Goal: Task Accomplishment & Management: Manage account settings

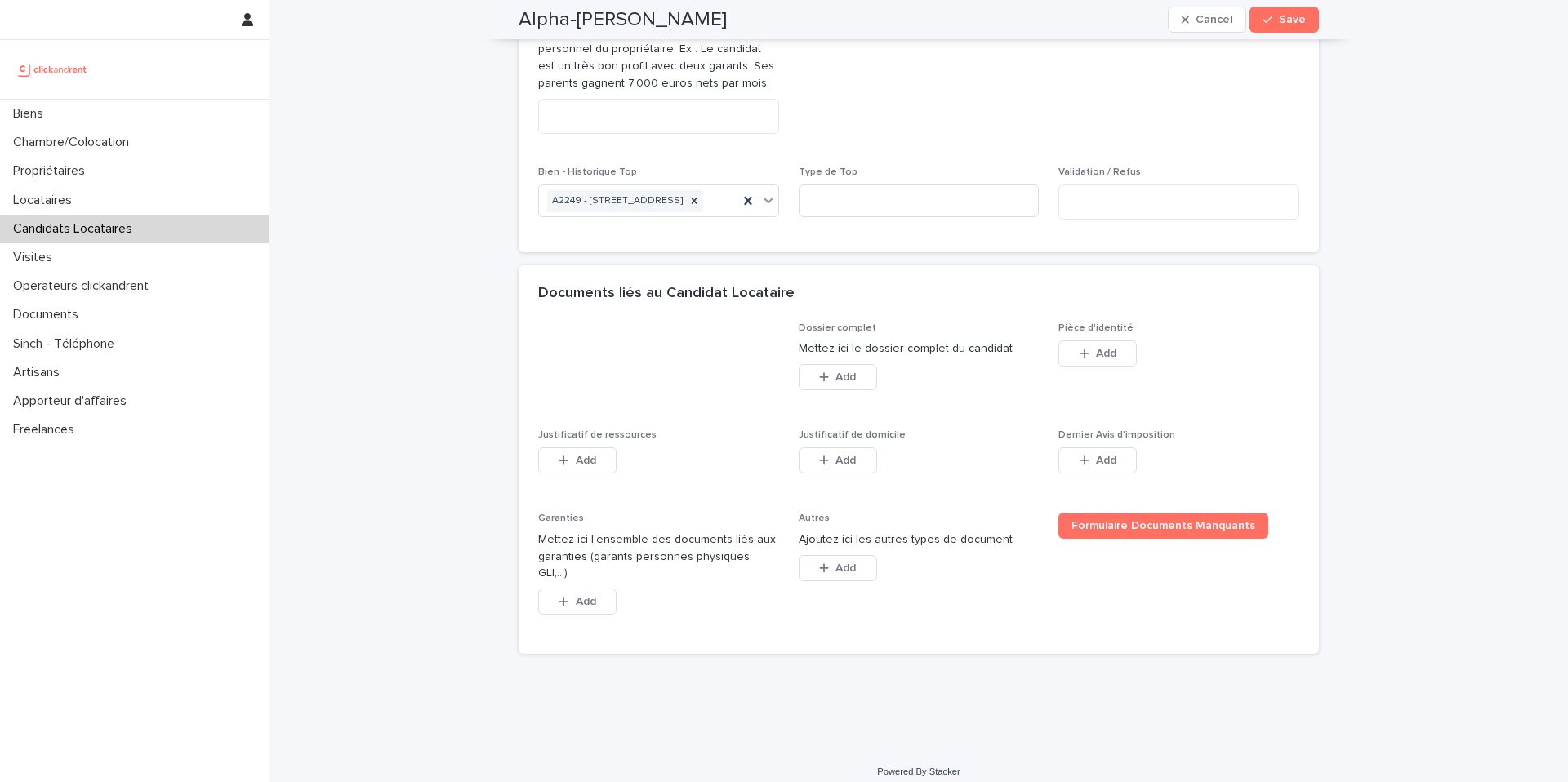
scroll to position [1033, 0]
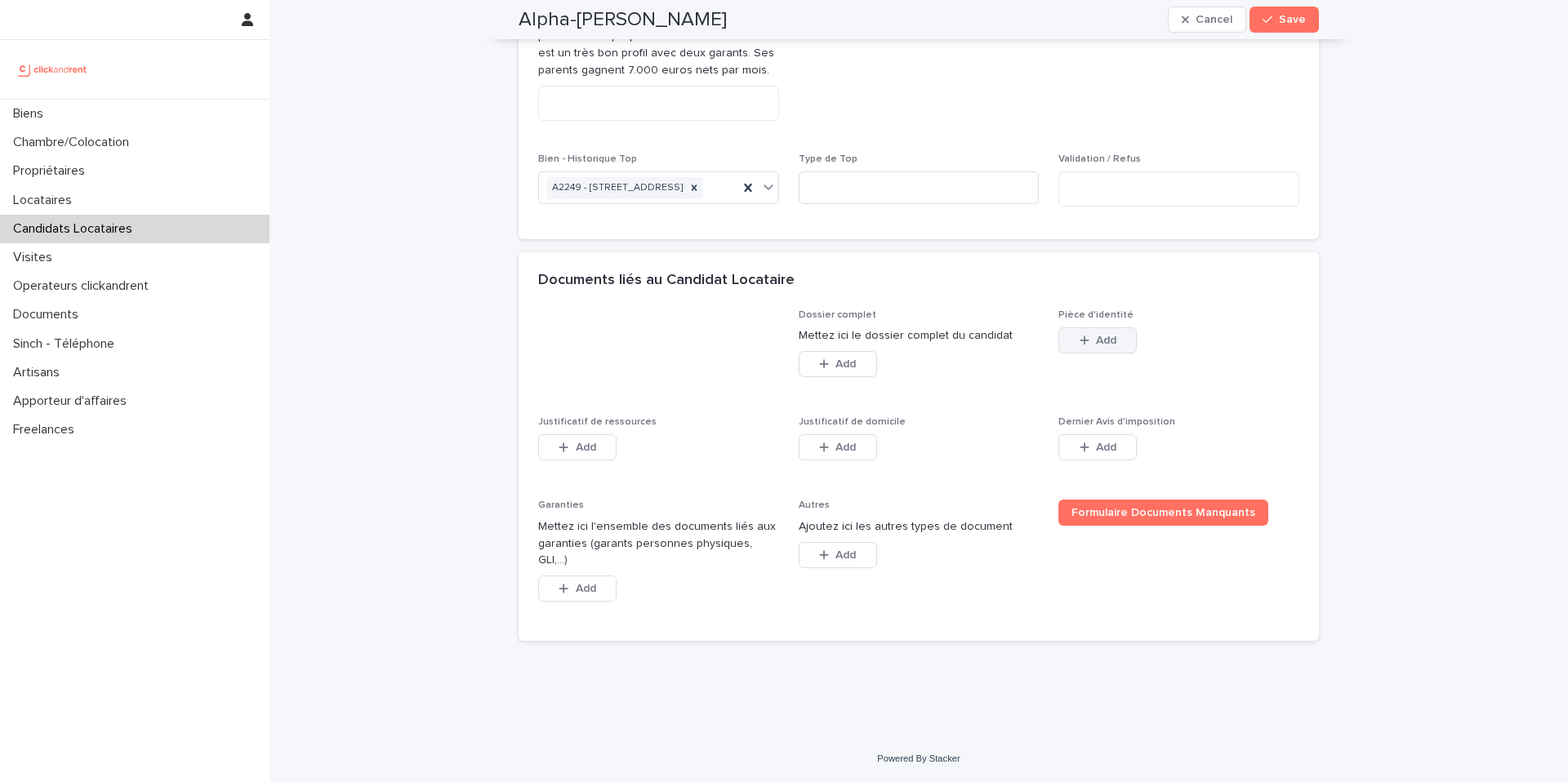
click at [1090, 354] on button "Add" at bounding box center [1097, 341] width 78 height 26
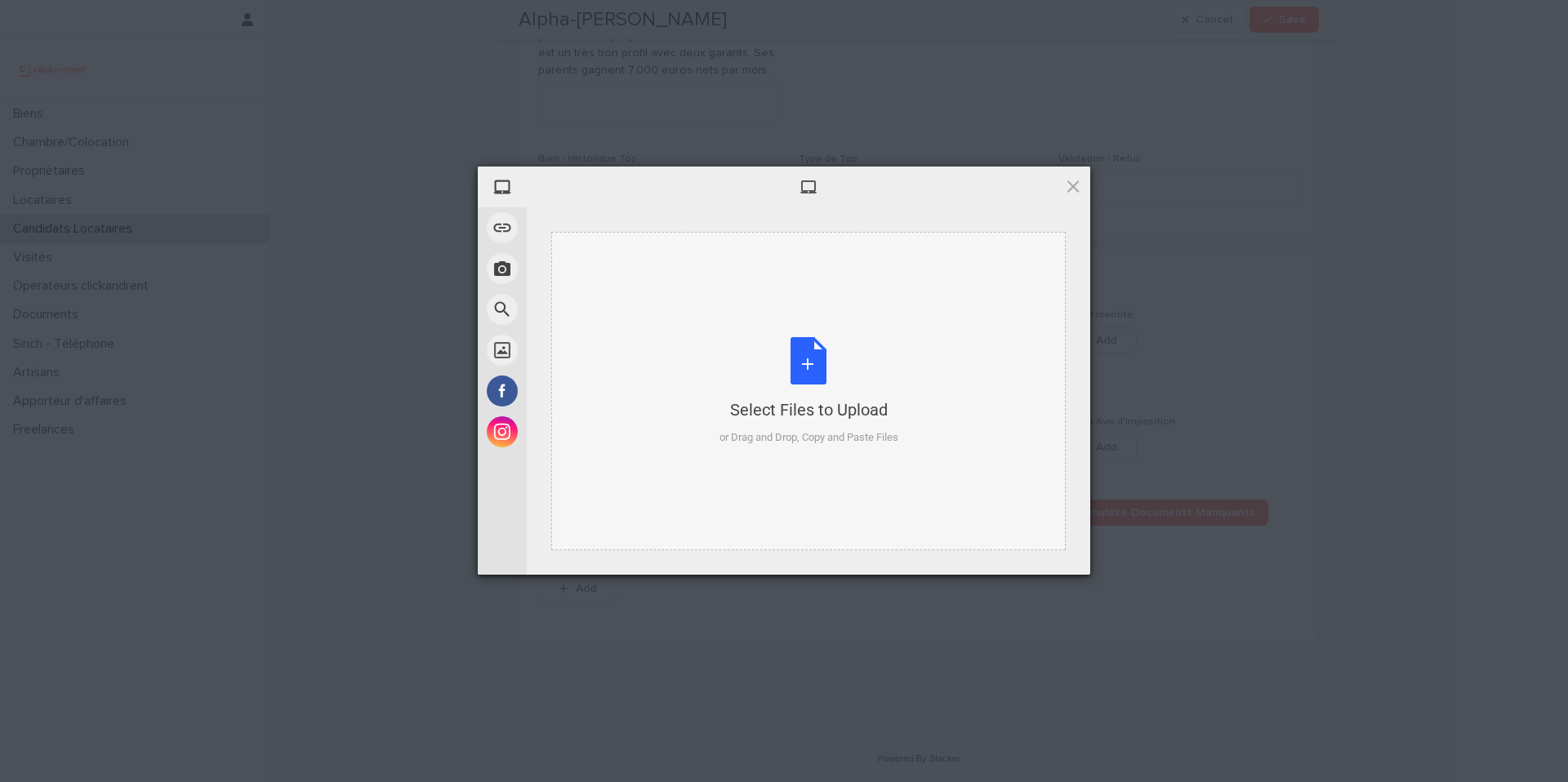
click at [811, 361] on div "Select Files to Upload or Drag and Drop, Copy and Paste Files" at bounding box center [808, 391] width 179 height 109
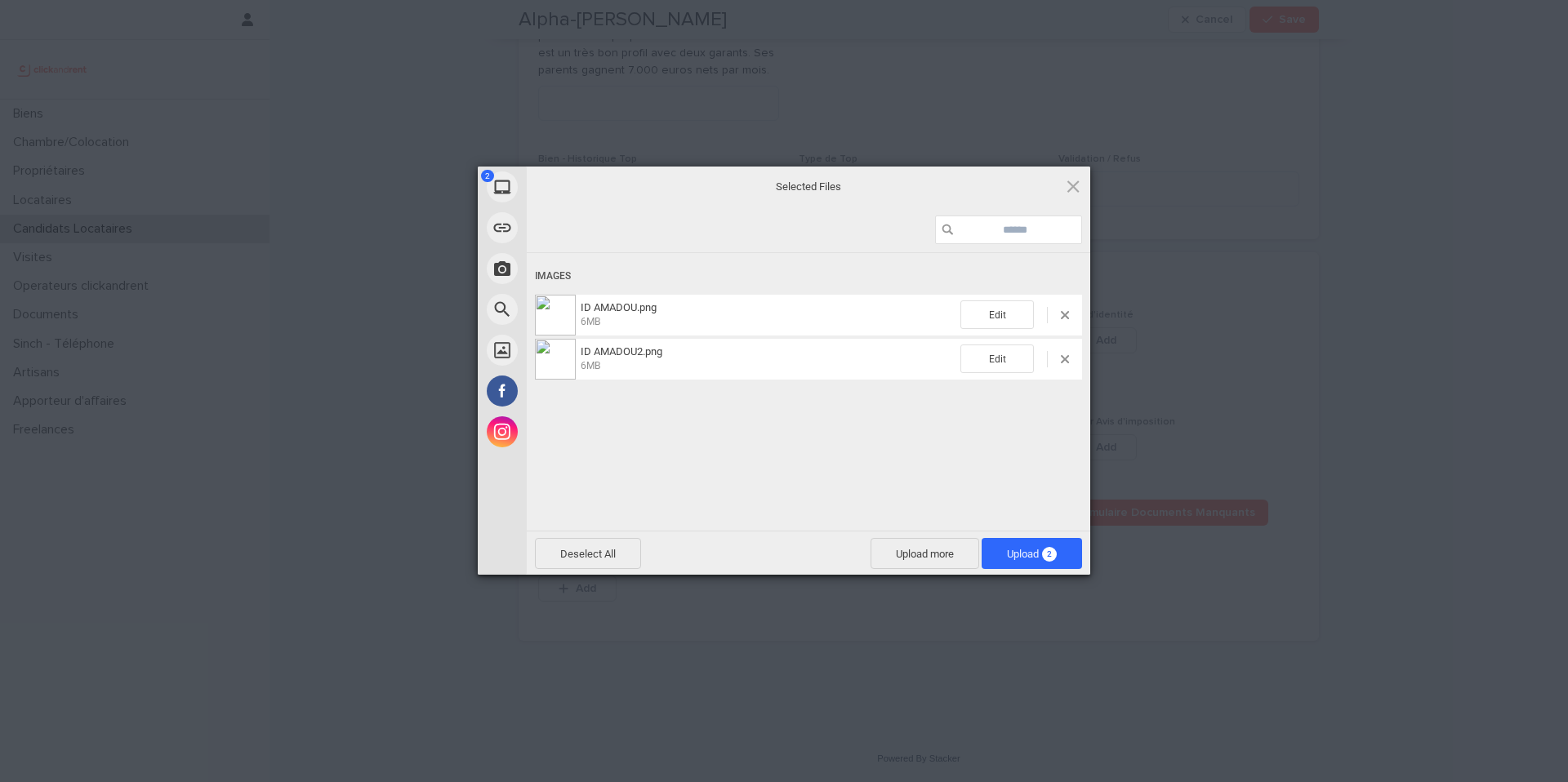
click at [1039, 549] on span "Upload 2" at bounding box center [1031, 554] width 50 height 12
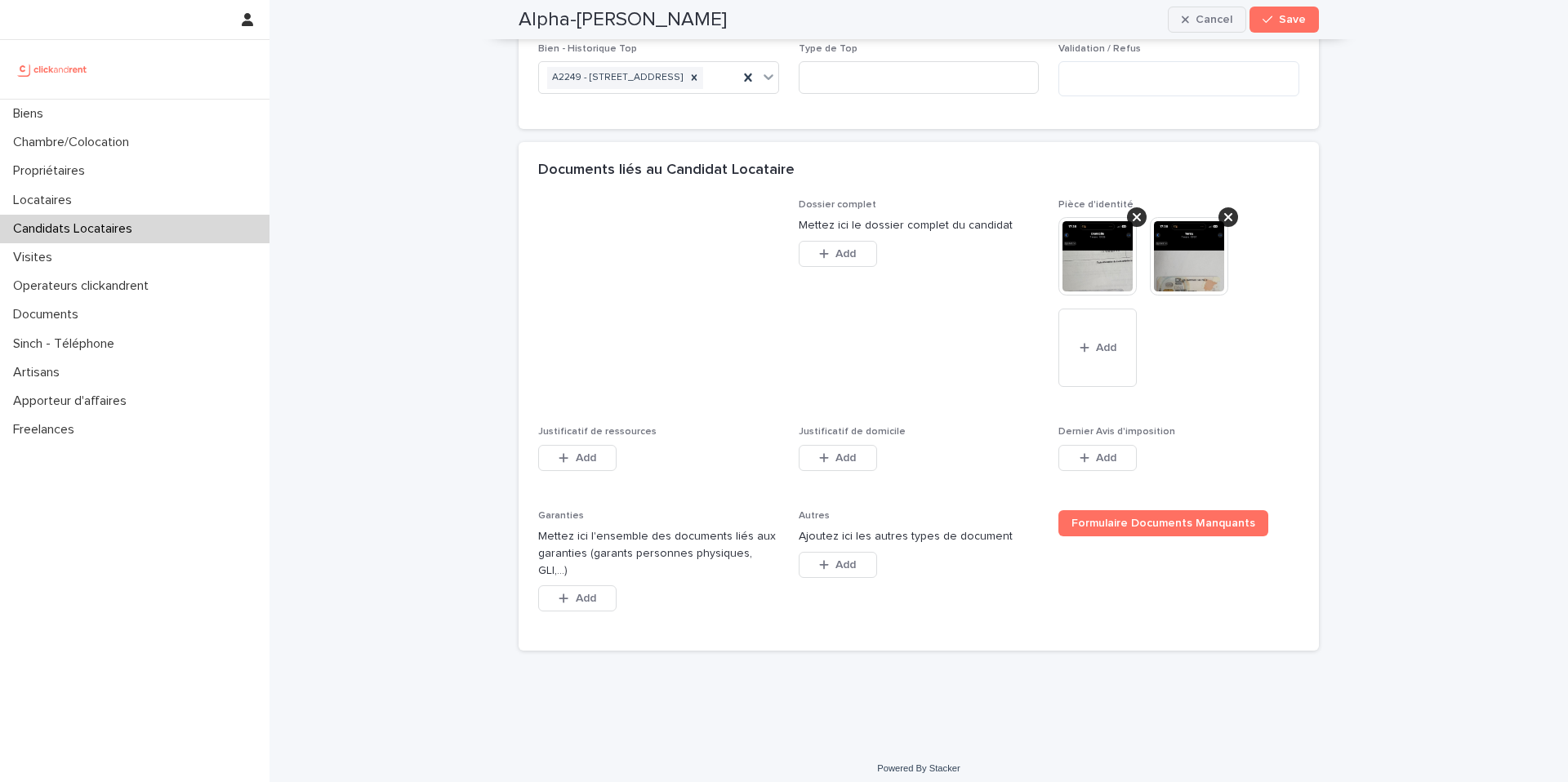
scroll to position [1153, 0]
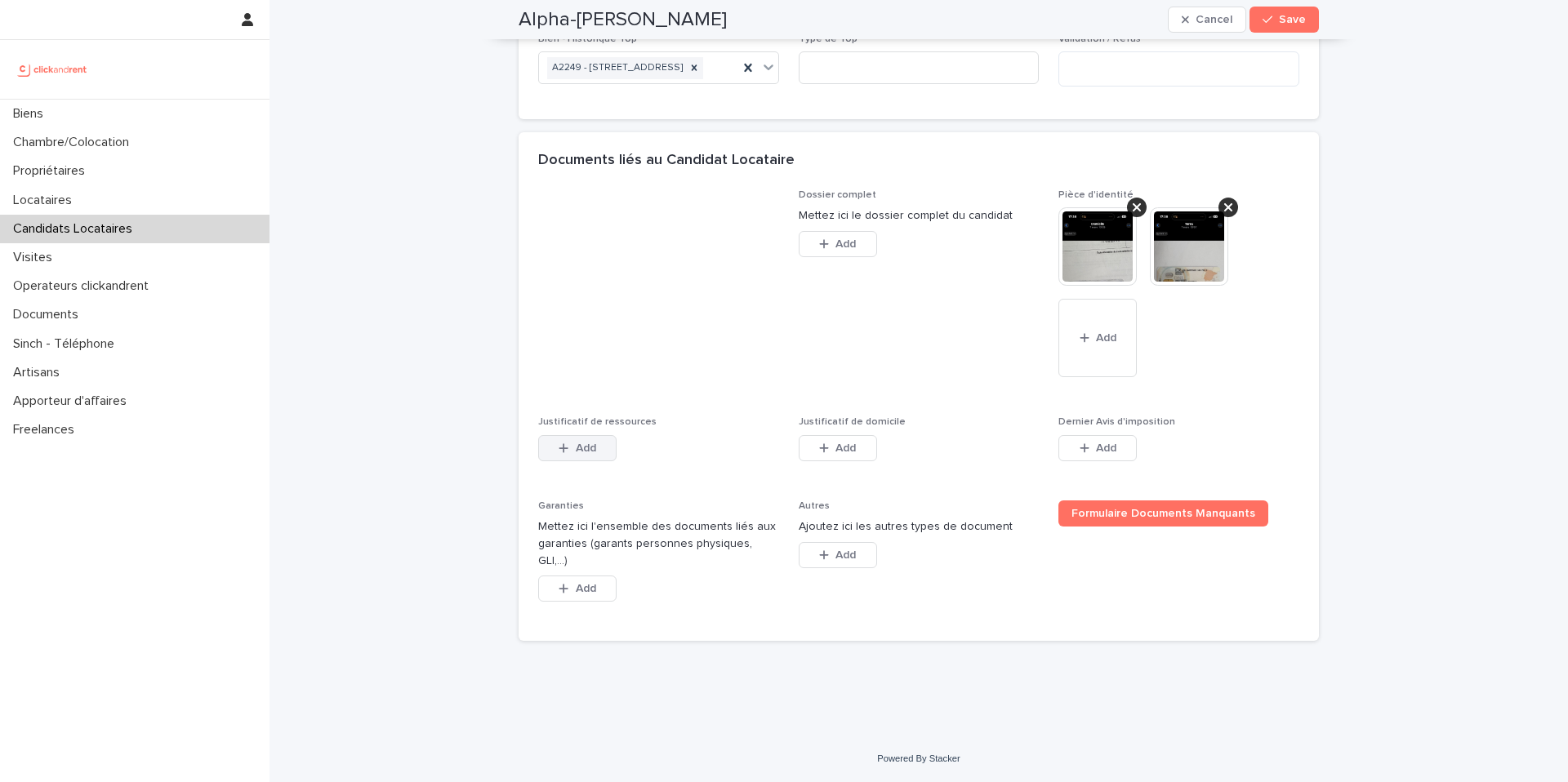
click at [595, 454] on span "Add" at bounding box center [585, 448] width 20 height 11
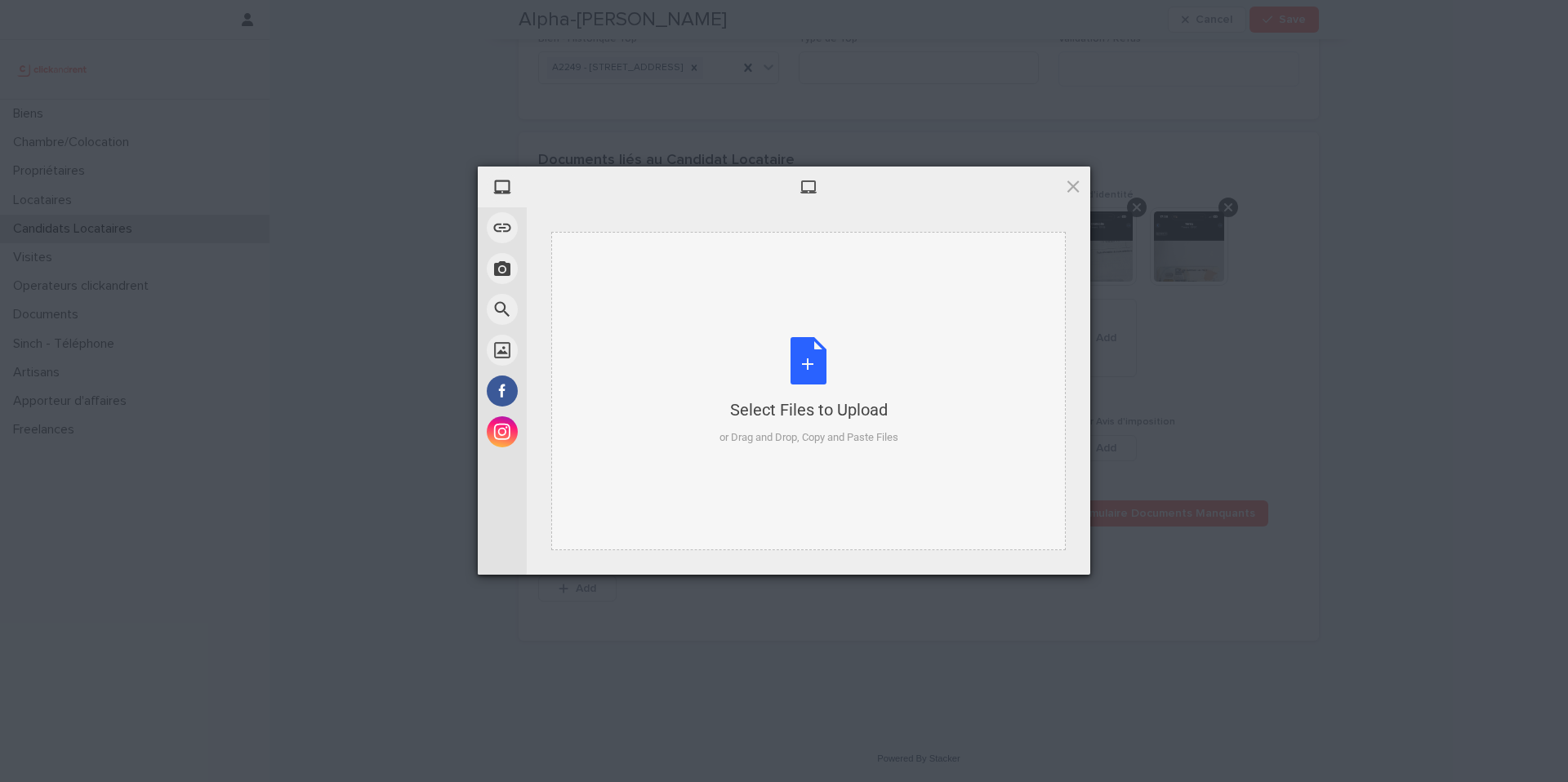
click at [805, 368] on div "Select Files to Upload or Drag and Drop, Copy and Paste Files" at bounding box center [808, 391] width 179 height 109
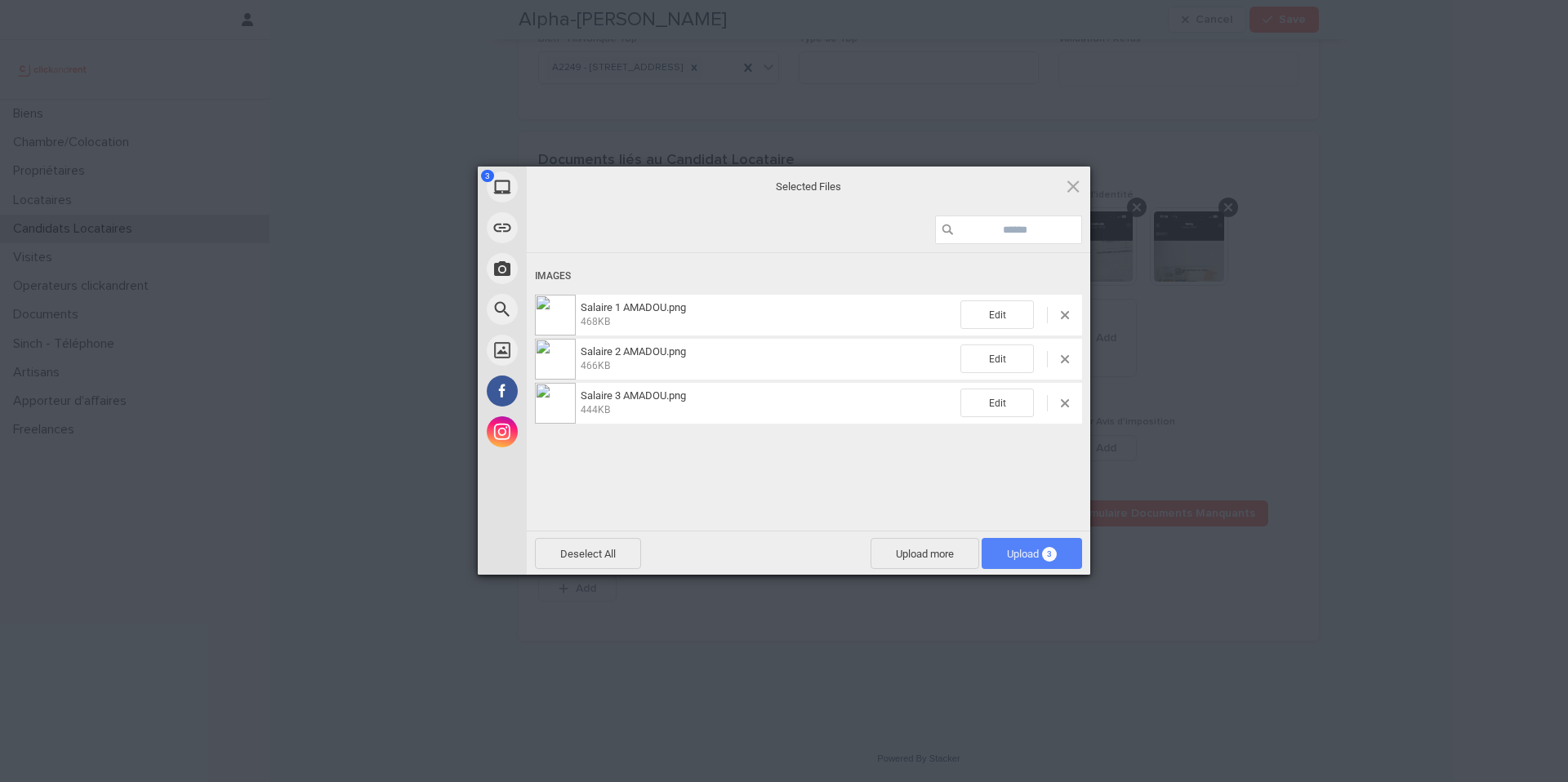
click at [1027, 552] on span "Upload 3" at bounding box center [1031, 554] width 50 height 12
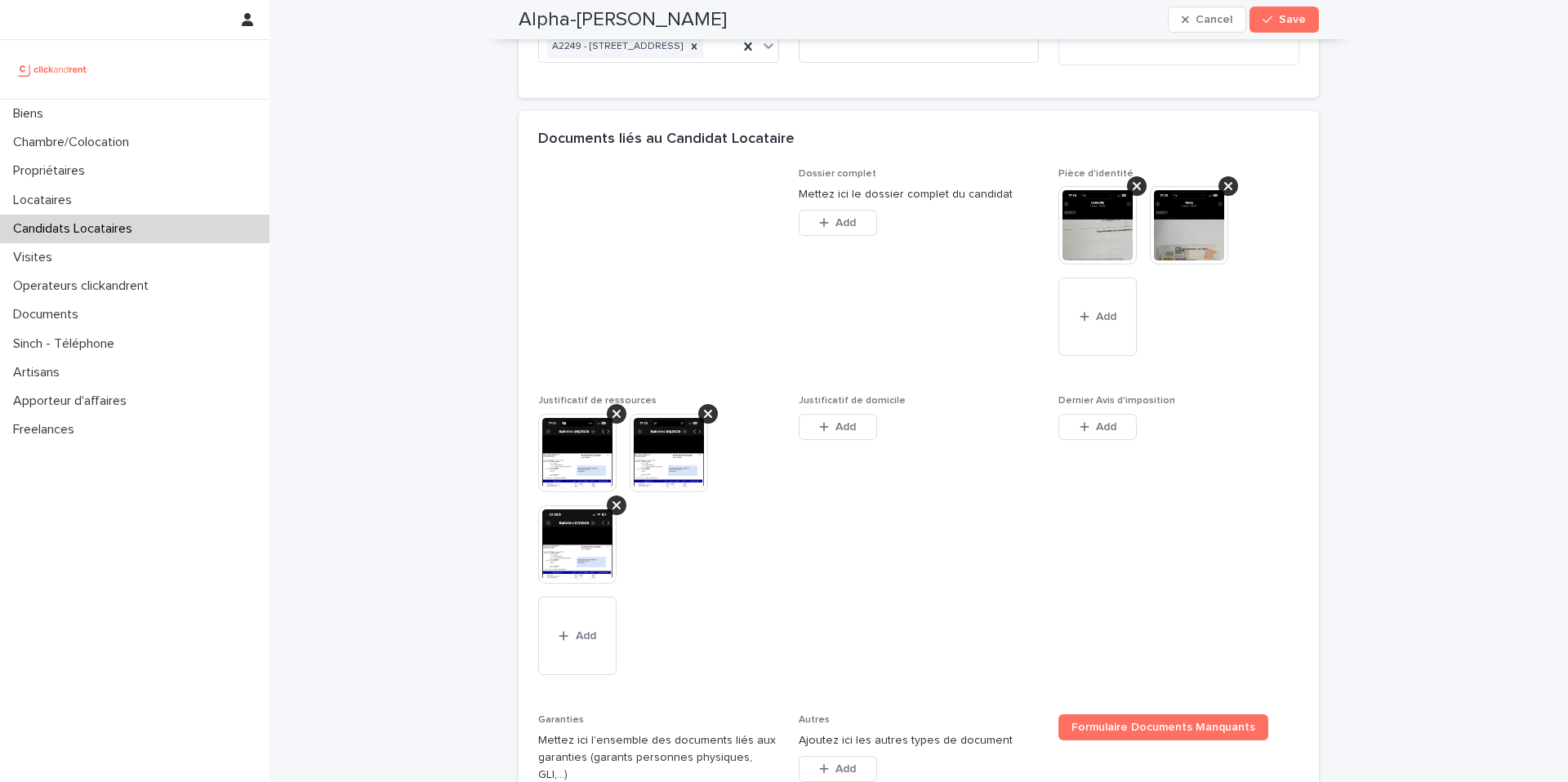
scroll to position [1137, 0]
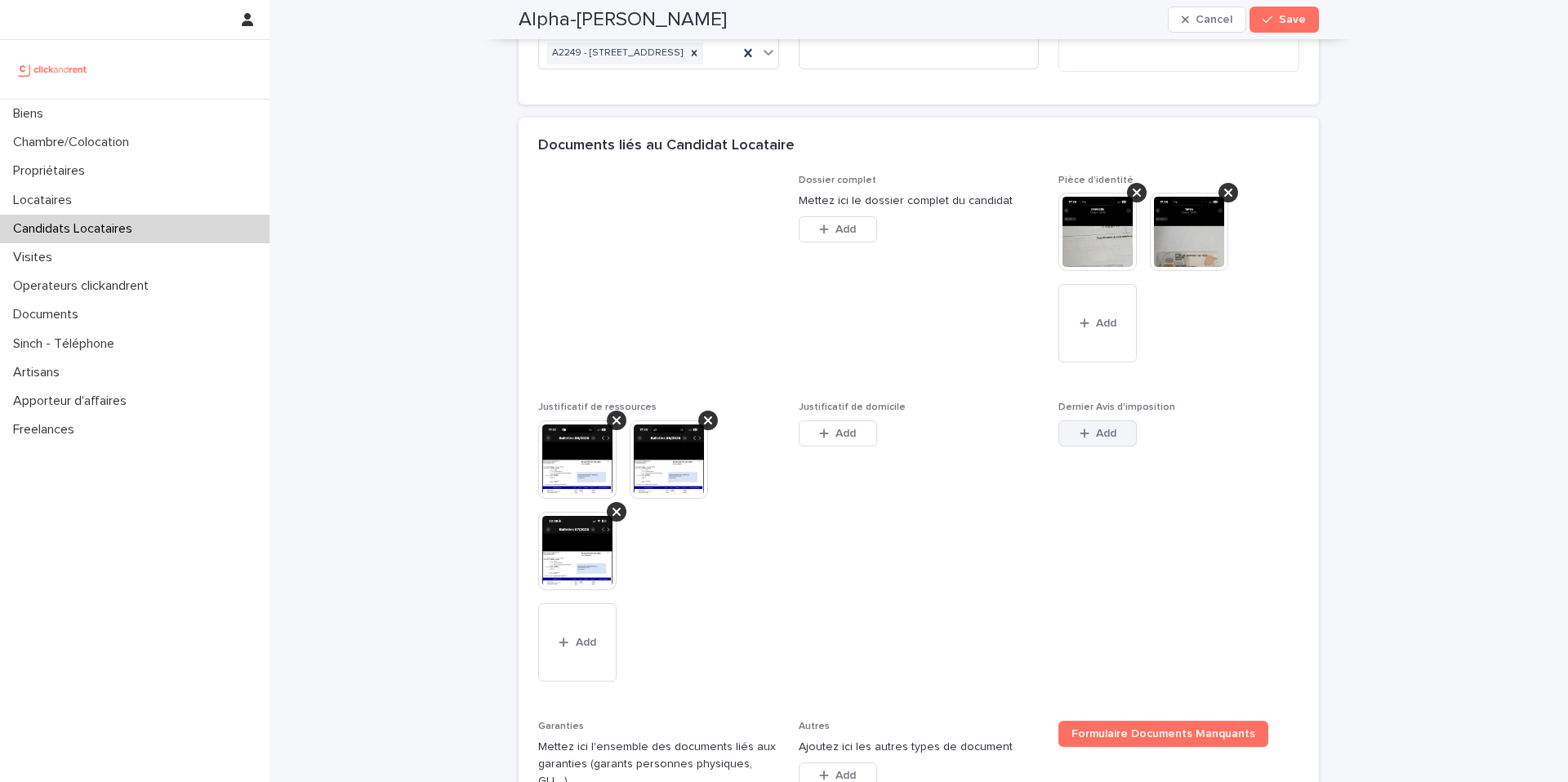
click at [1104, 446] on button "Add" at bounding box center [1097, 433] width 78 height 26
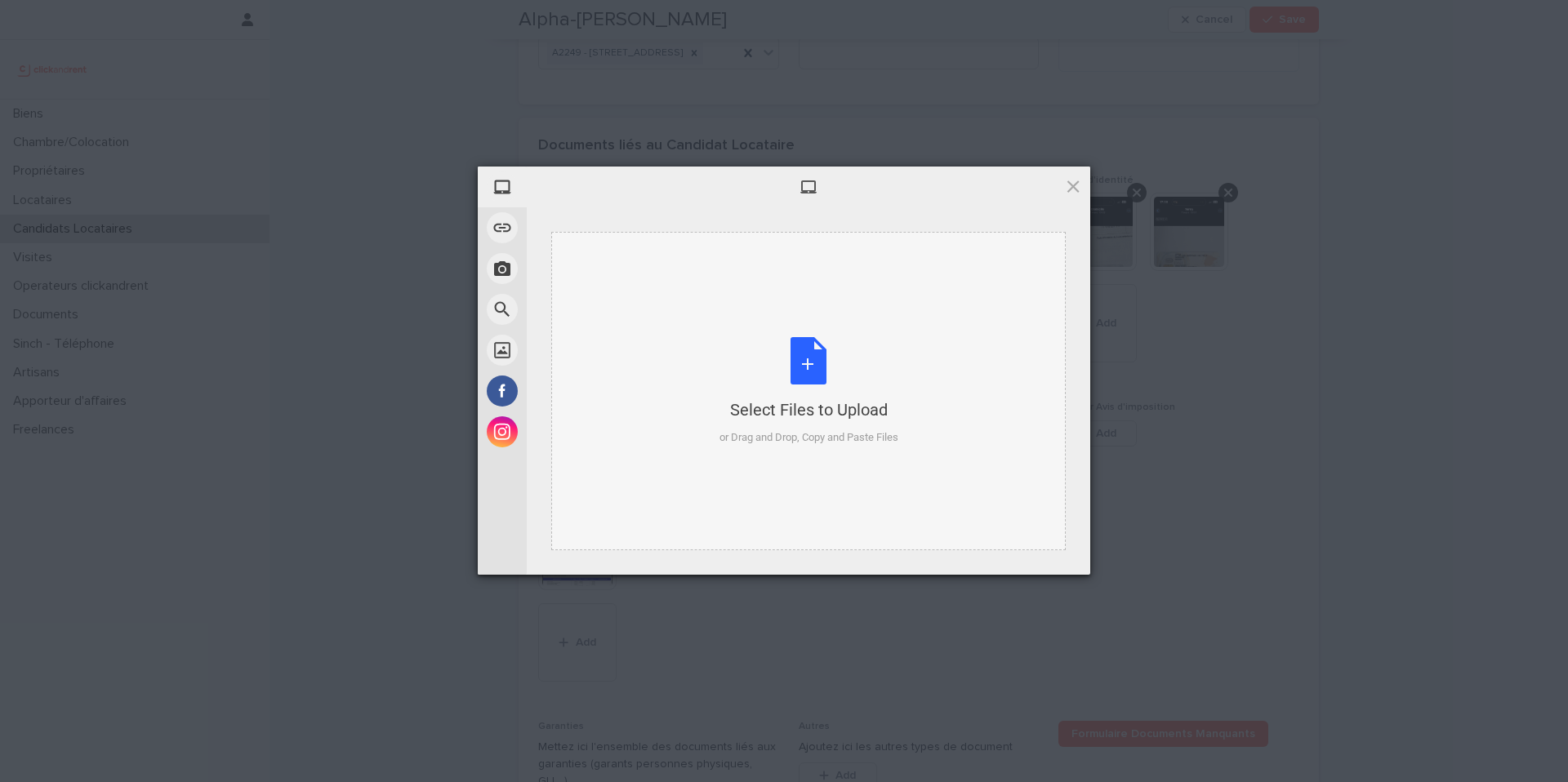
click at [804, 367] on div "Select Files to Upload or Drag and Drop, Copy and Paste Files" at bounding box center [808, 391] width 179 height 109
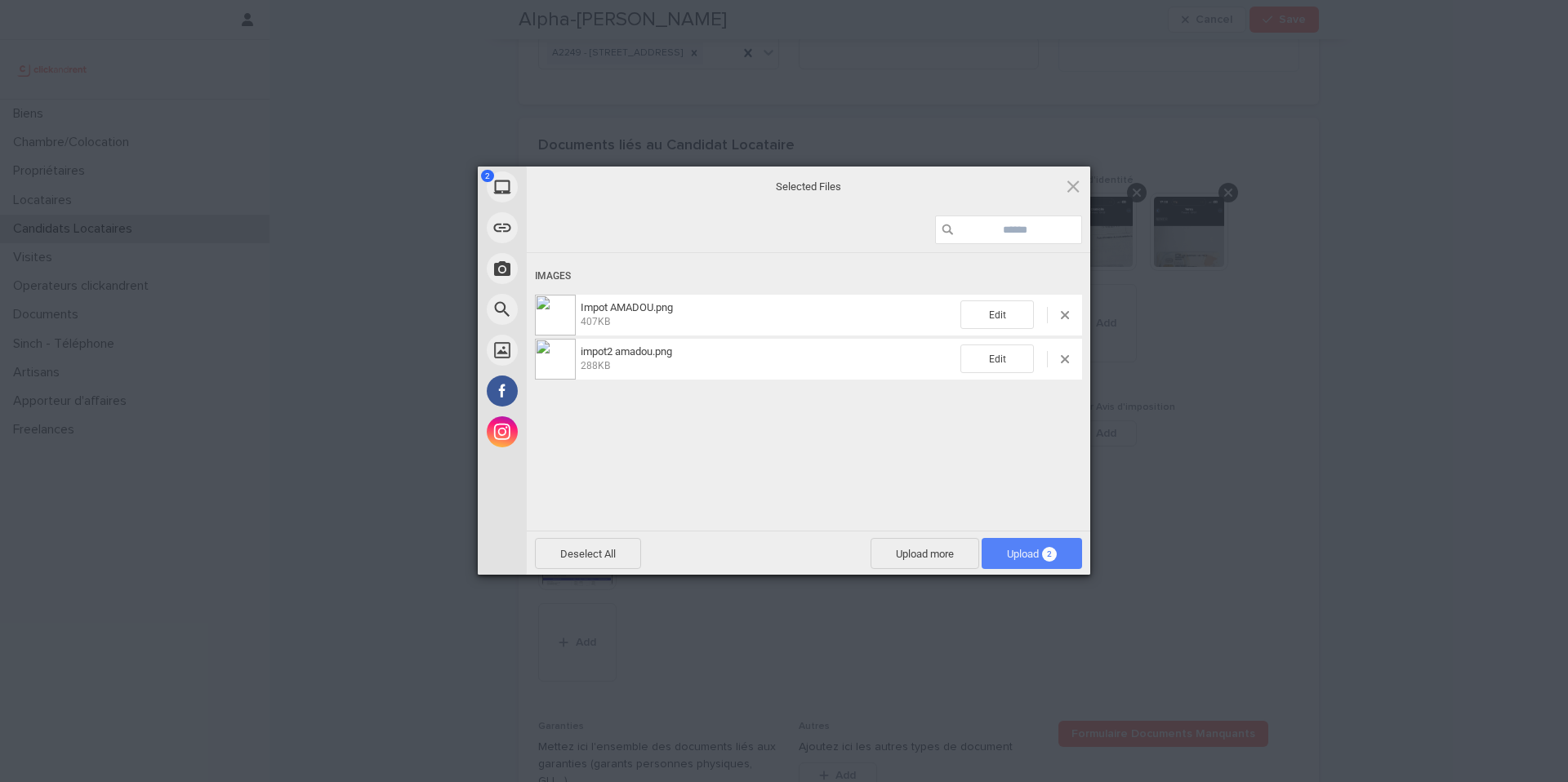
click at [1046, 559] on span "2" at bounding box center [1049, 554] width 15 height 15
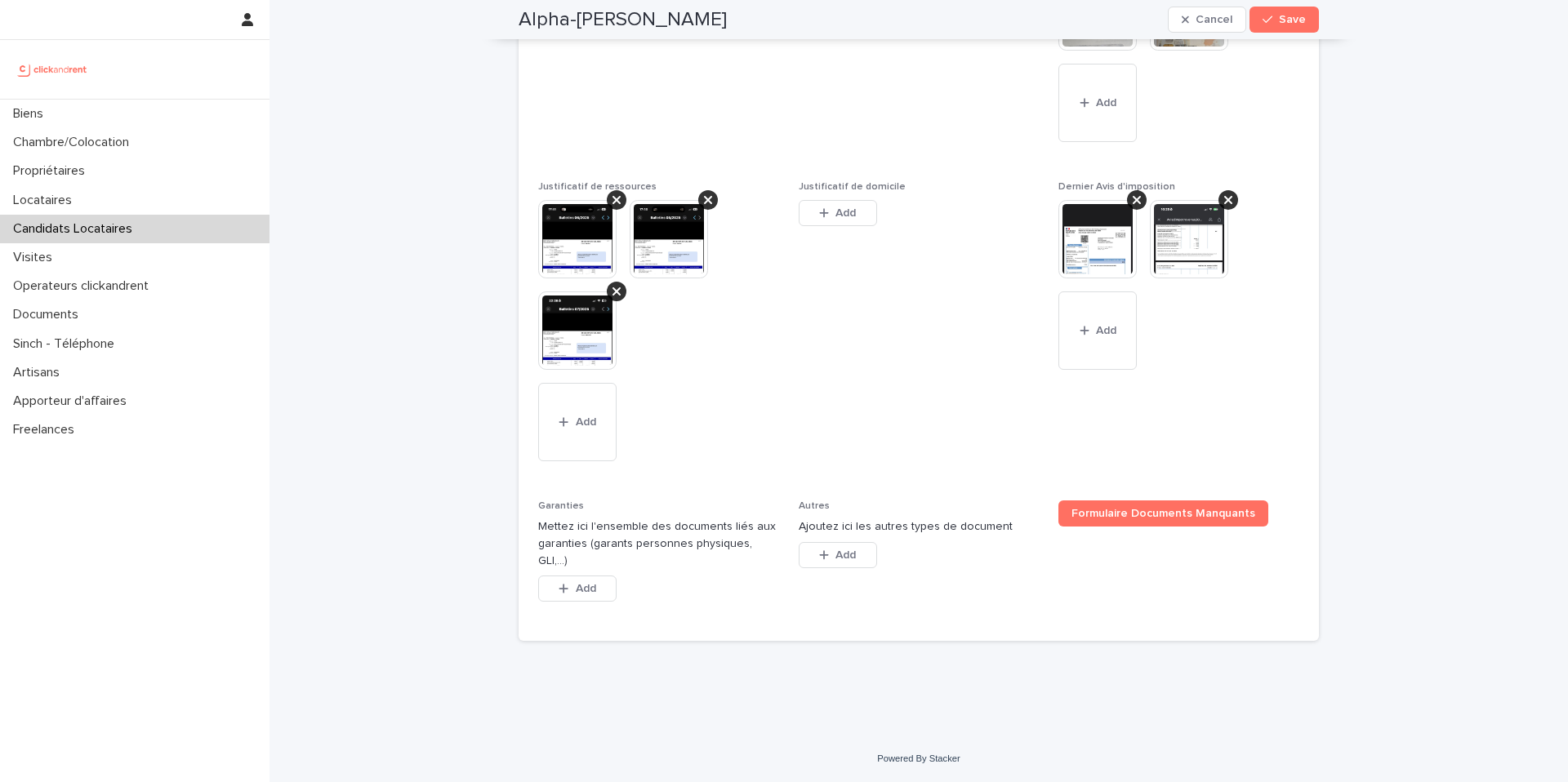
scroll to position [1388, 0]
click at [601, 594] on button "Add" at bounding box center [577, 588] width 78 height 26
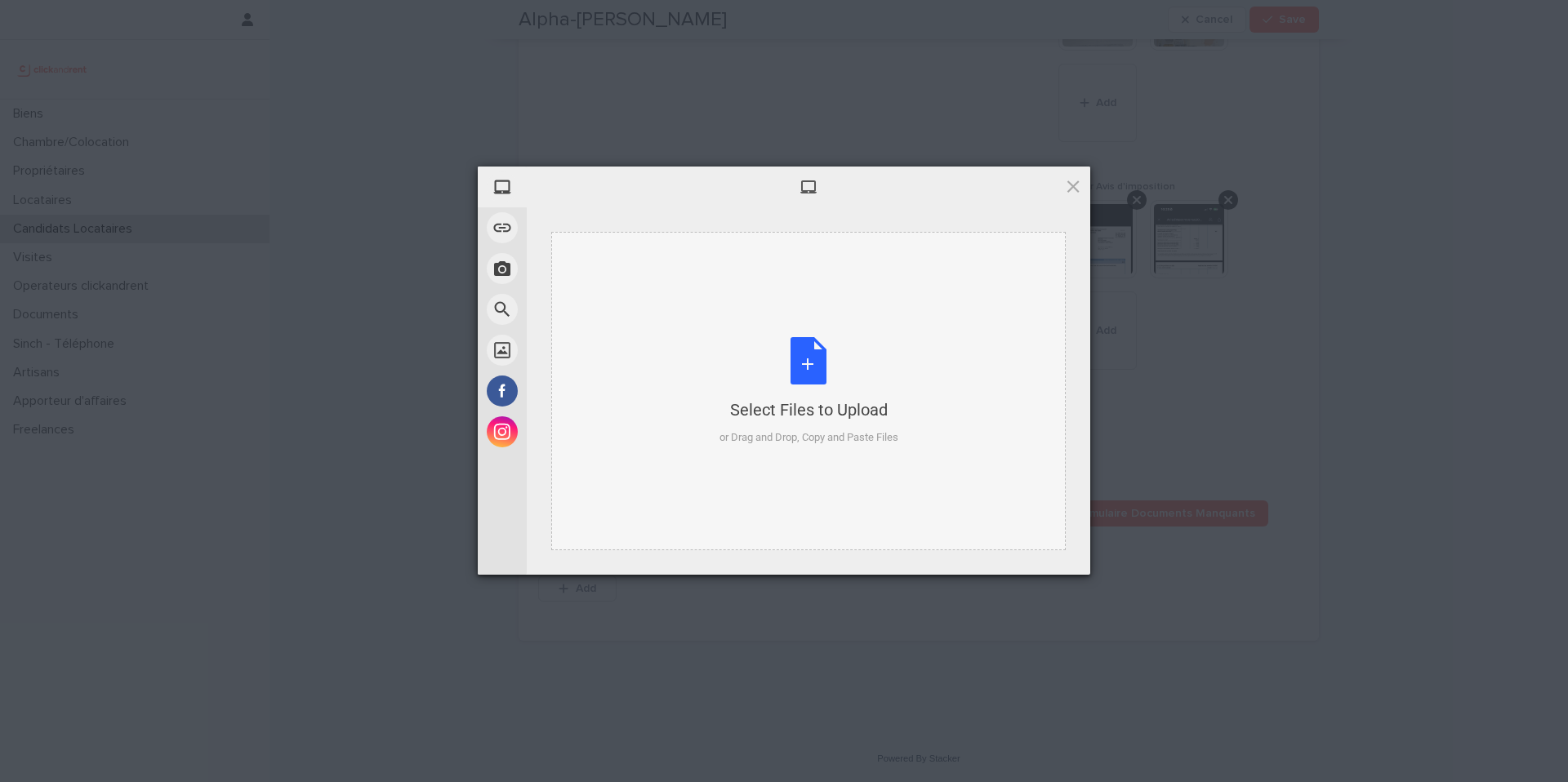
click at [812, 359] on div "Select Files to Upload or Drag and Drop, Copy and Paste Files" at bounding box center [808, 391] width 179 height 109
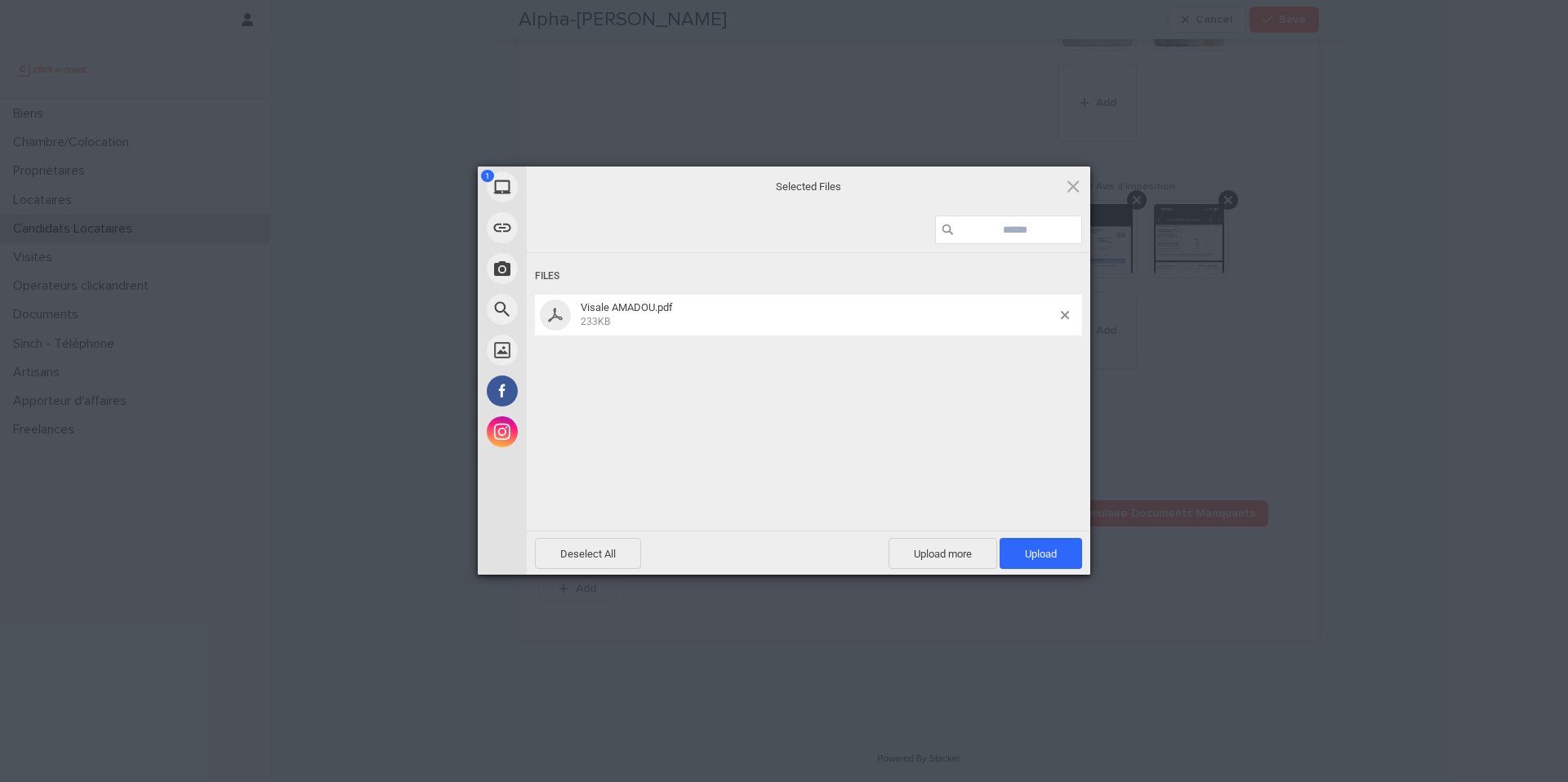
click at [1058, 554] on span "Upload 1" at bounding box center [1041, 554] width 83 height 31
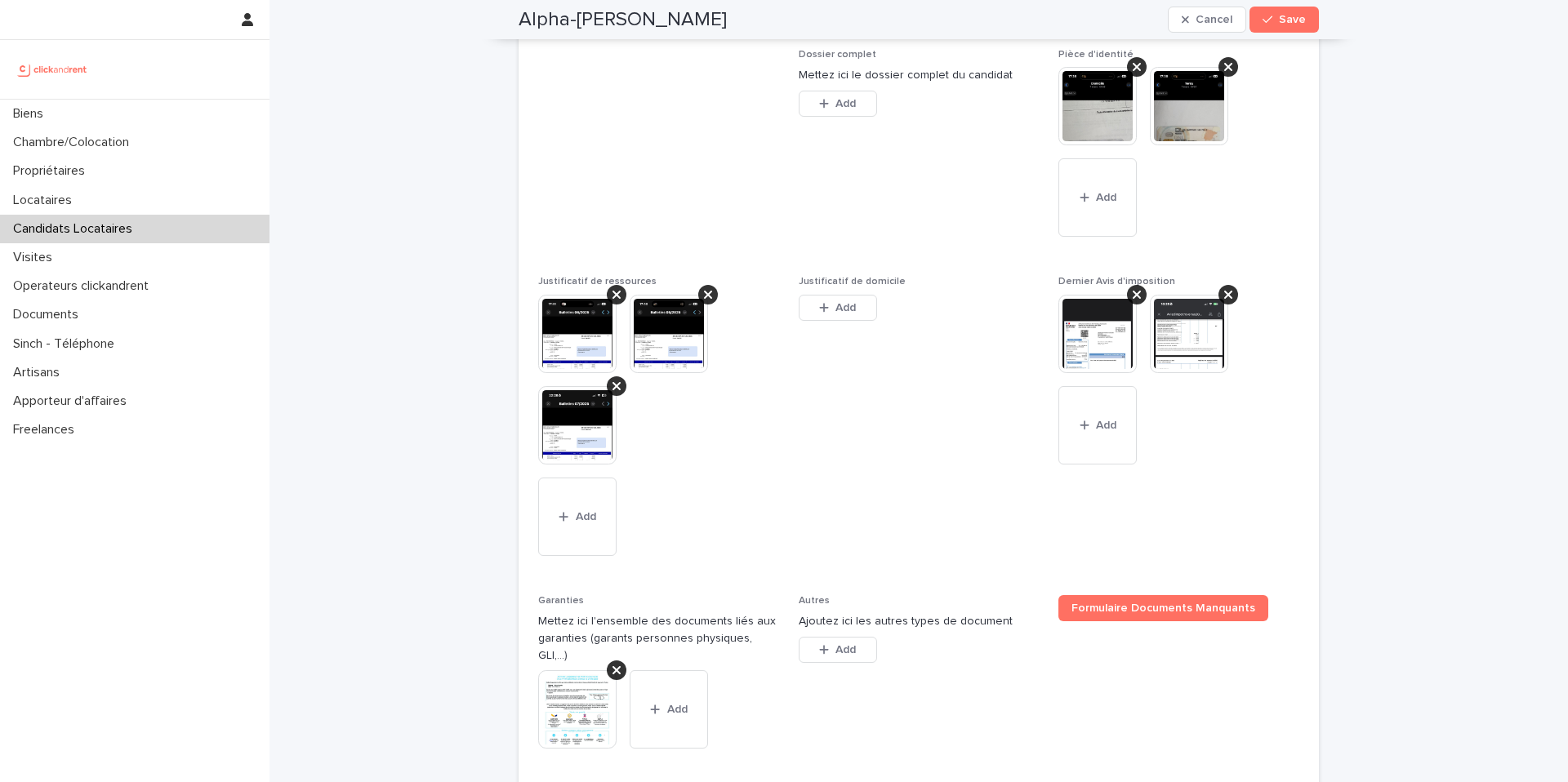
scroll to position [1258, 0]
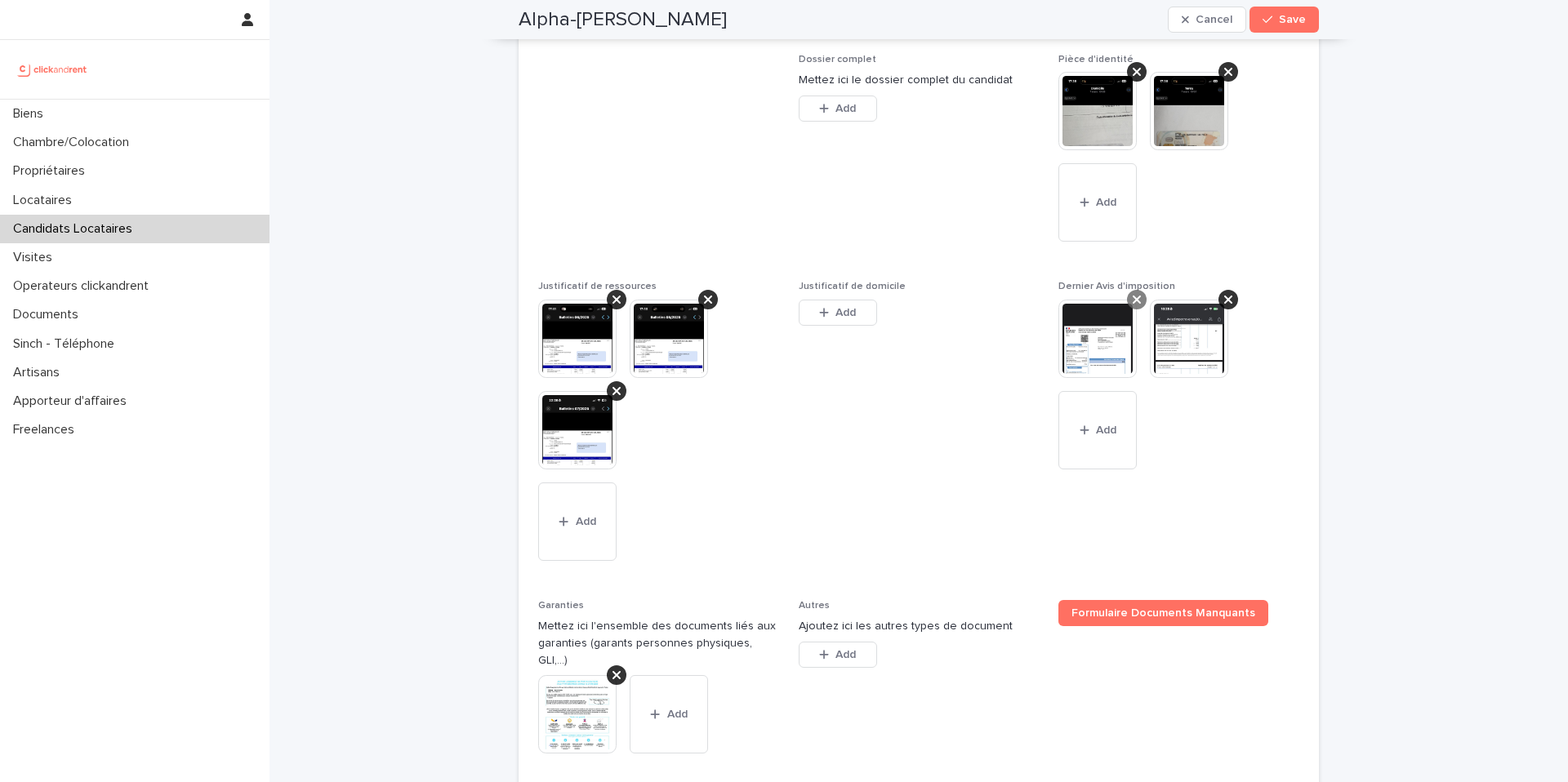
click at [1132, 306] on icon at bounding box center [1136, 299] width 8 height 13
click at [1142, 309] on div at bounding box center [1137, 300] width 19 height 19
click at [708, 306] on icon at bounding box center [707, 299] width 8 height 13
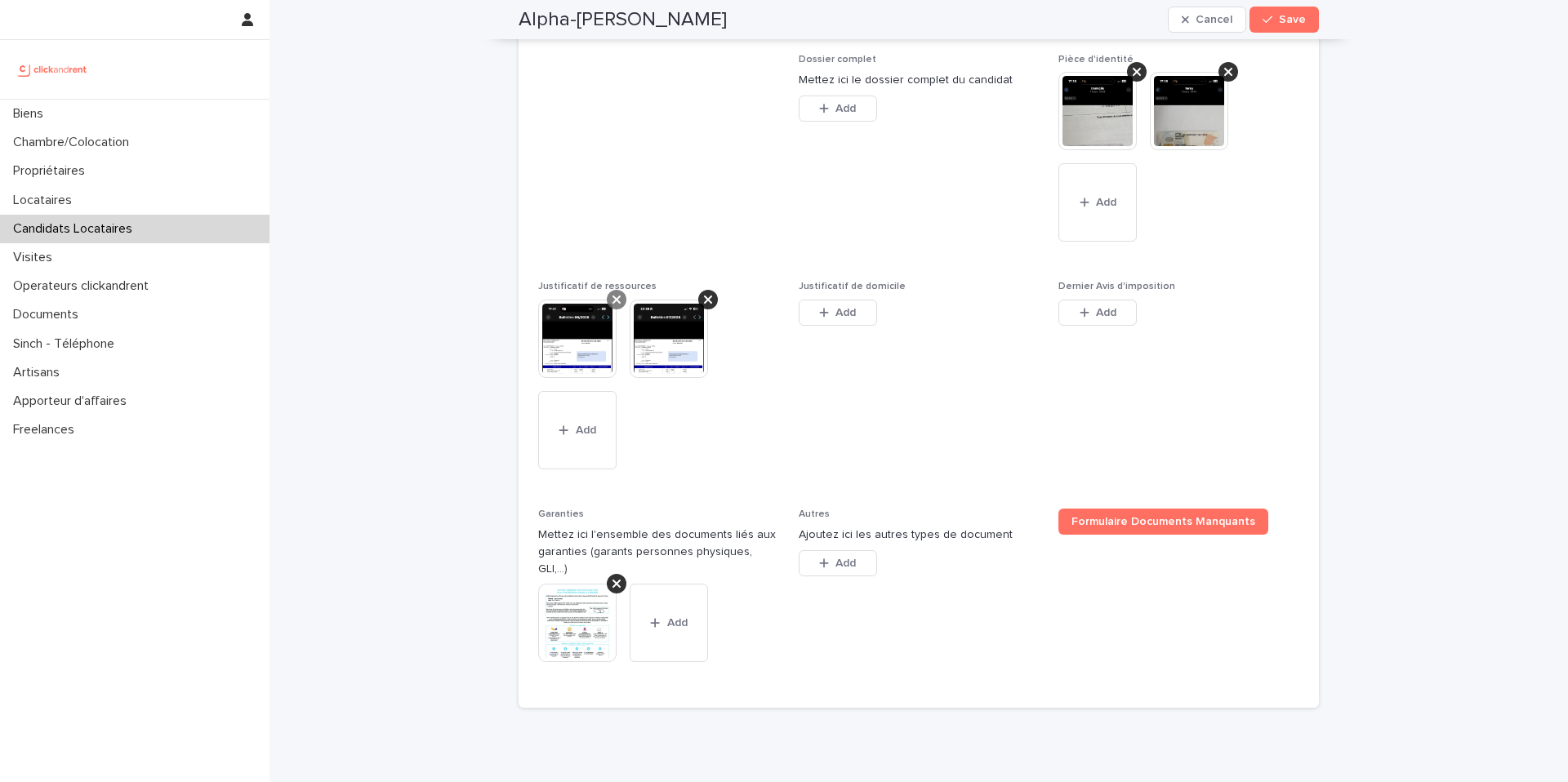
click at [614, 309] on div at bounding box center [616, 300] width 19 height 19
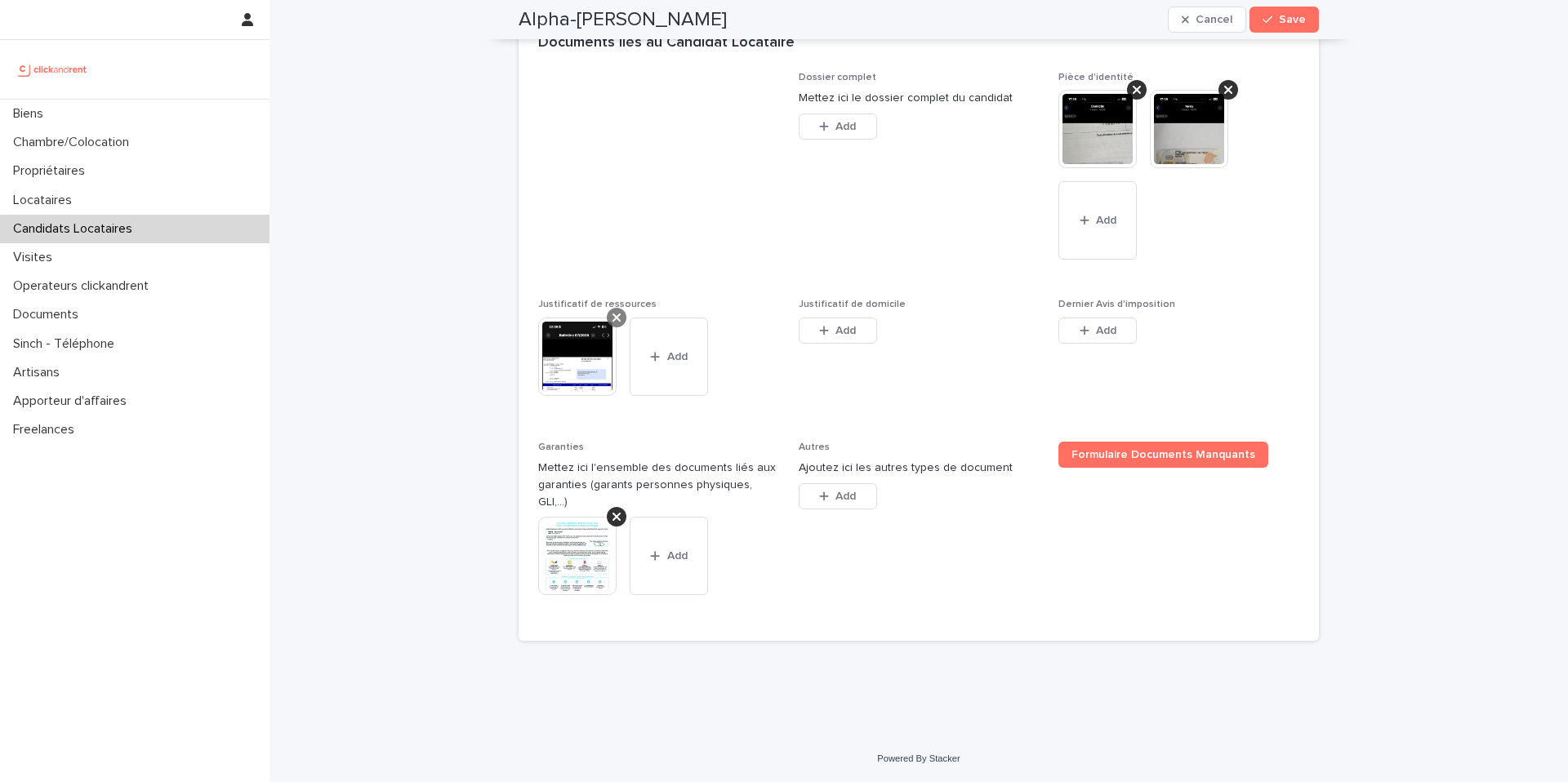
click at [616, 322] on icon at bounding box center [616, 317] width 8 height 8
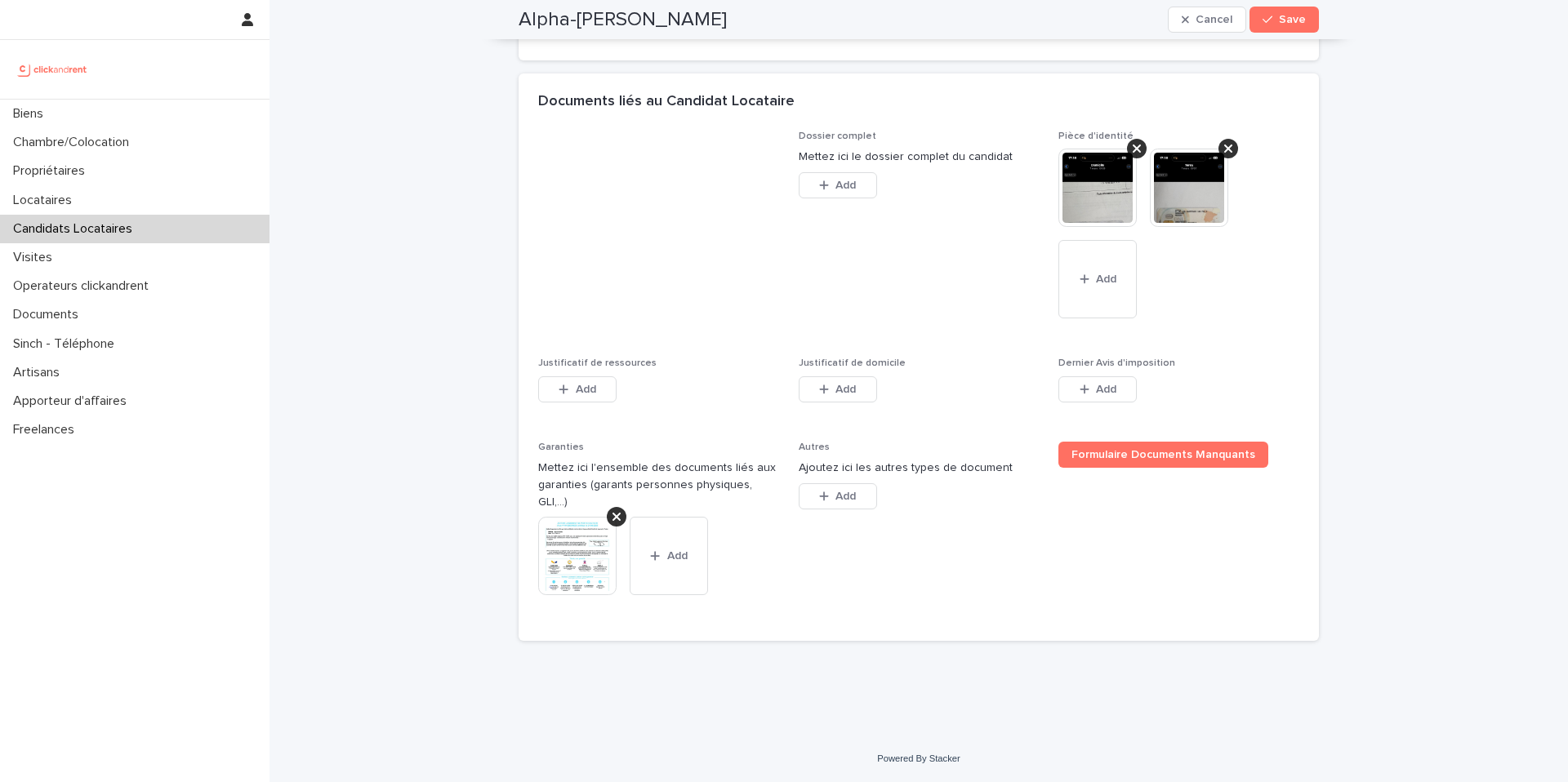
scroll to position [1212, 0]
click at [1141, 159] on div at bounding box center [1137, 148] width 19 height 19
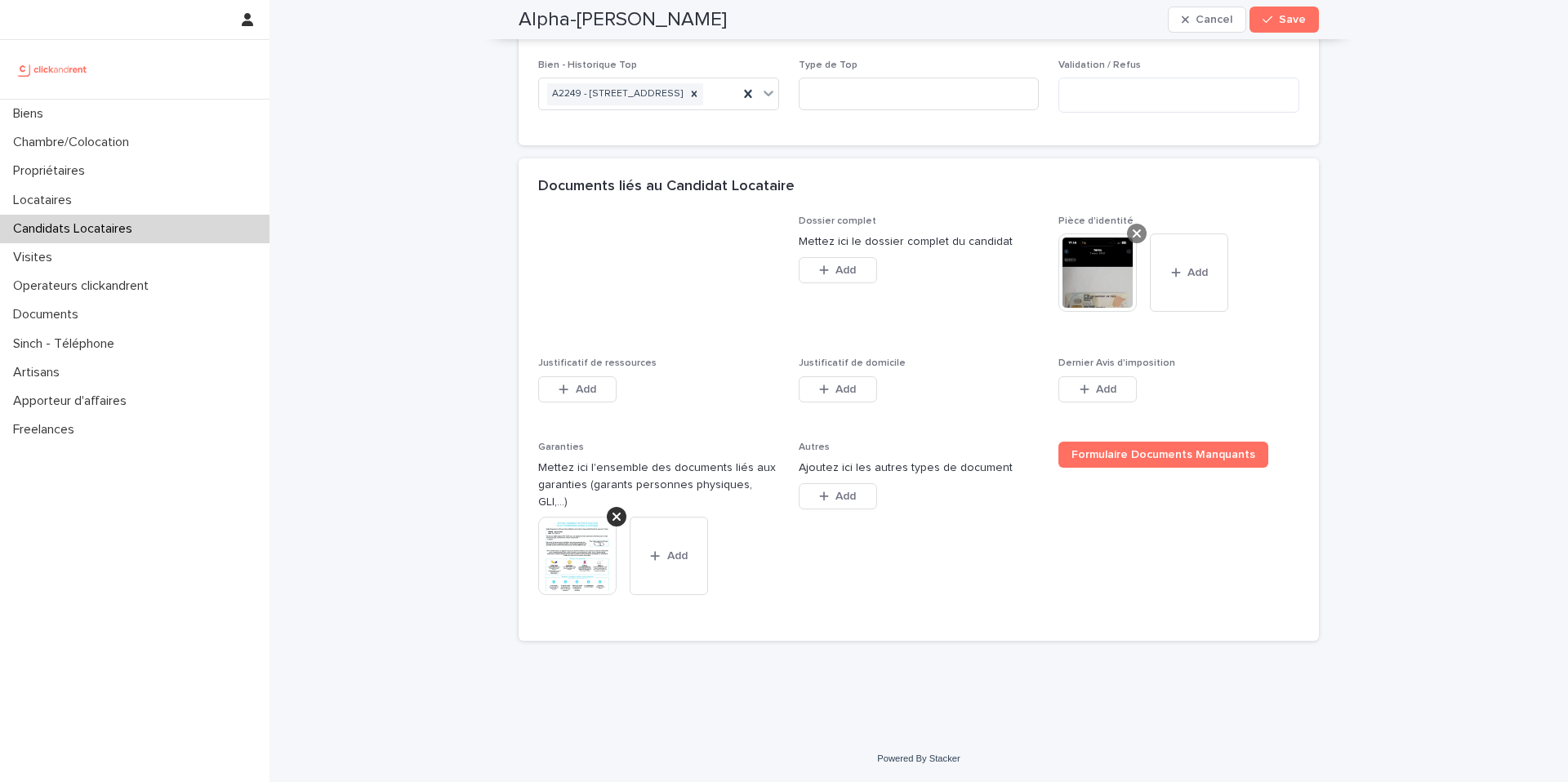
click at [1140, 240] on icon at bounding box center [1136, 233] width 8 height 13
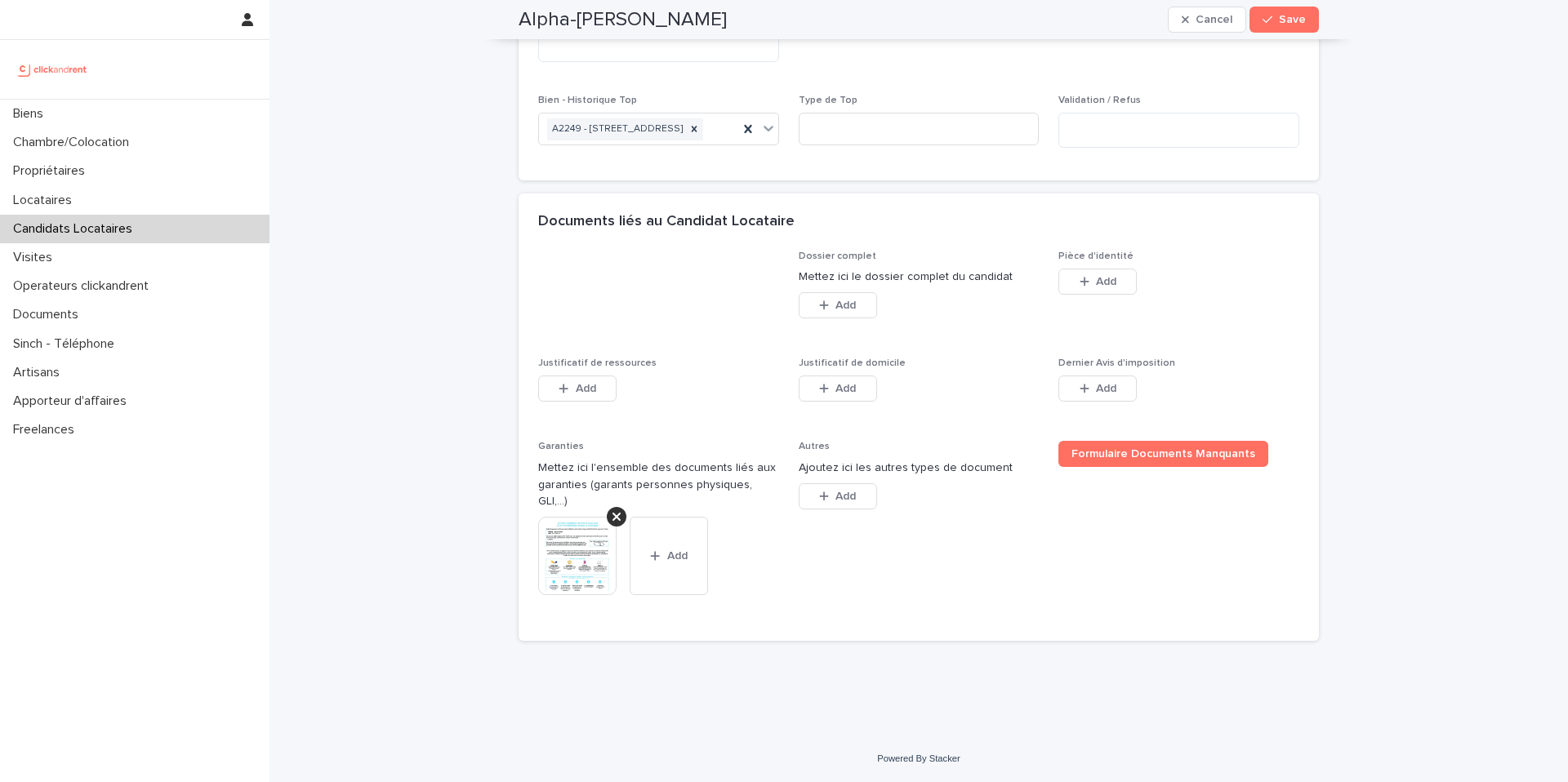
scroll to position [1091, 0]
click at [594, 394] on span "Add" at bounding box center [585, 388] width 20 height 11
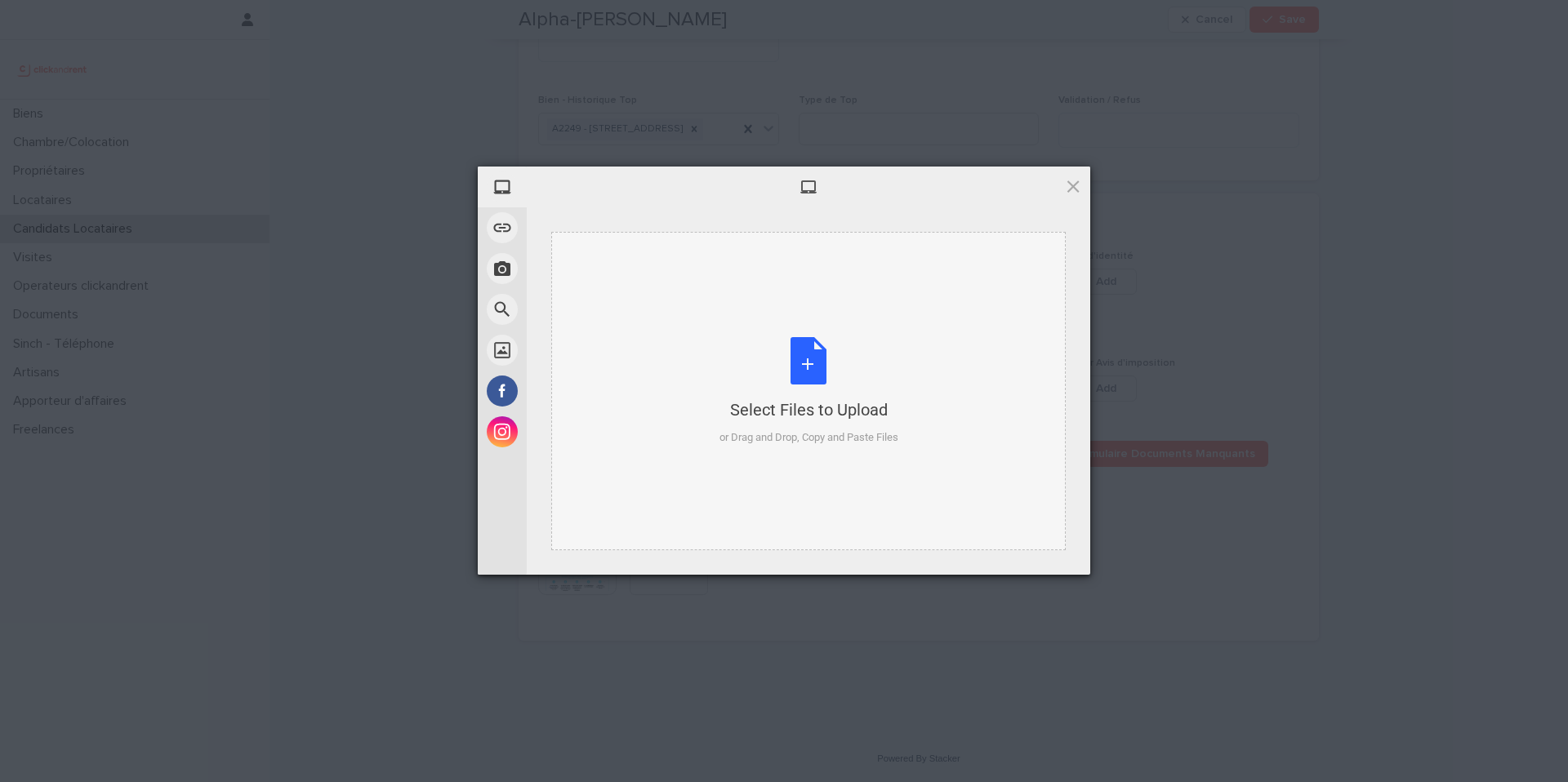
click at [804, 369] on div "Select Files to Upload or Drag and Drop, Copy and Paste Files" at bounding box center [808, 391] width 179 height 109
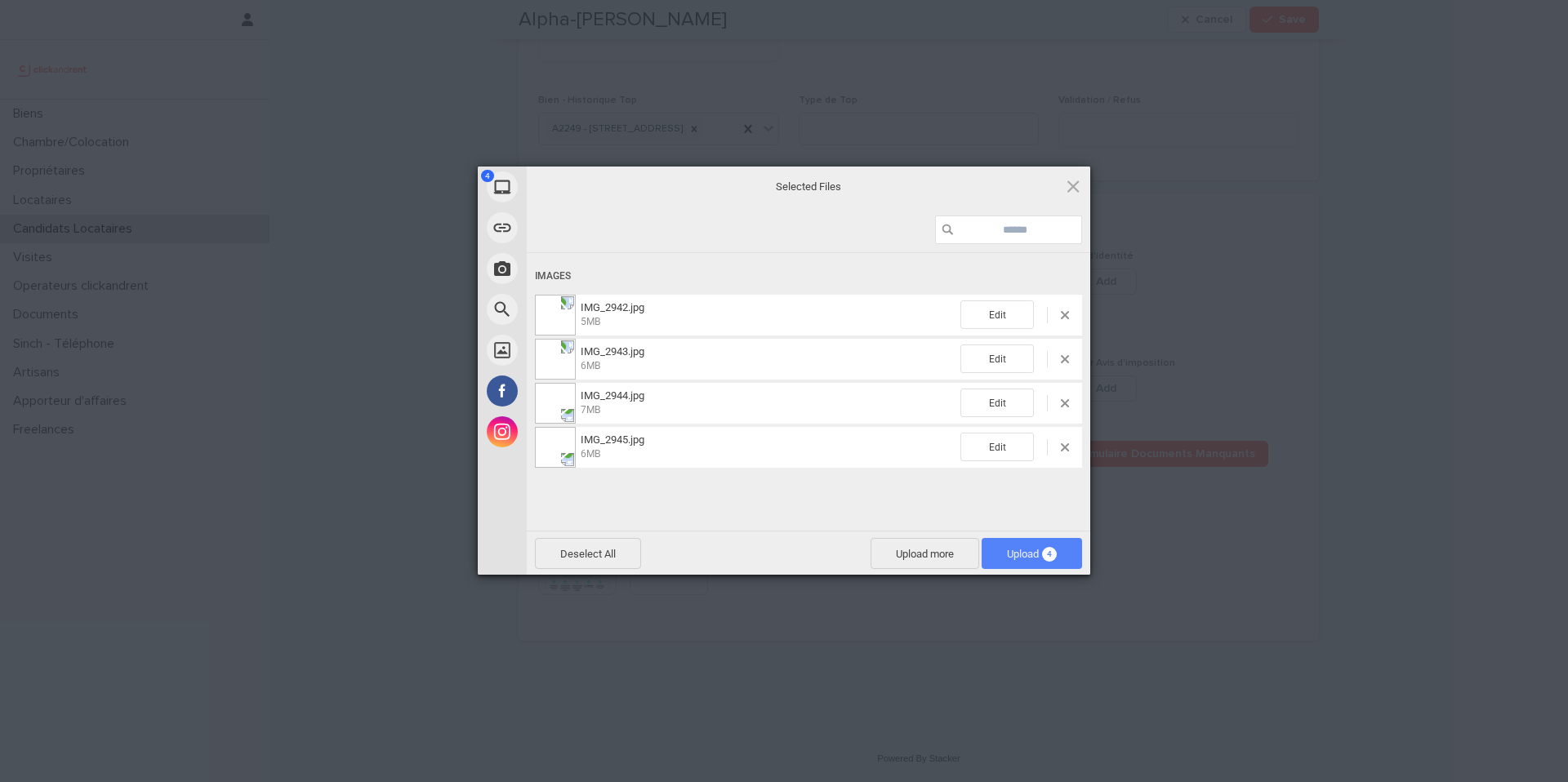
click at [1007, 549] on span "Upload 4" at bounding box center [1031, 554] width 50 height 12
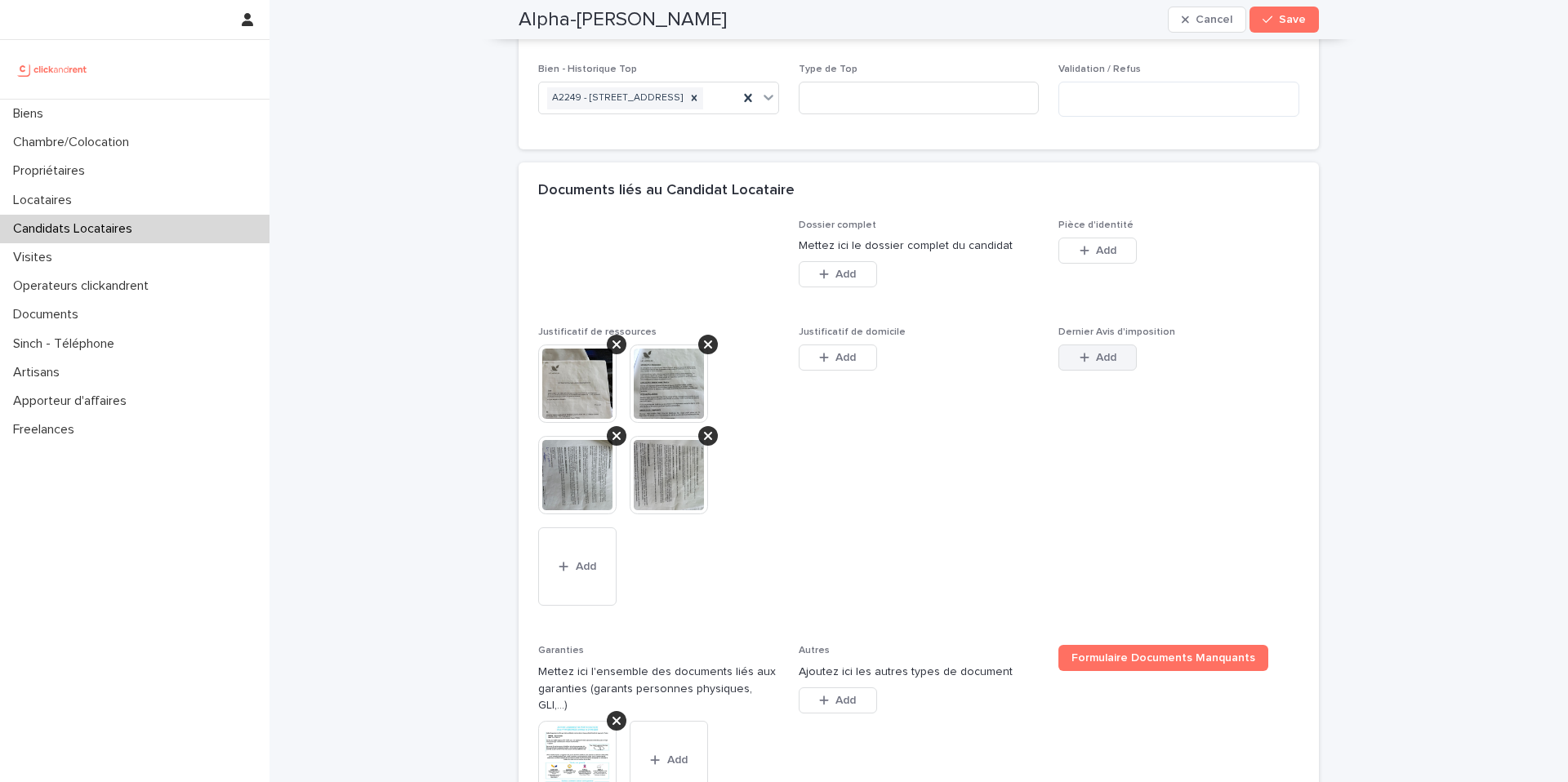
click at [1078, 371] on button "Add" at bounding box center [1097, 357] width 78 height 26
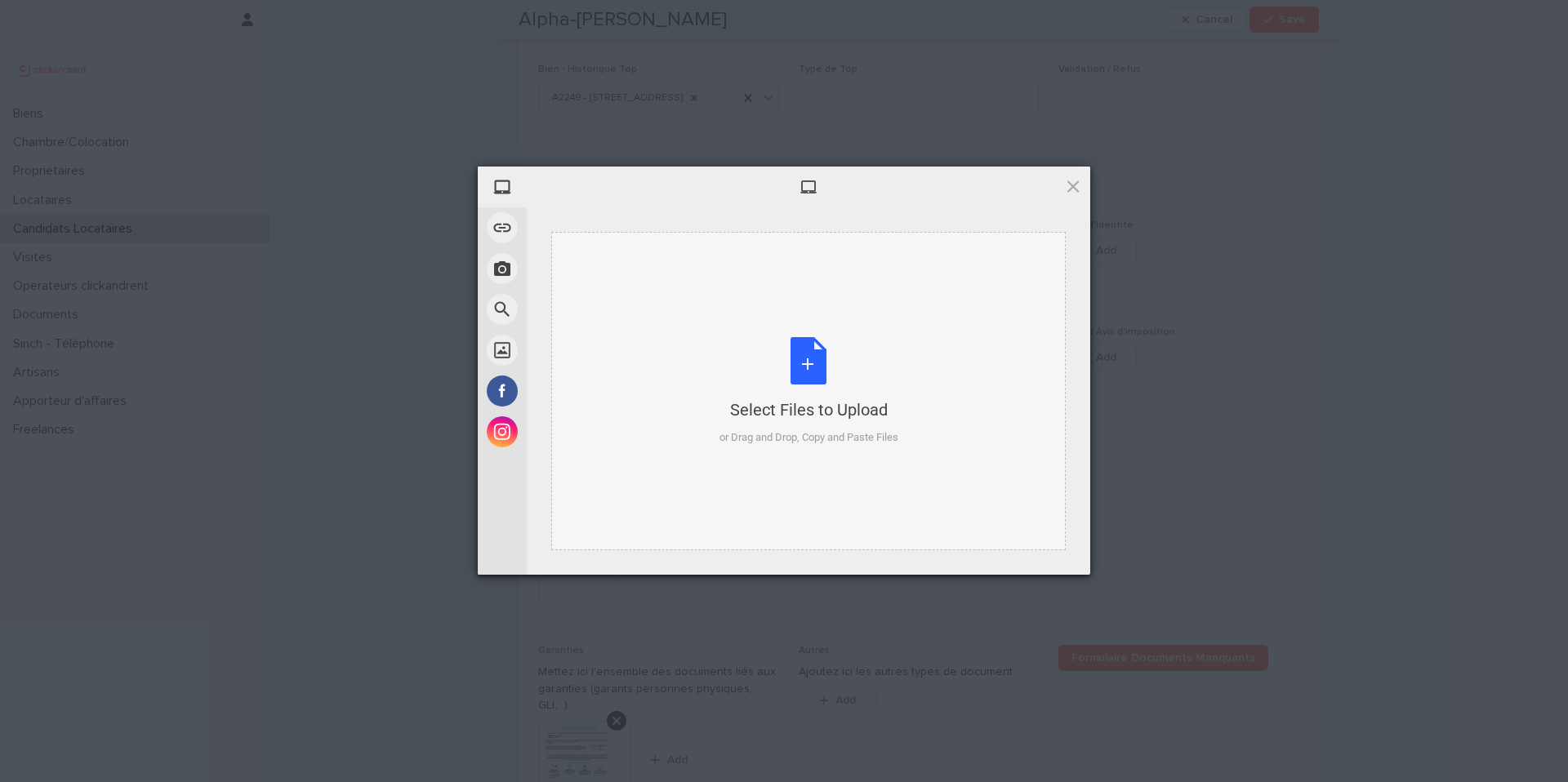
click at [804, 358] on div "Select Files to Upload or Drag and Drop, Copy and Paste Files" at bounding box center [808, 391] width 179 height 109
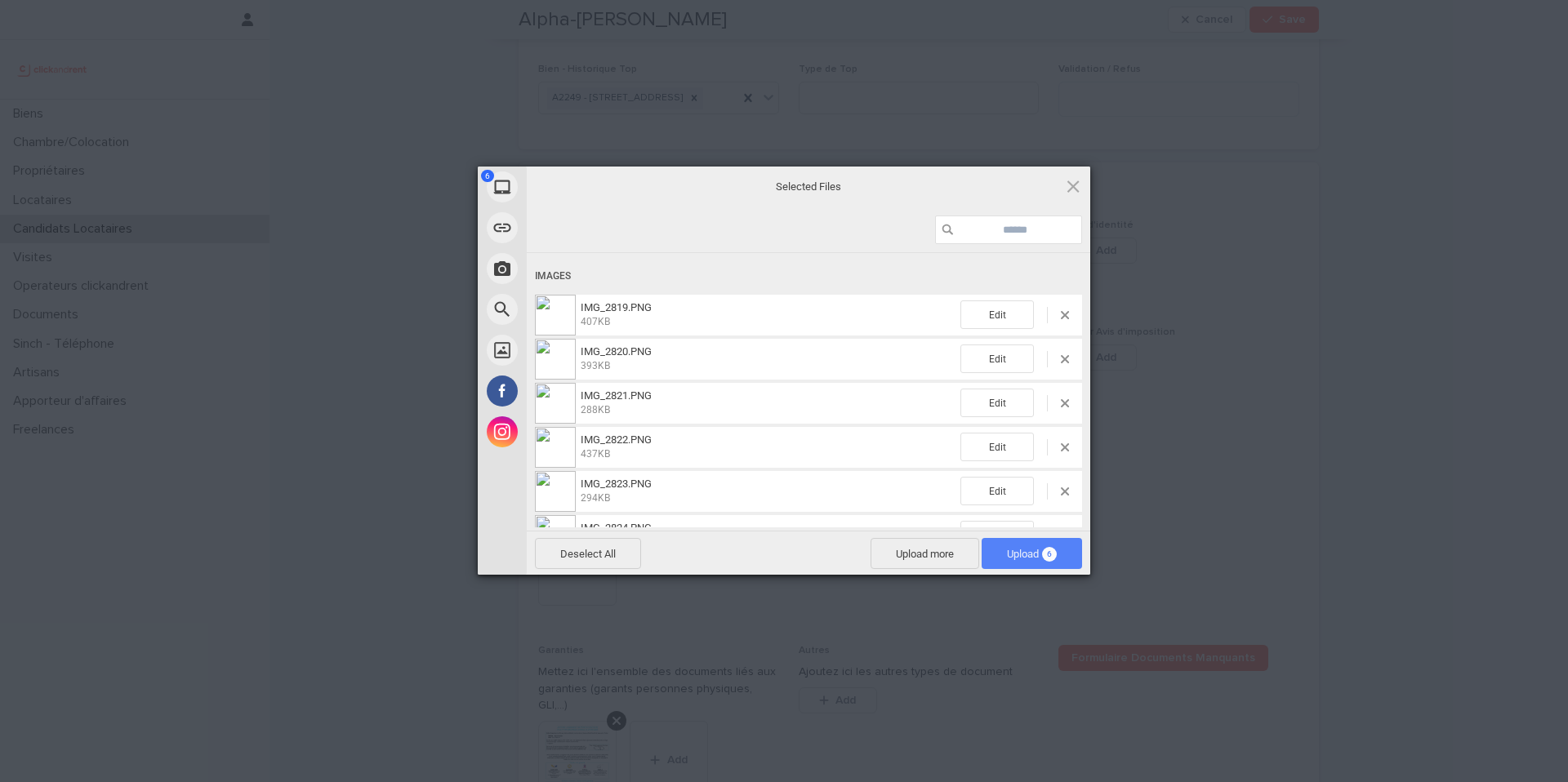
click at [1015, 553] on span "Upload 6" at bounding box center [1031, 554] width 50 height 12
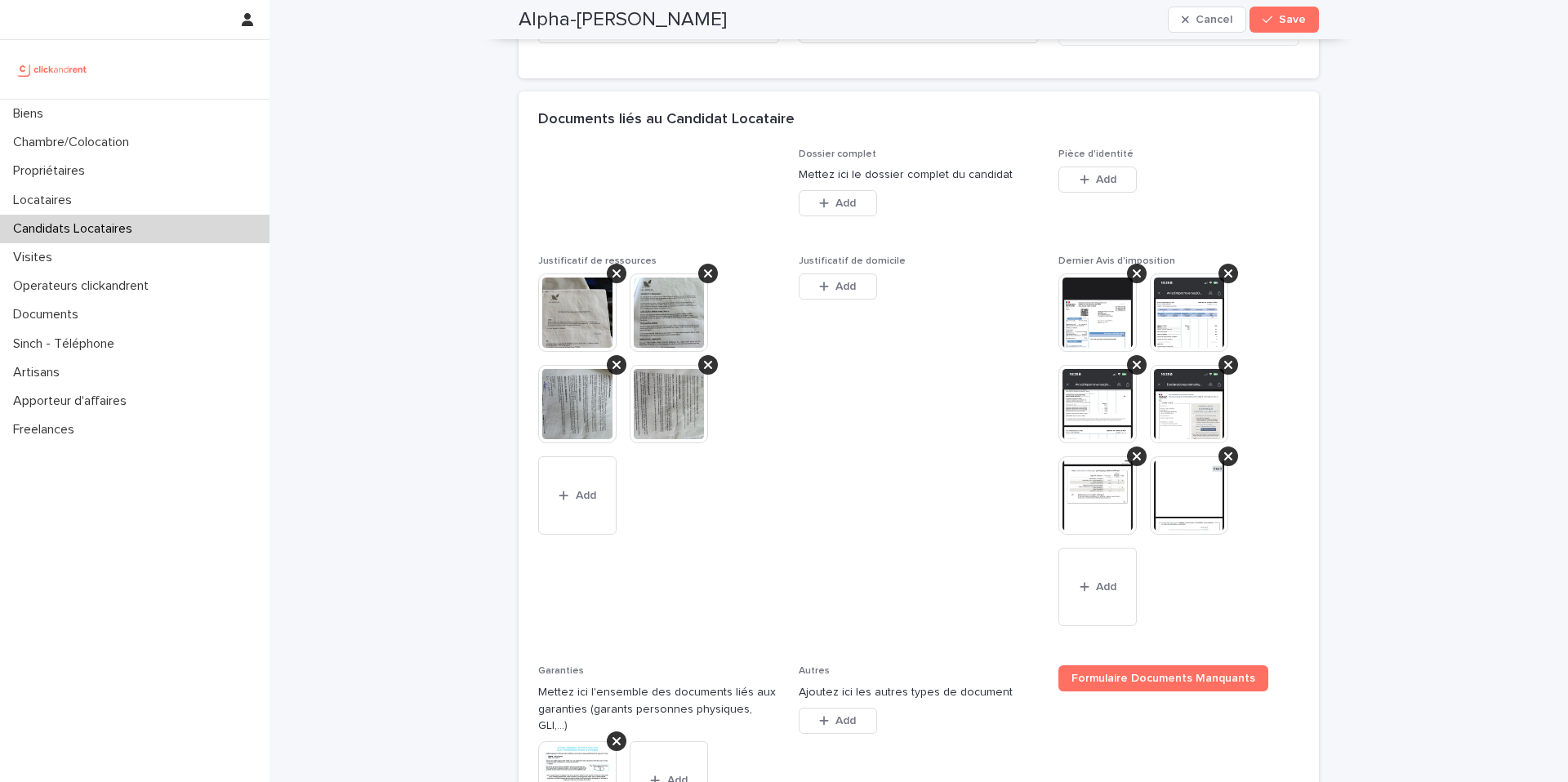
scroll to position [1161, 0]
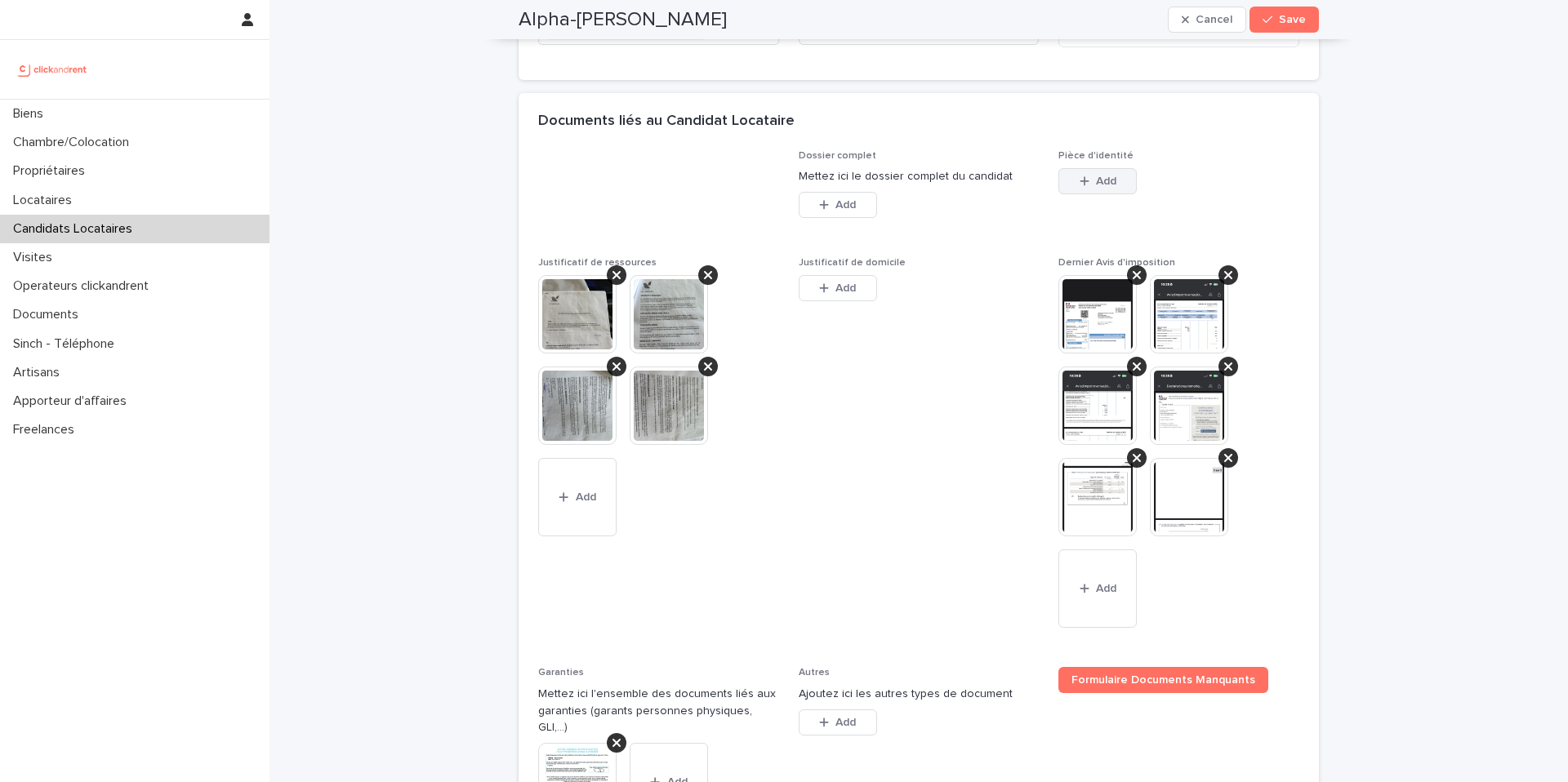
click at [1106, 187] on span "Add" at bounding box center [1105, 180] width 20 height 11
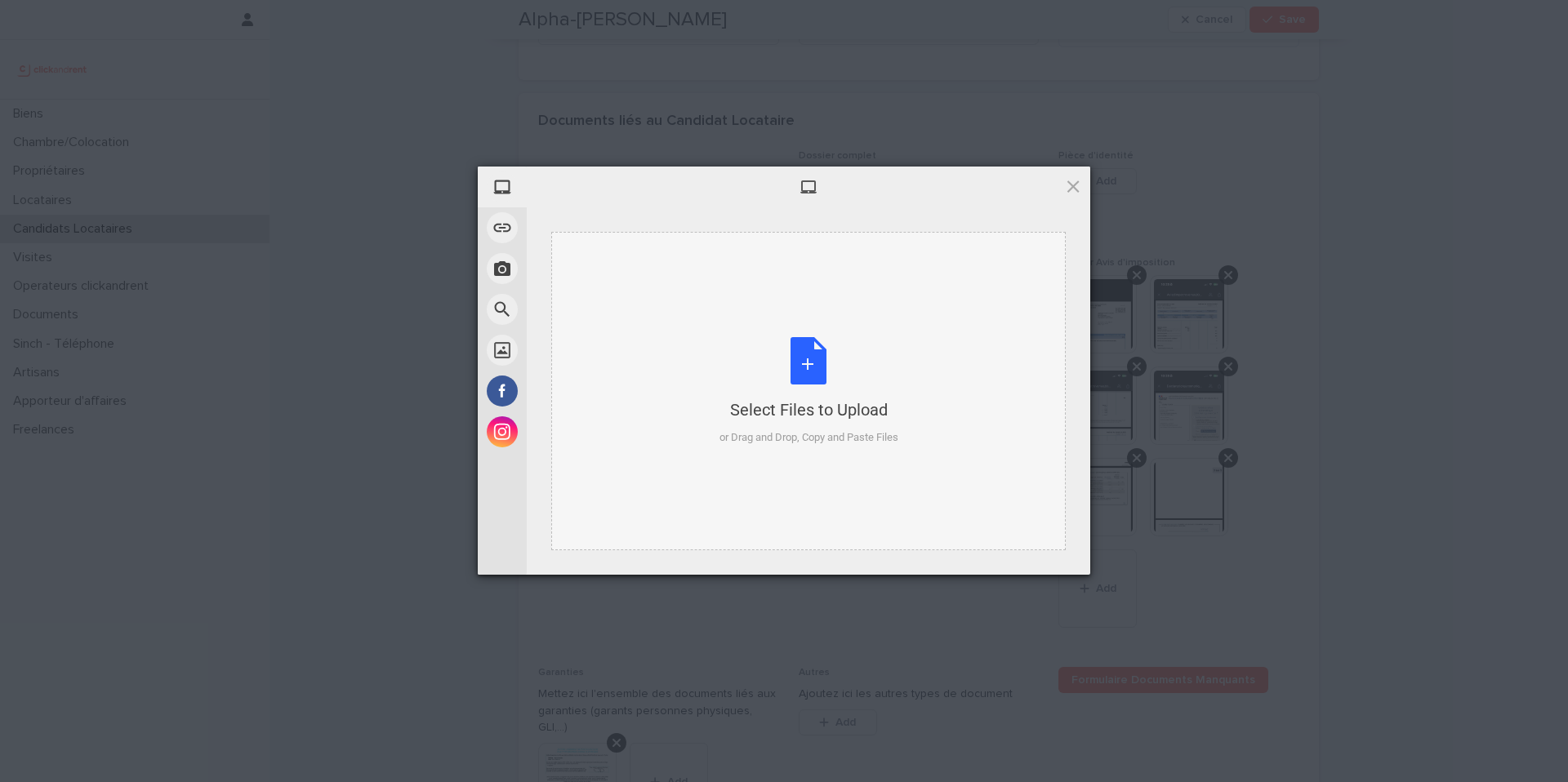
click at [813, 367] on div "Select Files to Upload or Drag and Drop, Copy and Paste Files" at bounding box center [808, 391] width 179 height 109
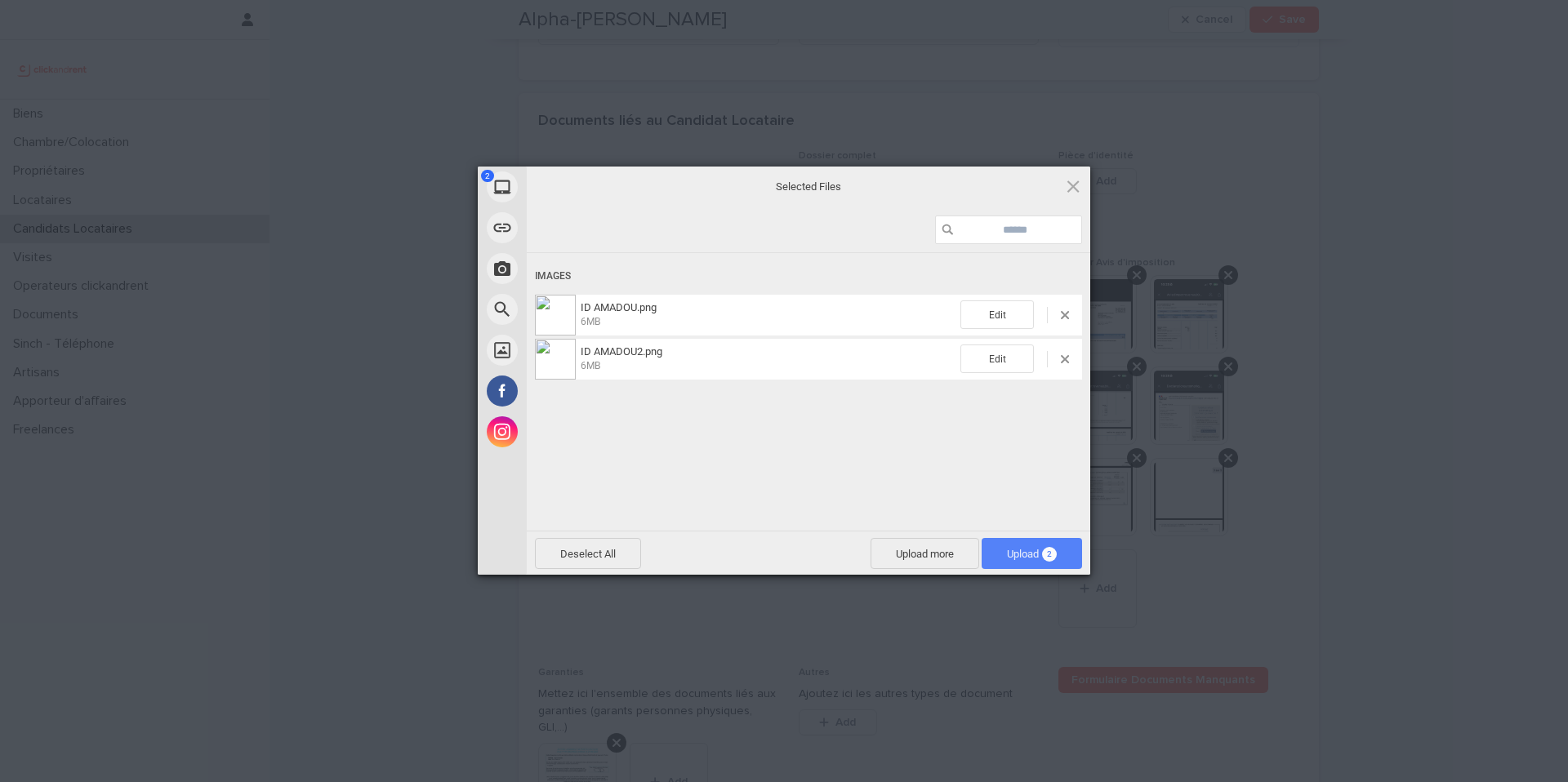
click at [1073, 557] on span "Upload 2" at bounding box center [1031, 554] width 100 height 31
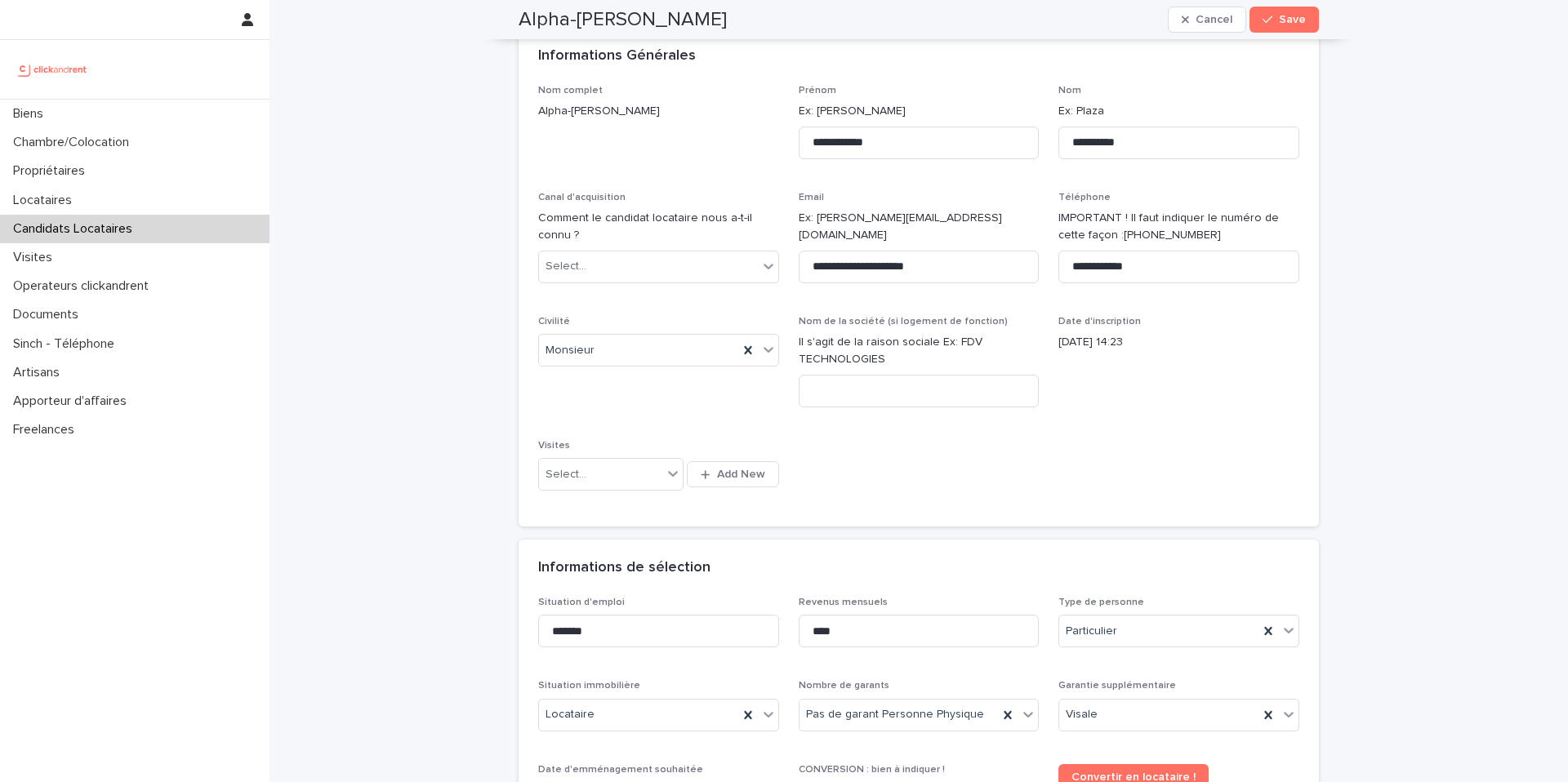
scroll to position [84, 0]
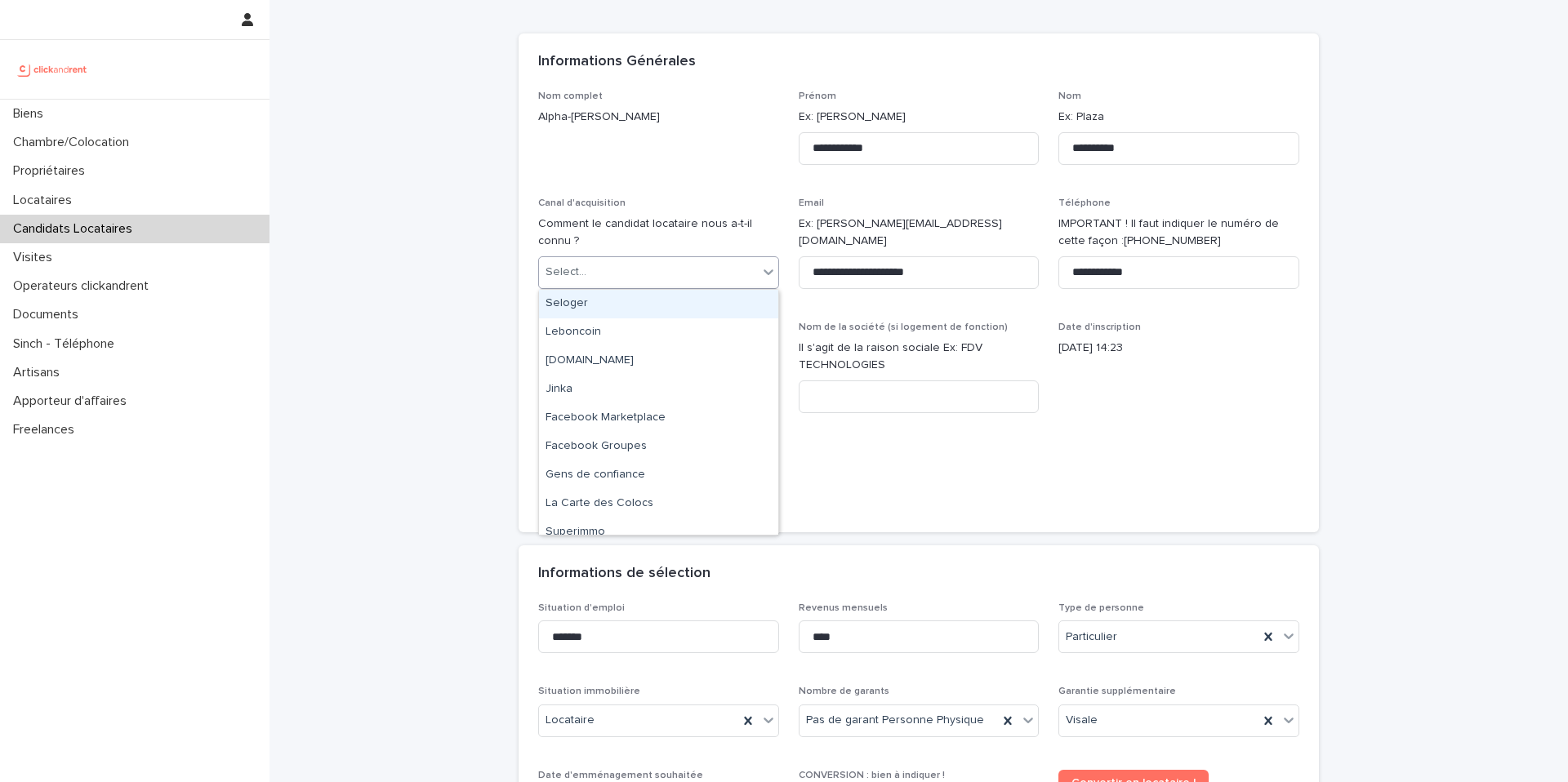
click at [730, 275] on div "Select..." at bounding box center [648, 272] width 219 height 27
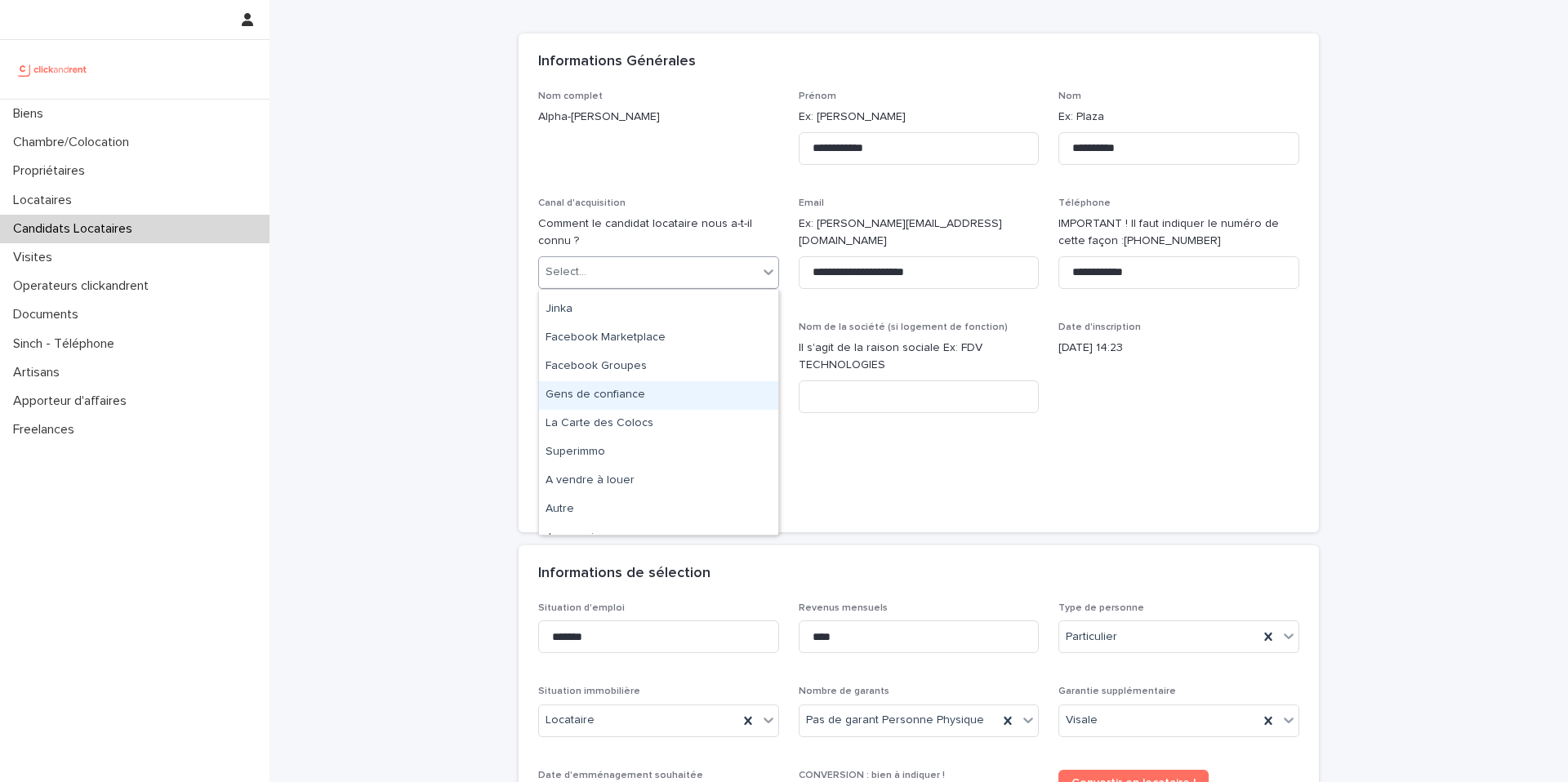
scroll to position [98, 0]
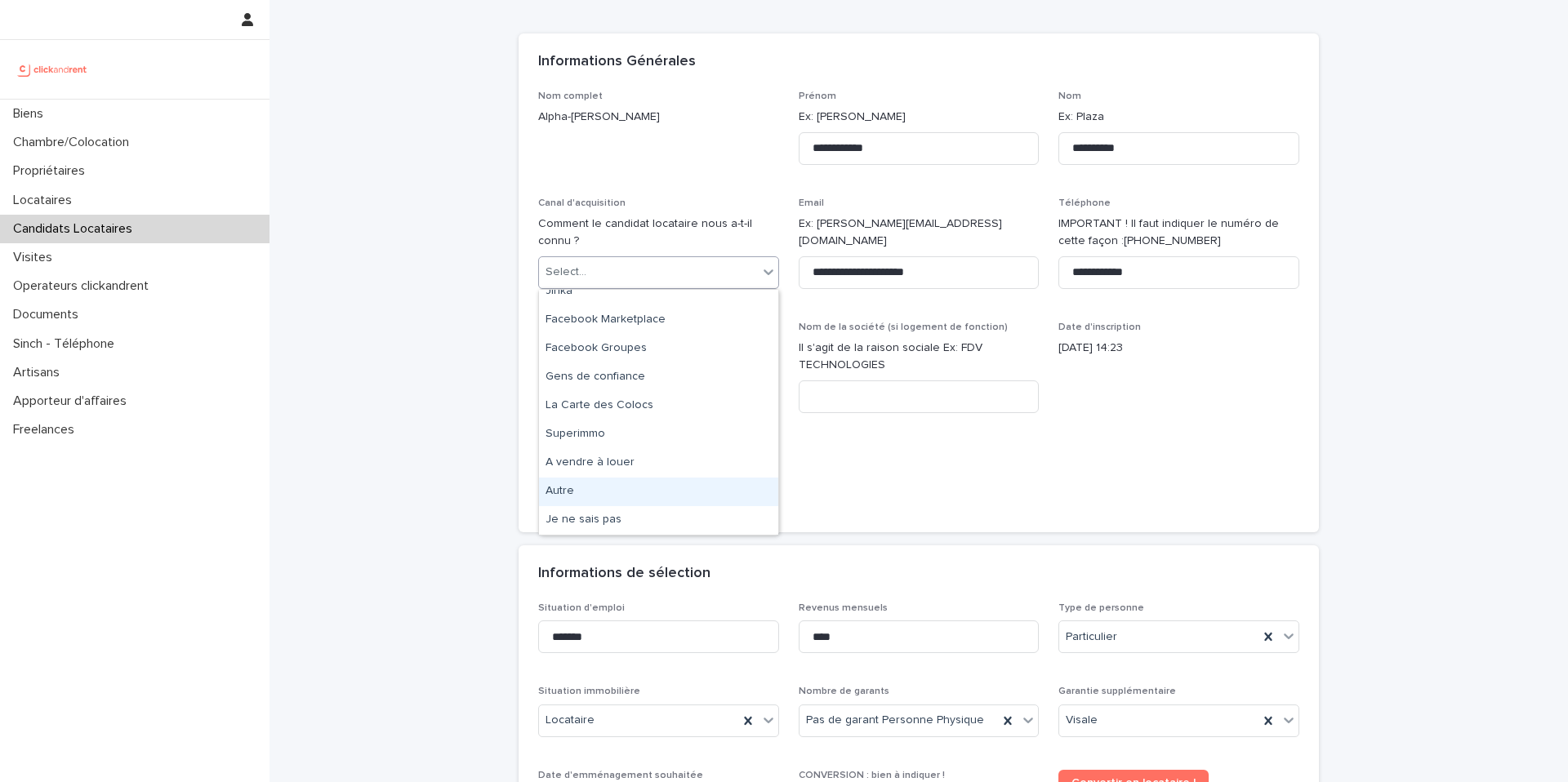
click at [675, 484] on div "Autre" at bounding box center [658, 492] width 239 height 29
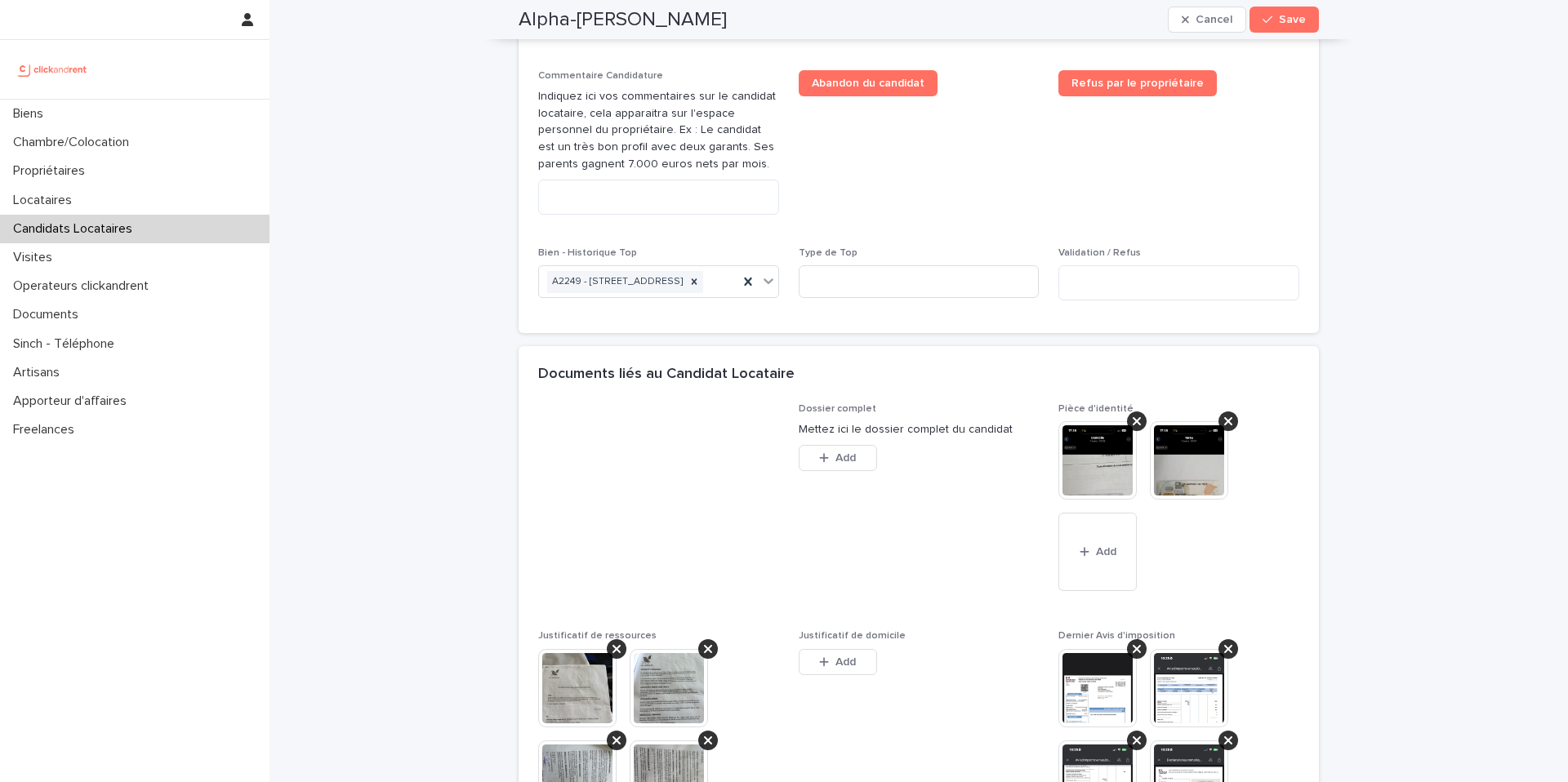
scroll to position [918, 0]
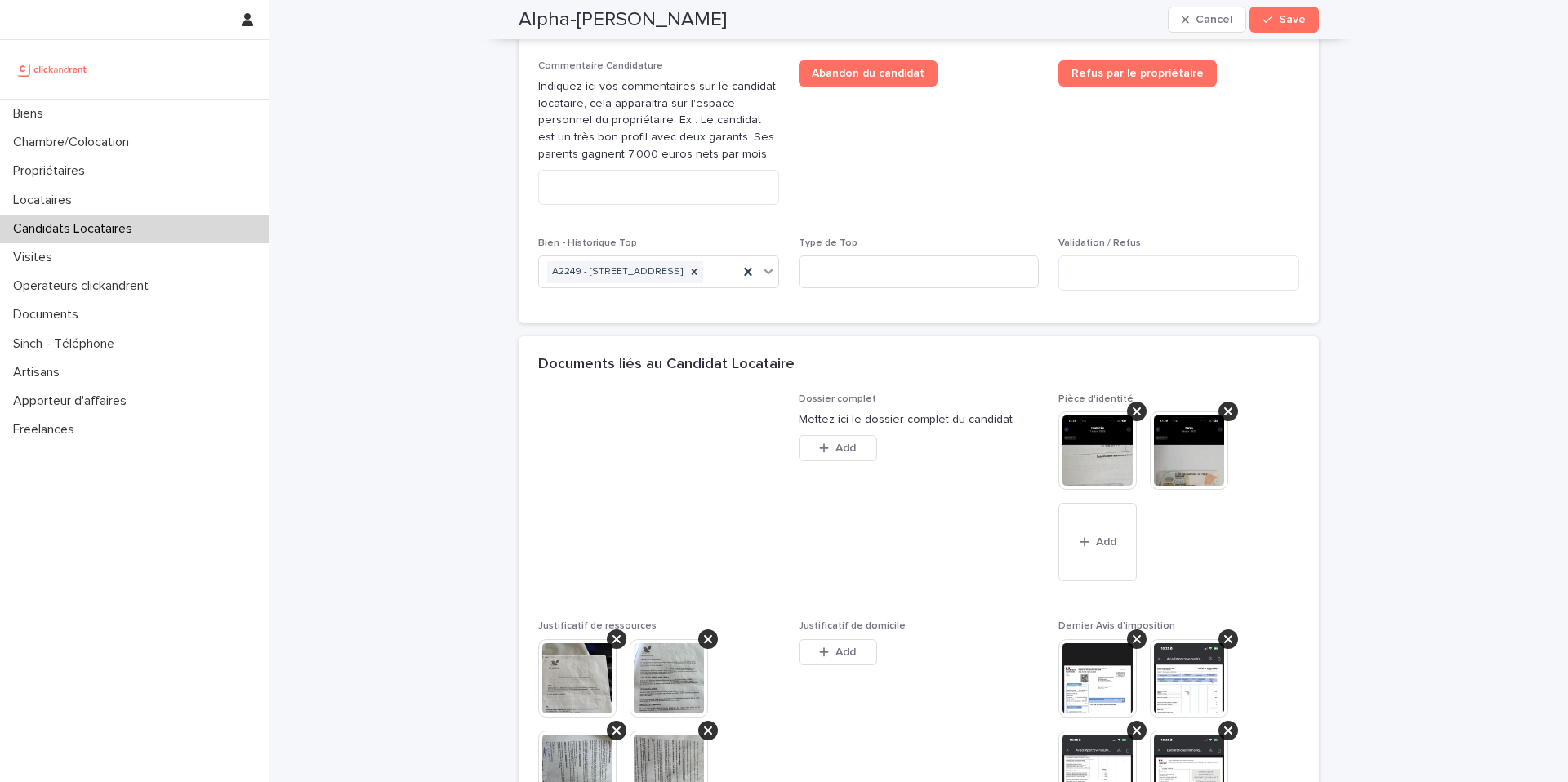
click at [1169, 490] on img at bounding box center [1189, 451] width 78 height 78
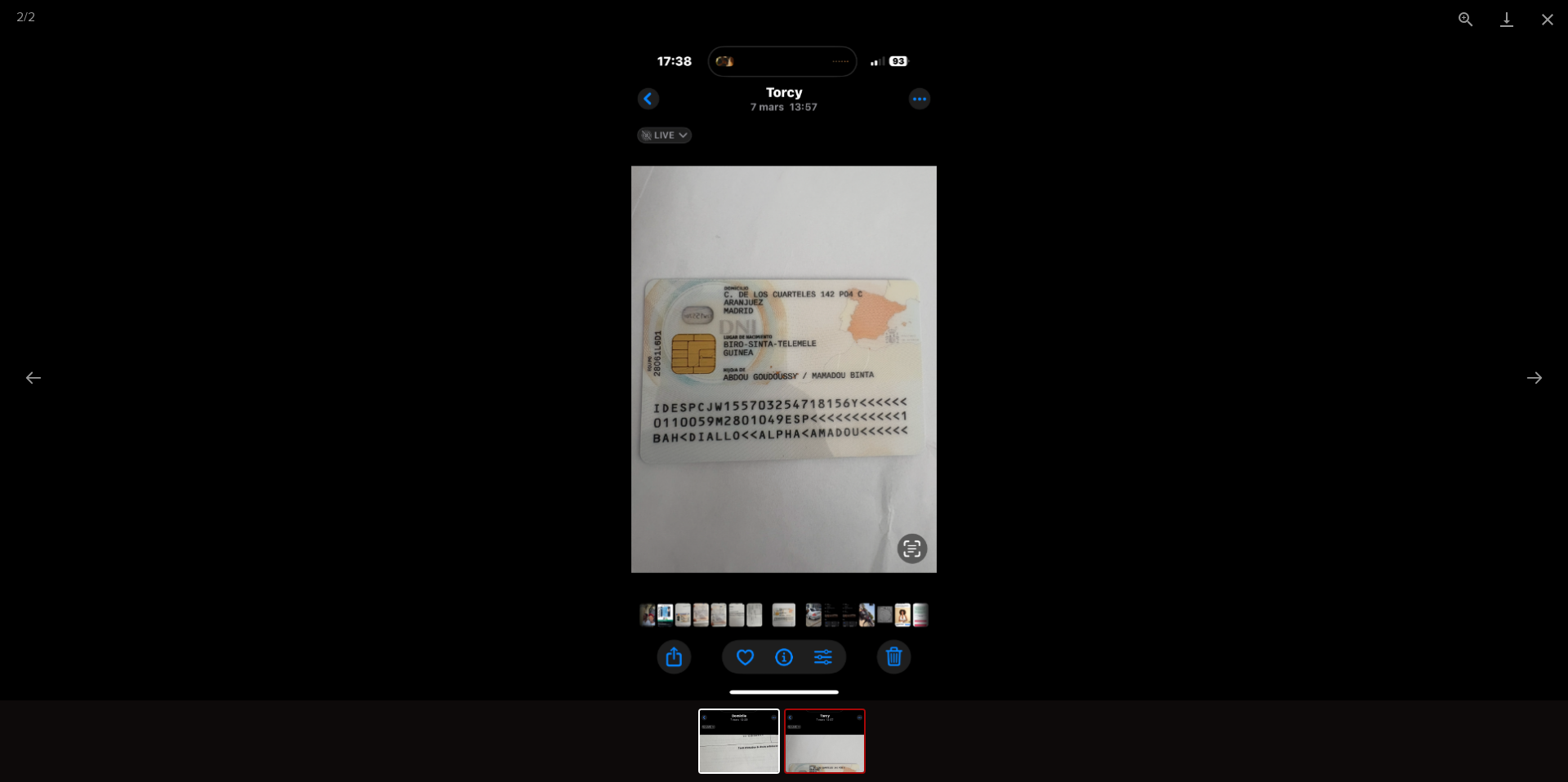
click at [825, 760] on img at bounding box center [825, 741] width 78 height 62
click at [738, 758] on img at bounding box center [739, 741] width 78 height 62
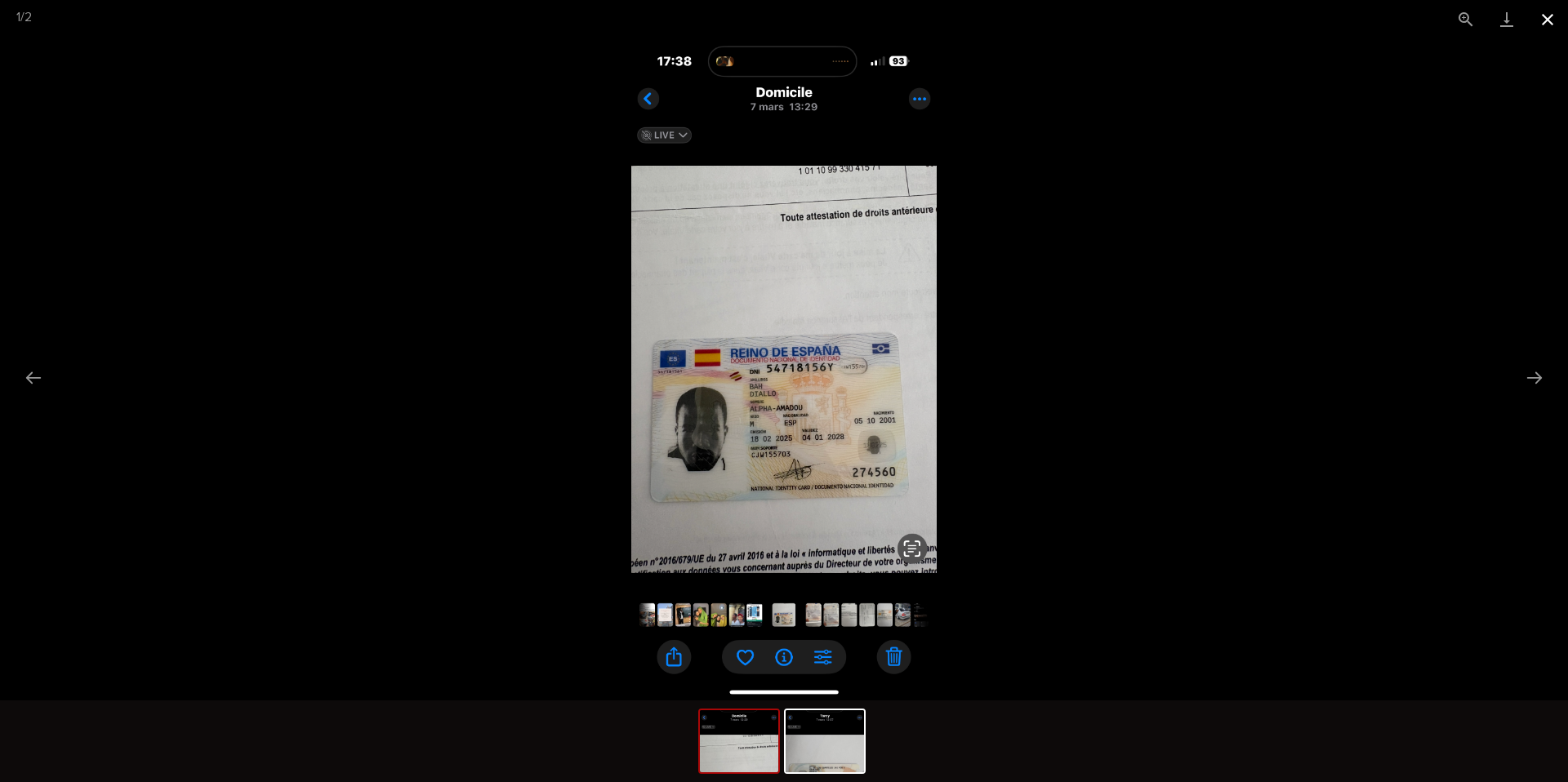
click at [1550, 22] on button "Close gallery" at bounding box center [1547, 19] width 41 height 38
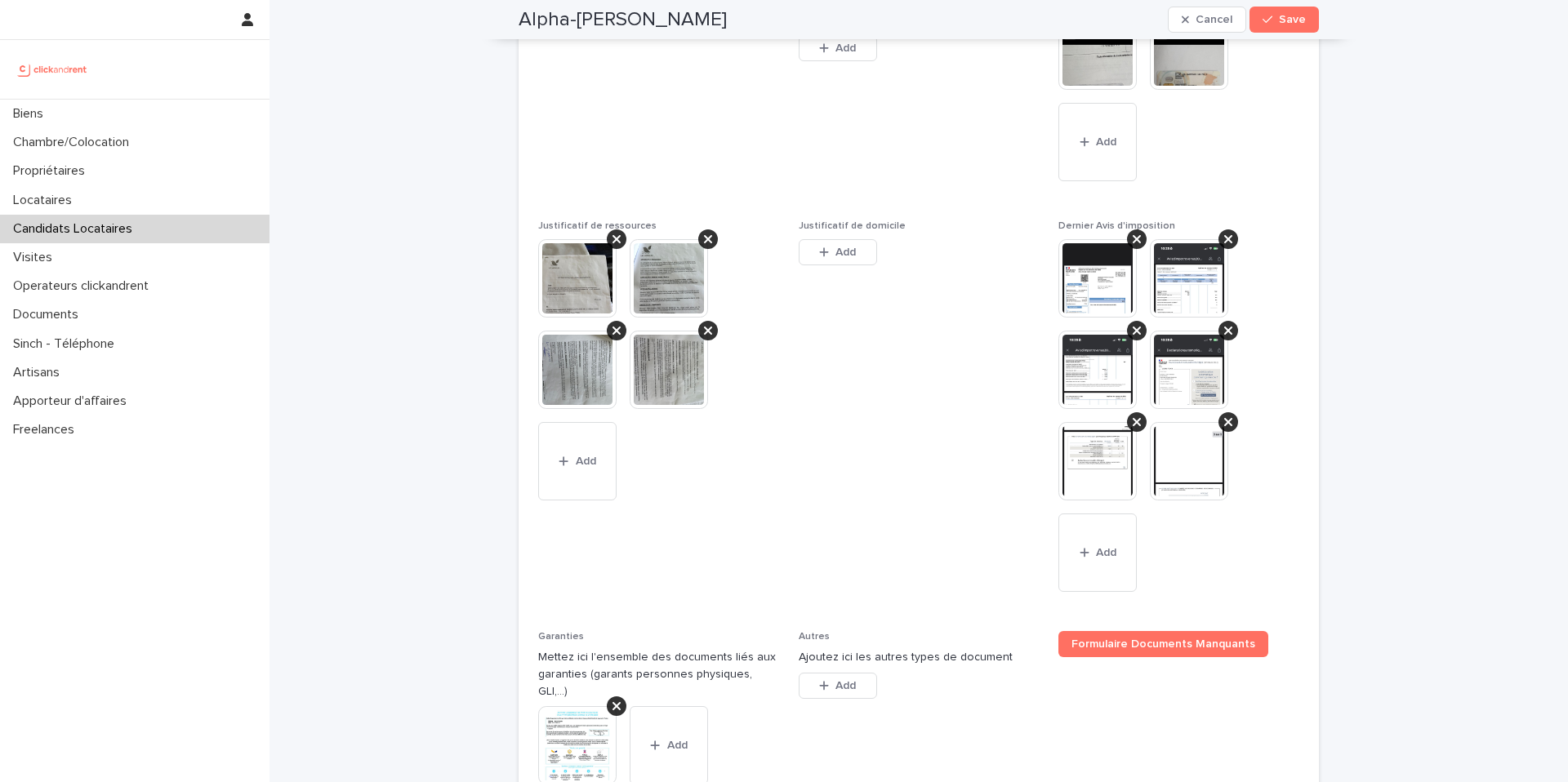
scroll to position [1386, 0]
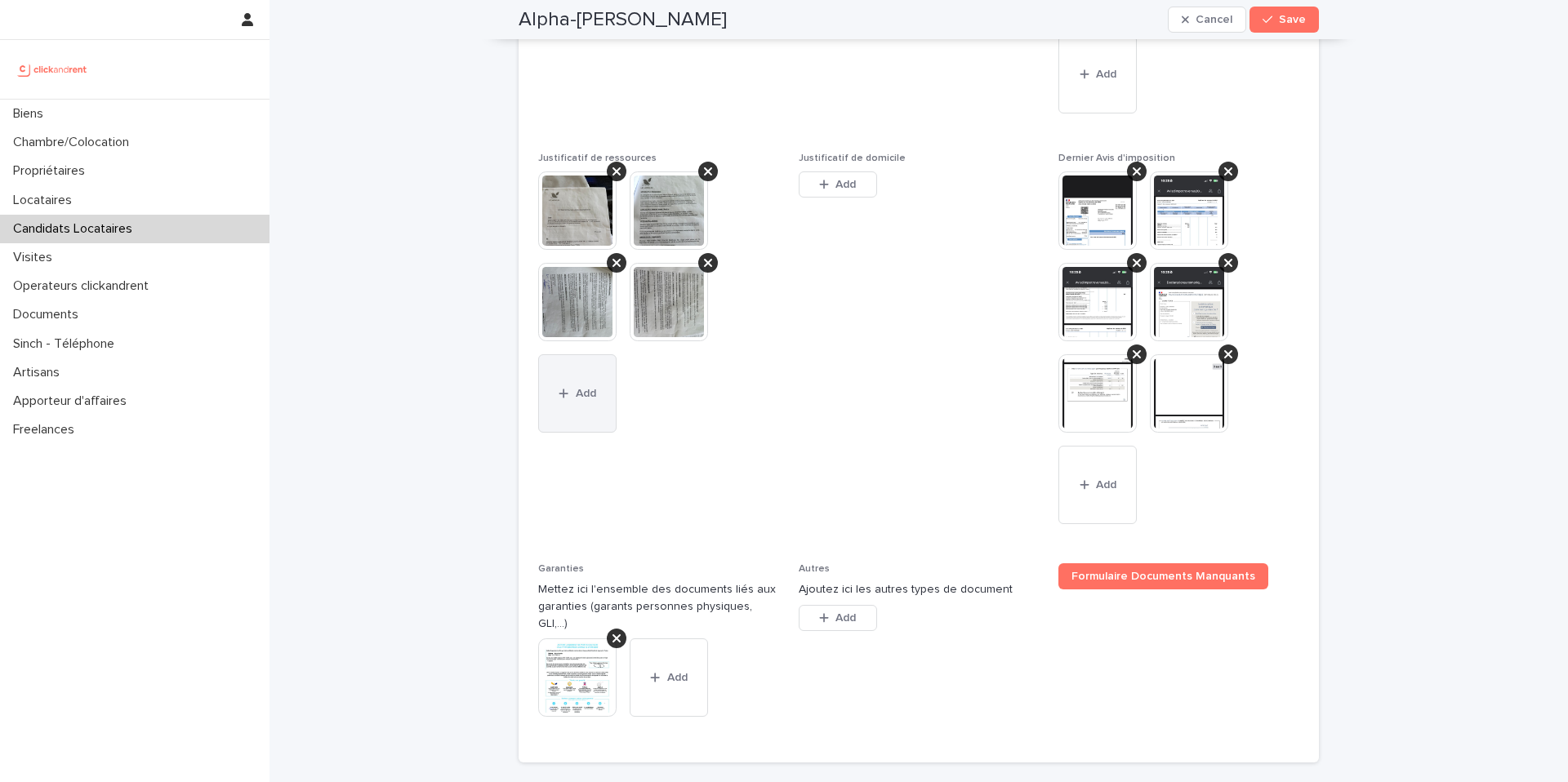
click at [575, 432] on button "Add" at bounding box center [577, 394] width 78 height 78
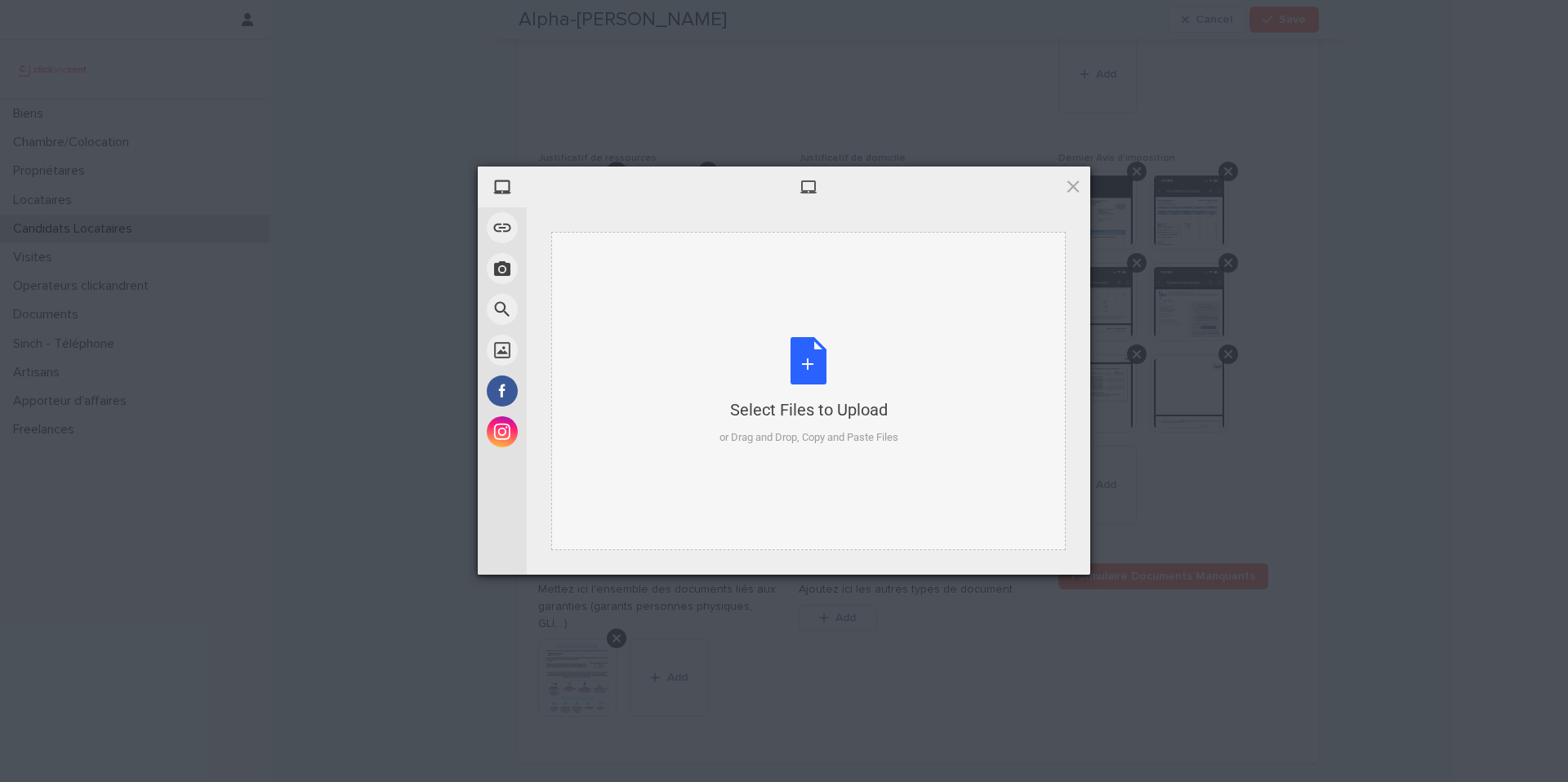
click at [807, 364] on div "Select Files to Upload or Drag and Drop, Copy and Paste Files" at bounding box center [808, 391] width 179 height 109
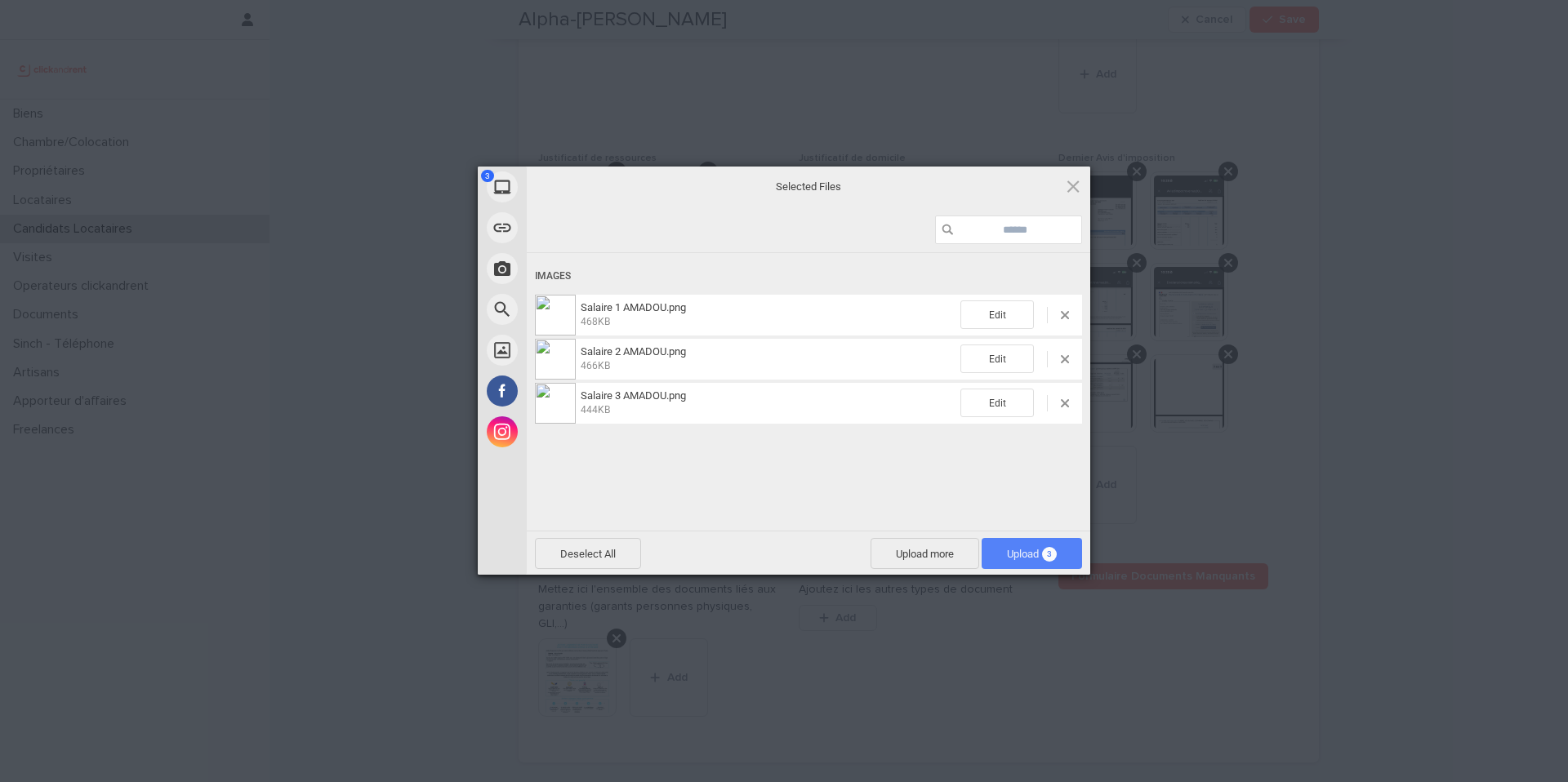
click at [1052, 554] on span "3" at bounding box center [1049, 554] width 15 height 15
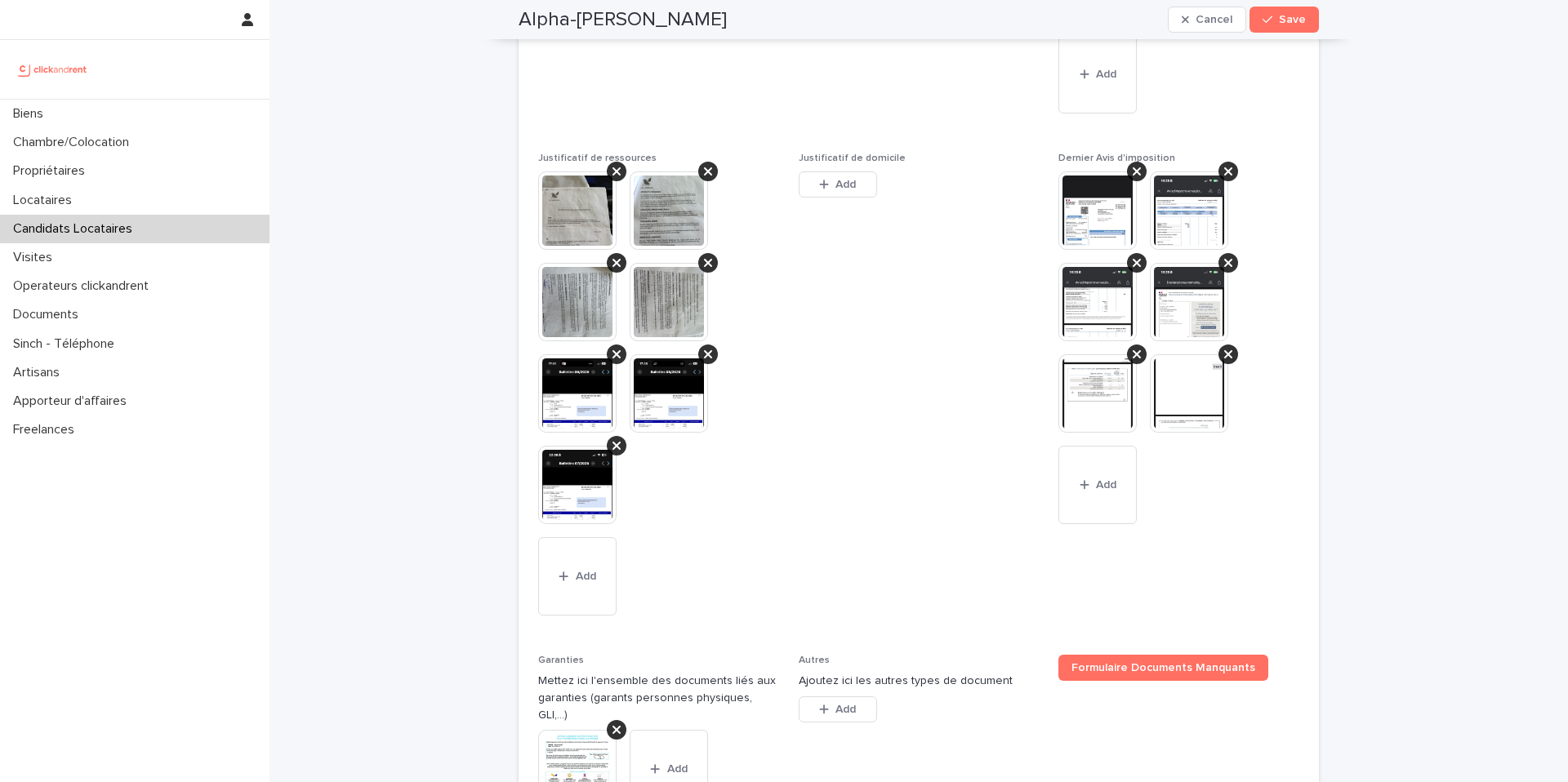
click at [579, 250] on img at bounding box center [577, 211] width 78 height 78
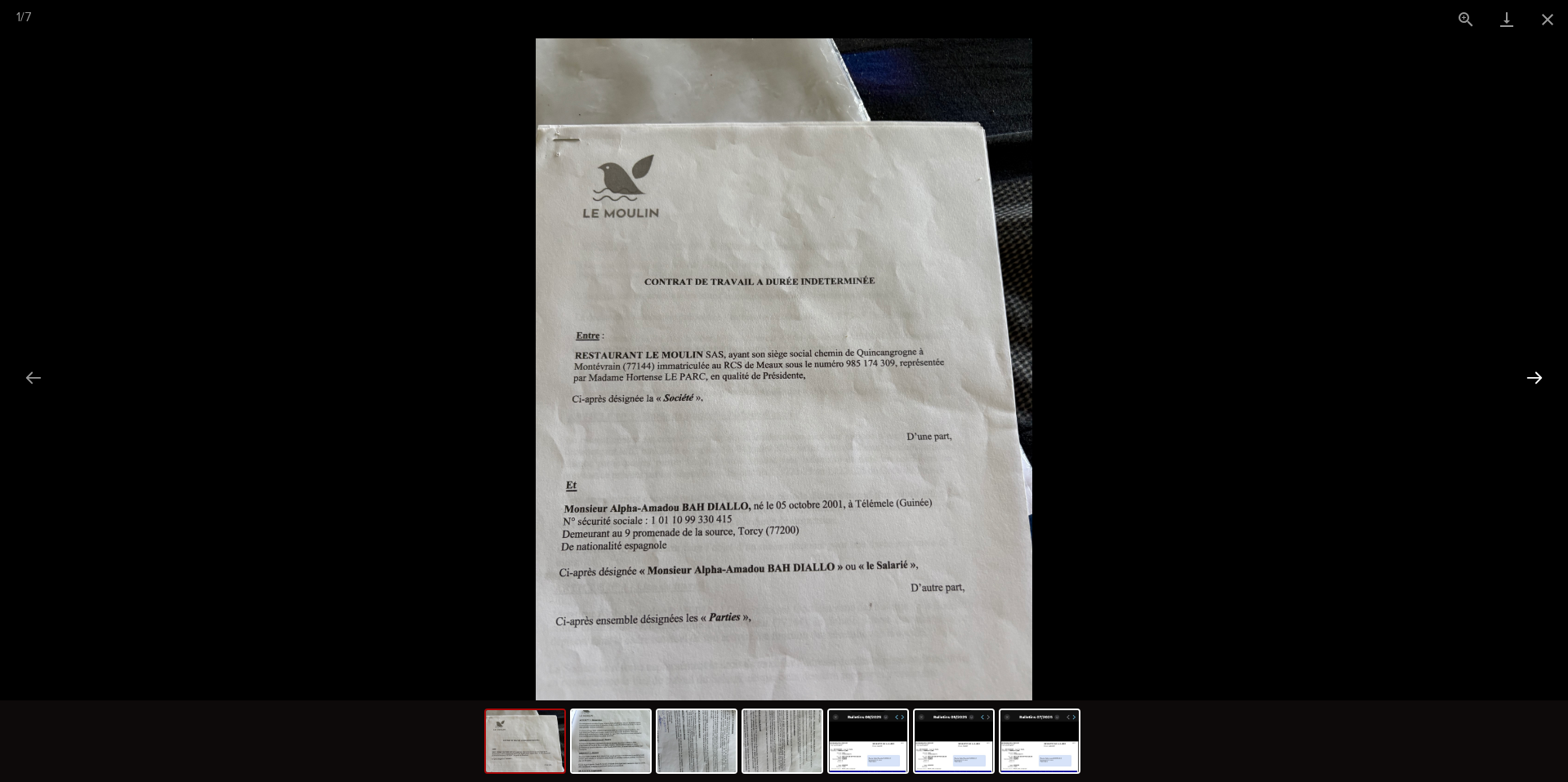
click at [1536, 377] on button "Next slide" at bounding box center [1534, 377] width 34 height 32
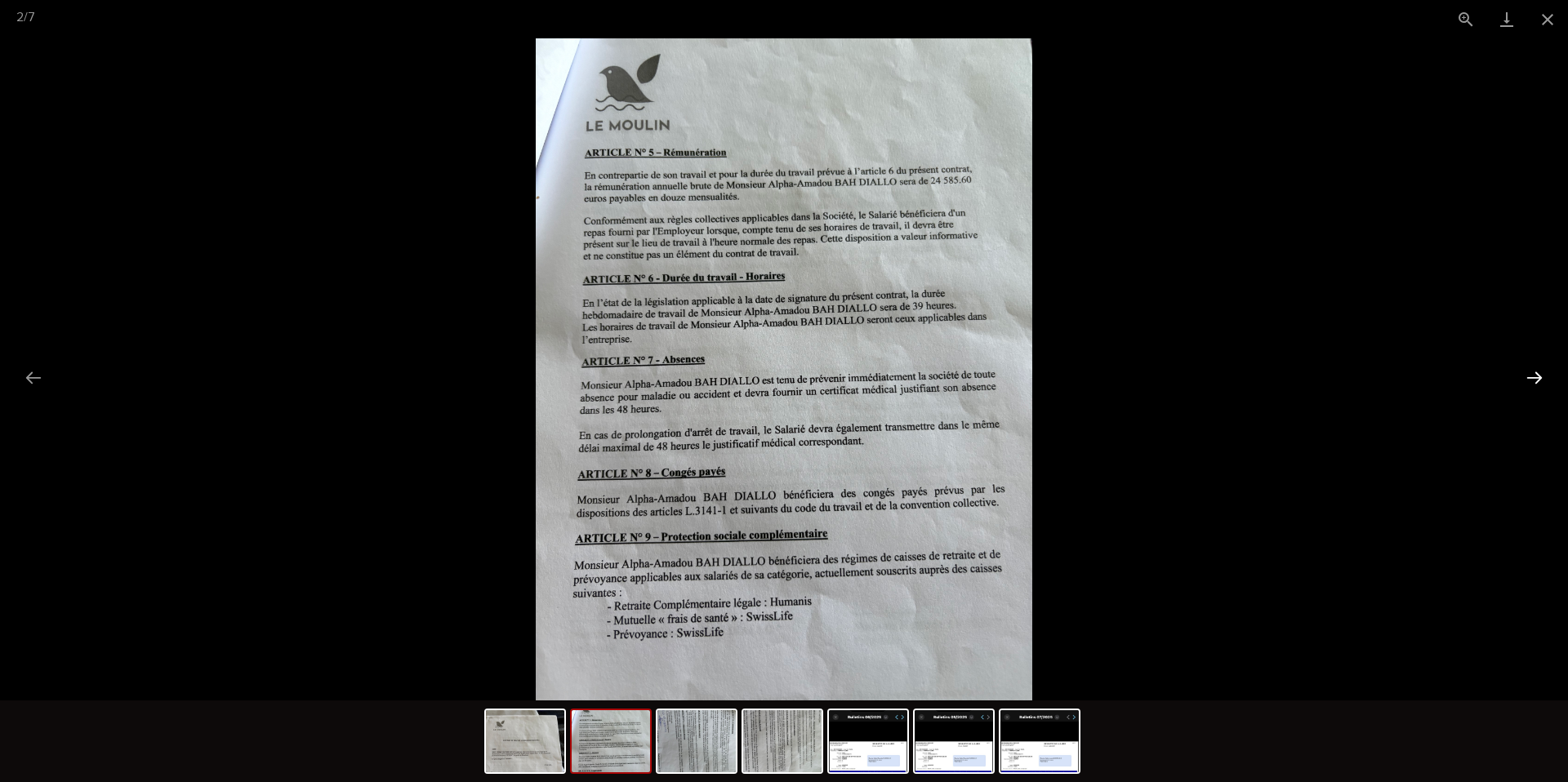
click at [1536, 377] on button "Next slide" at bounding box center [1534, 377] width 34 height 32
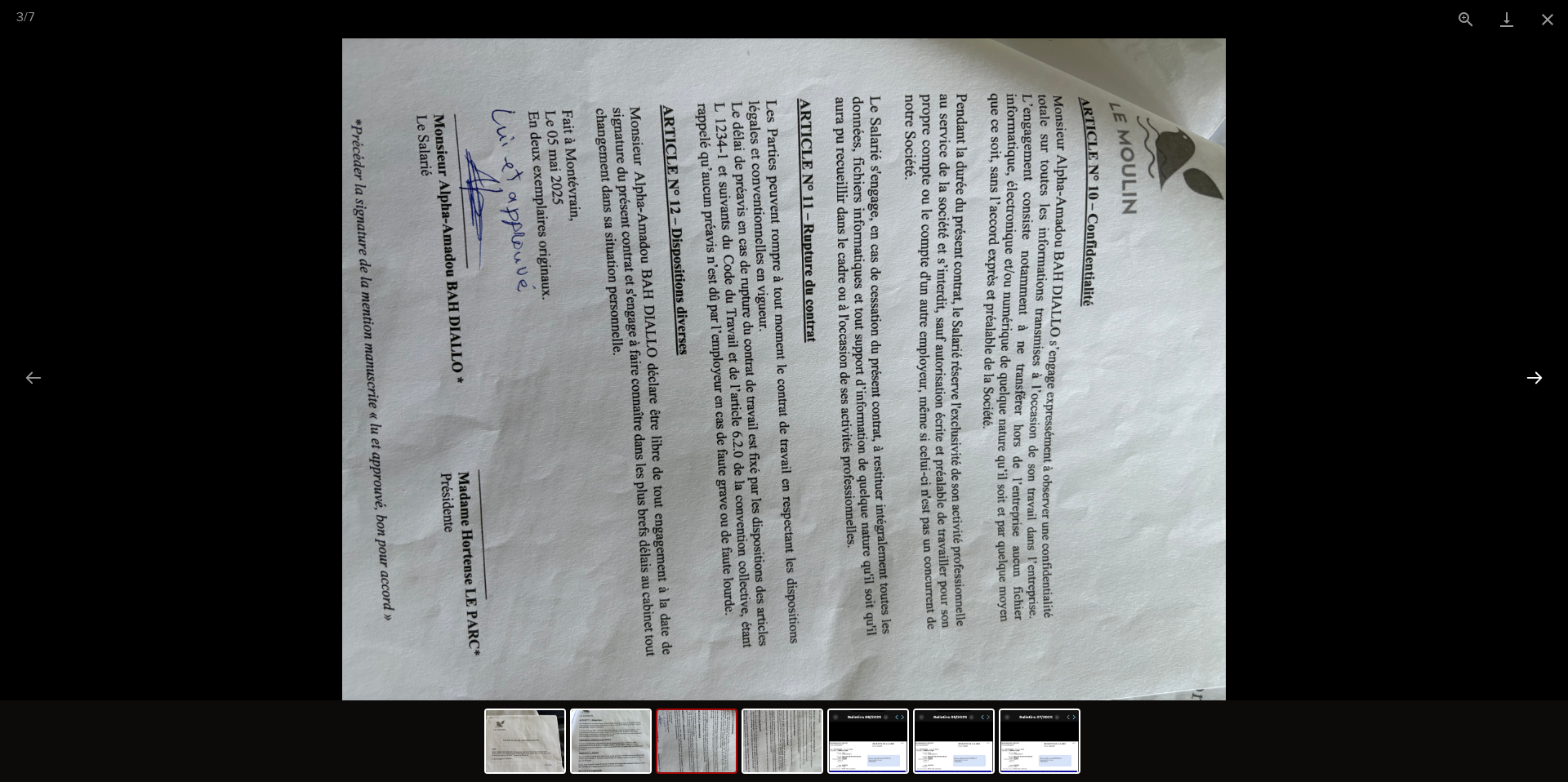
click at [1535, 377] on button "Next slide" at bounding box center [1534, 377] width 34 height 32
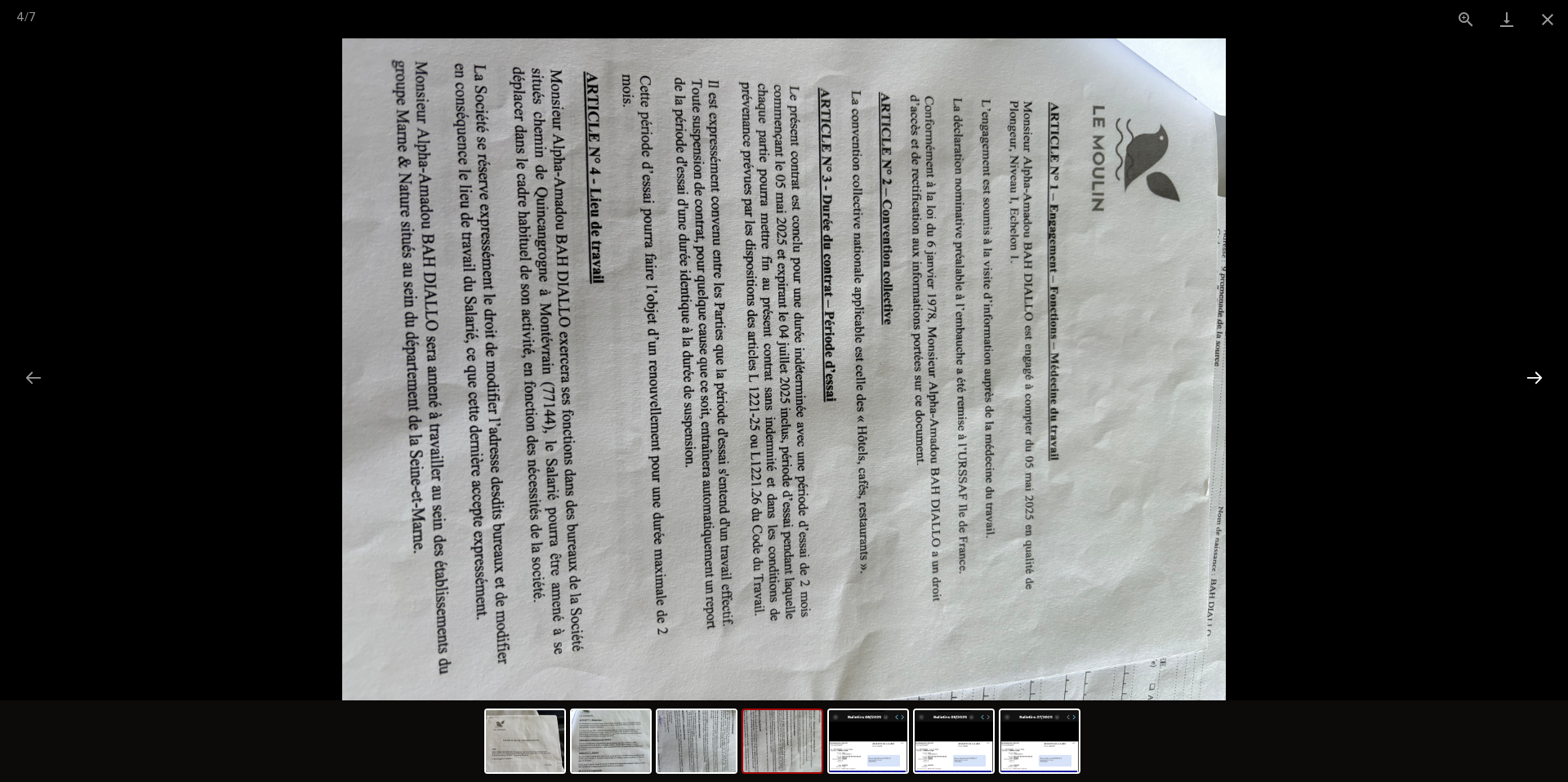
click at [1534, 377] on button "Next slide" at bounding box center [1534, 377] width 34 height 32
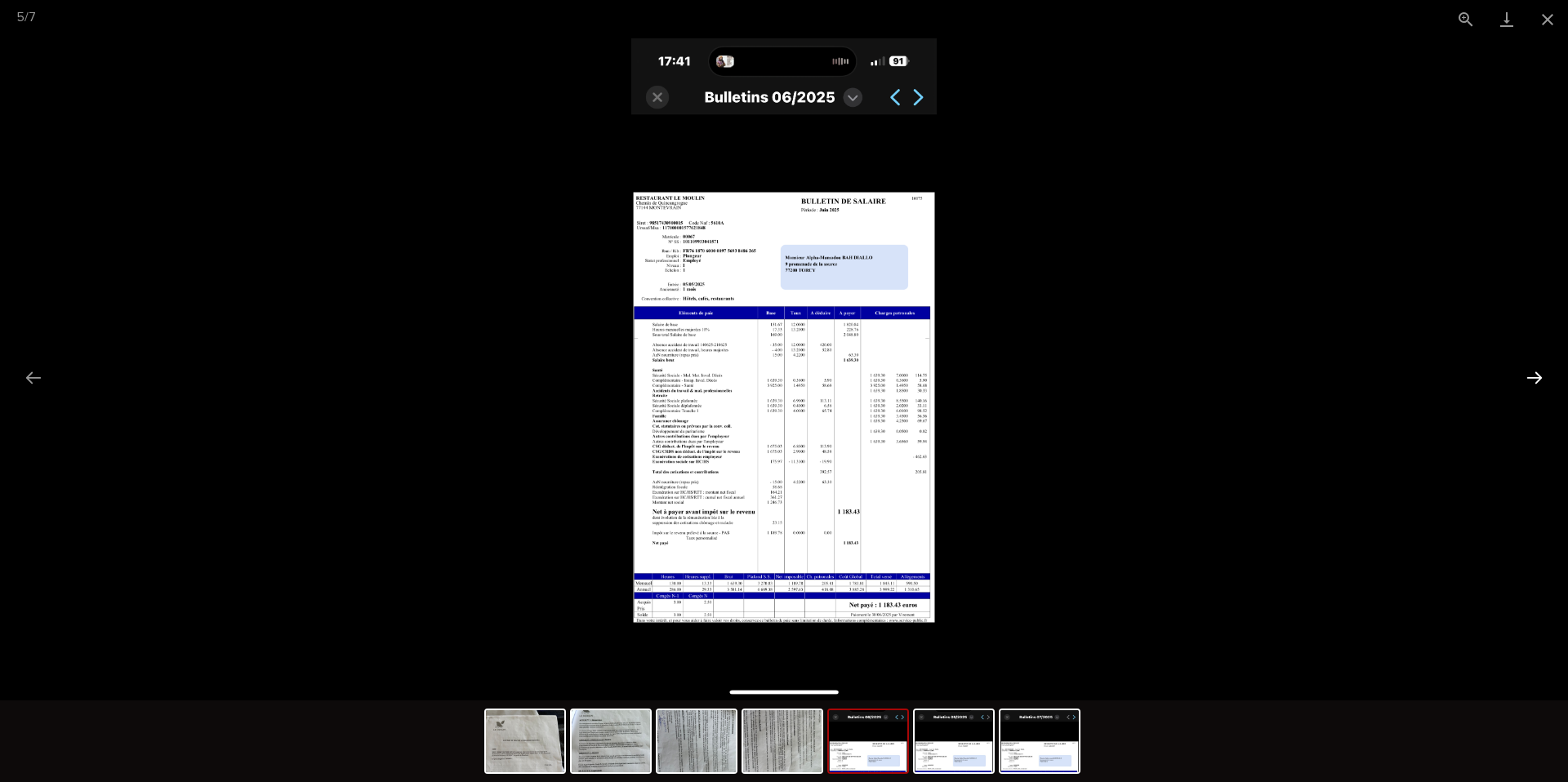
click at [1534, 373] on button "Next slide" at bounding box center [1534, 377] width 34 height 32
click at [1544, 23] on button "Close gallery" at bounding box center [1547, 19] width 41 height 38
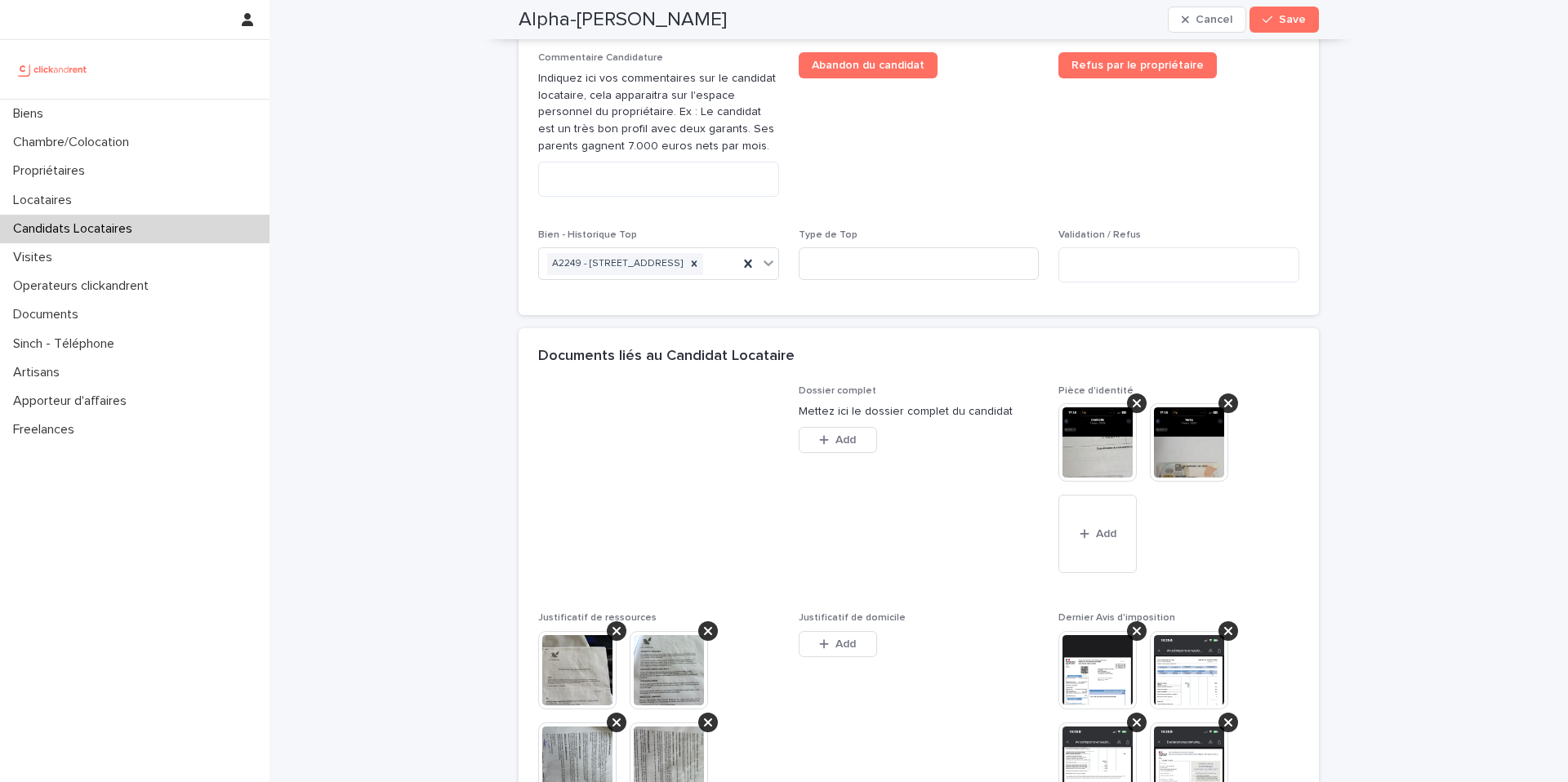
scroll to position [925, 0]
click at [689, 198] on textarea at bounding box center [658, 180] width 241 height 35
paste textarea "**********"
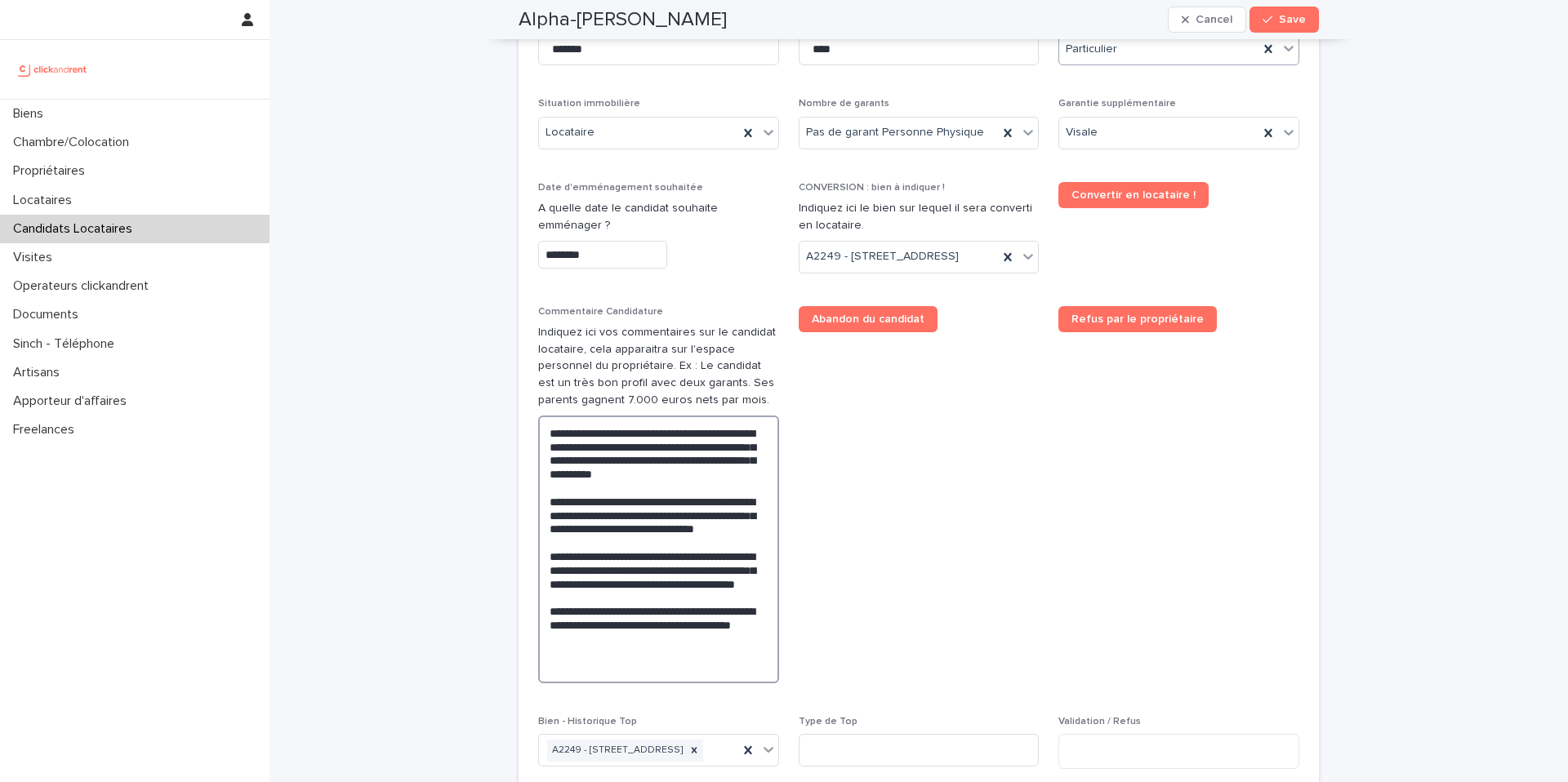
scroll to position [671, 0]
type textarea "**********"
click at [1293, 16] on span "Save" at bounding box center [1292, 19] width 27 height 11
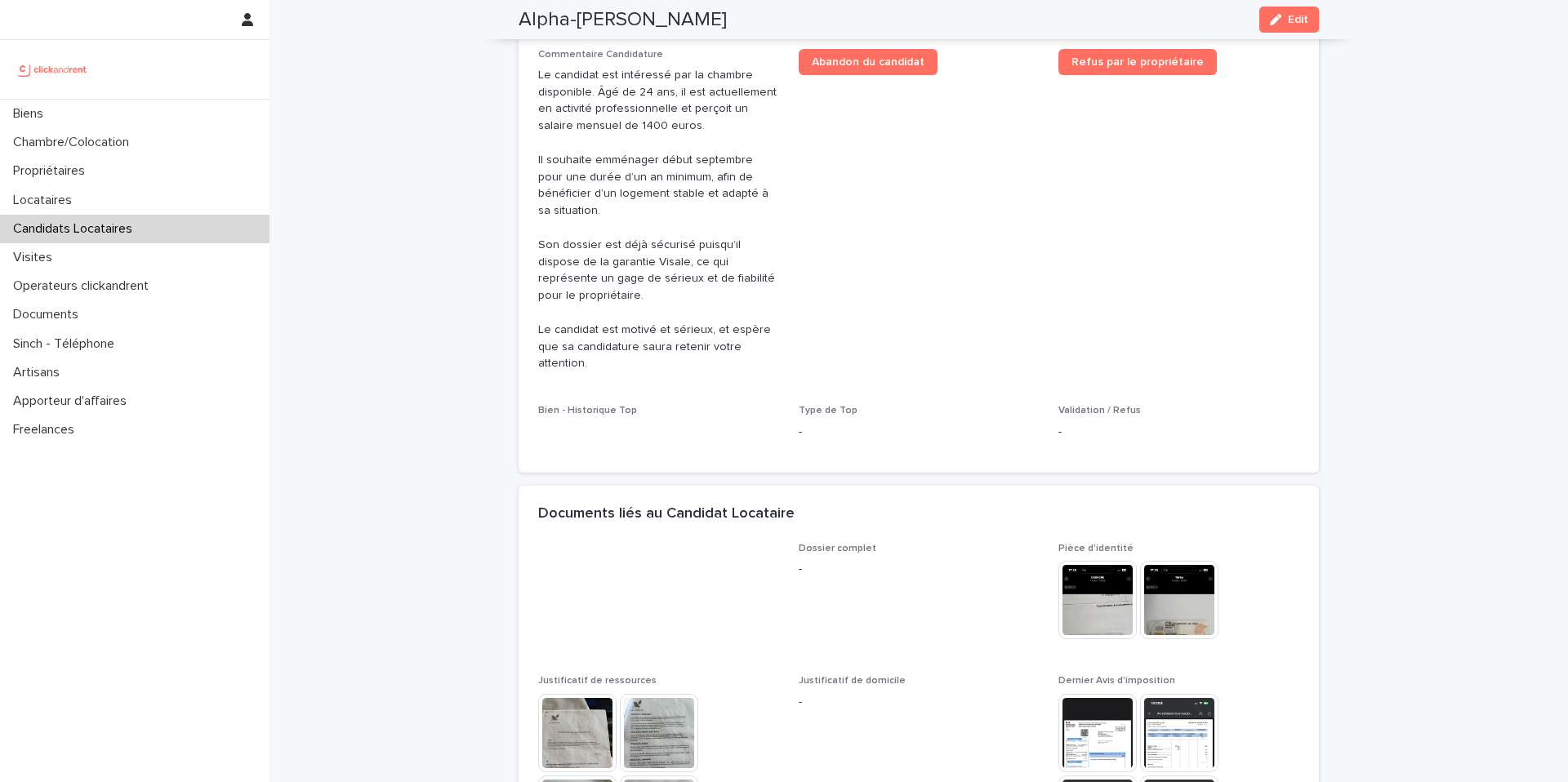
scroll to position [323, 0]
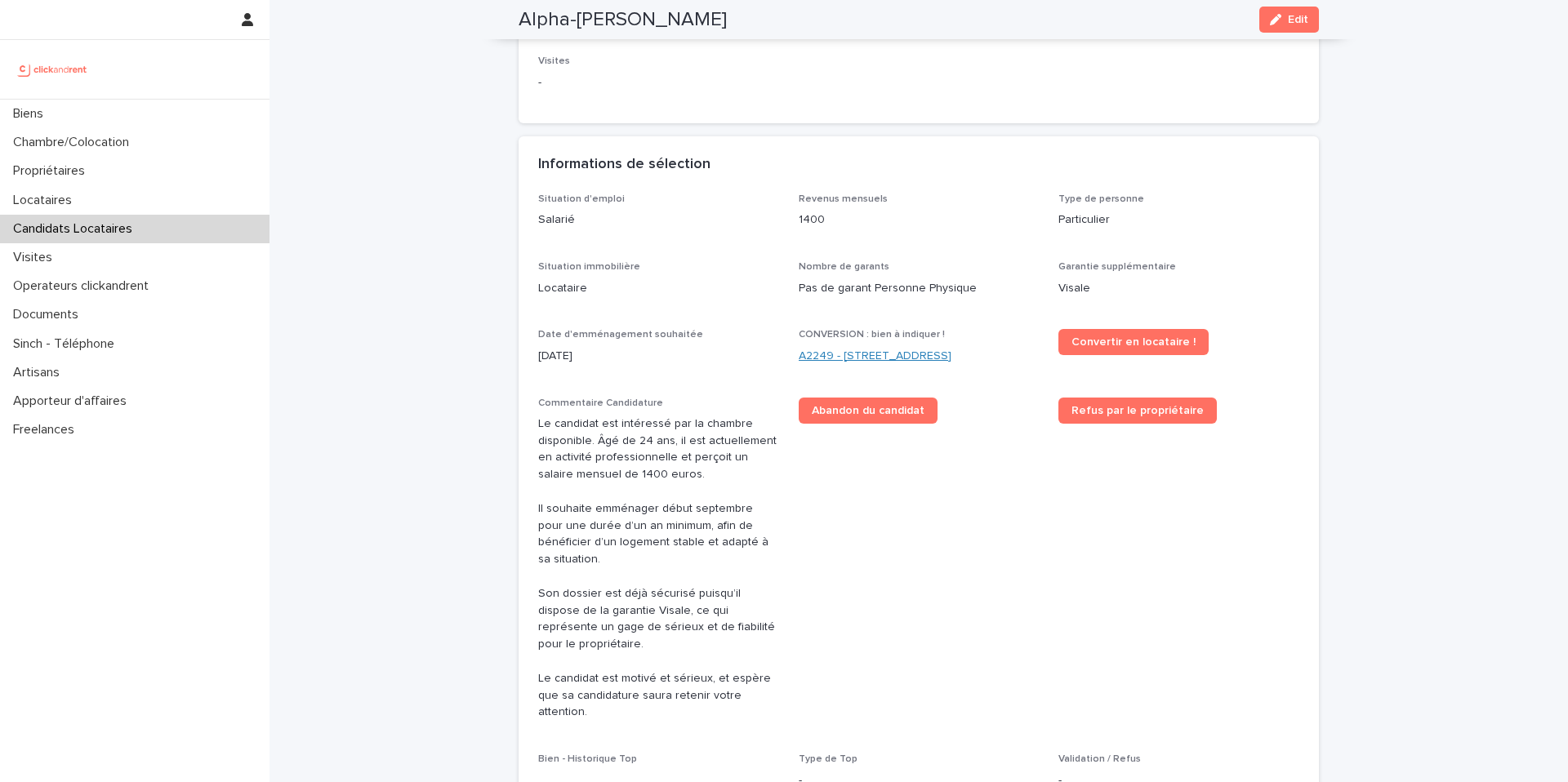
click at [918, 352] on link "A2249 - [STREET_ADDRESS]" at bounding box center [874, 357] width 153 height 17
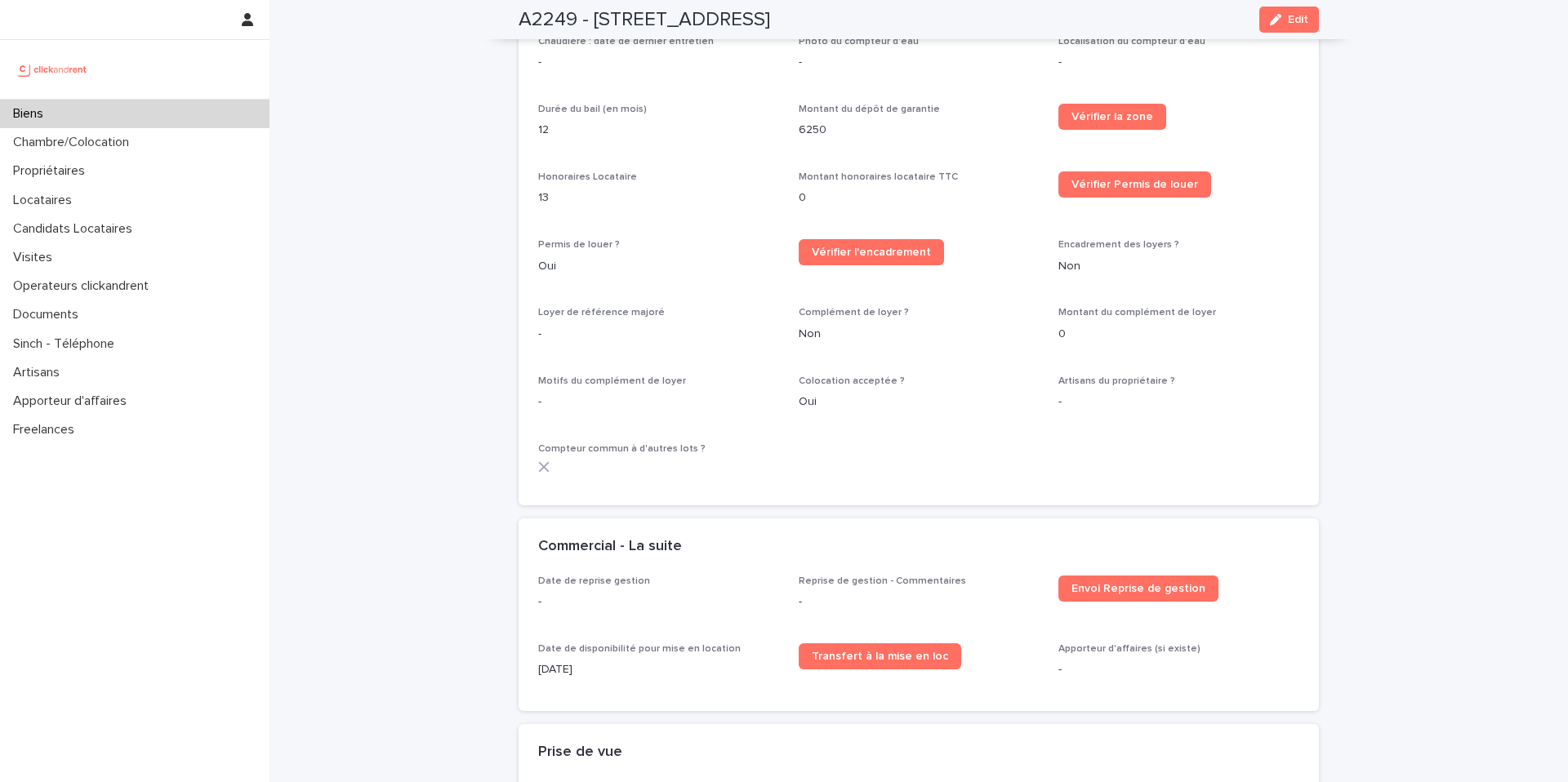
scroll to position [2118, 0]
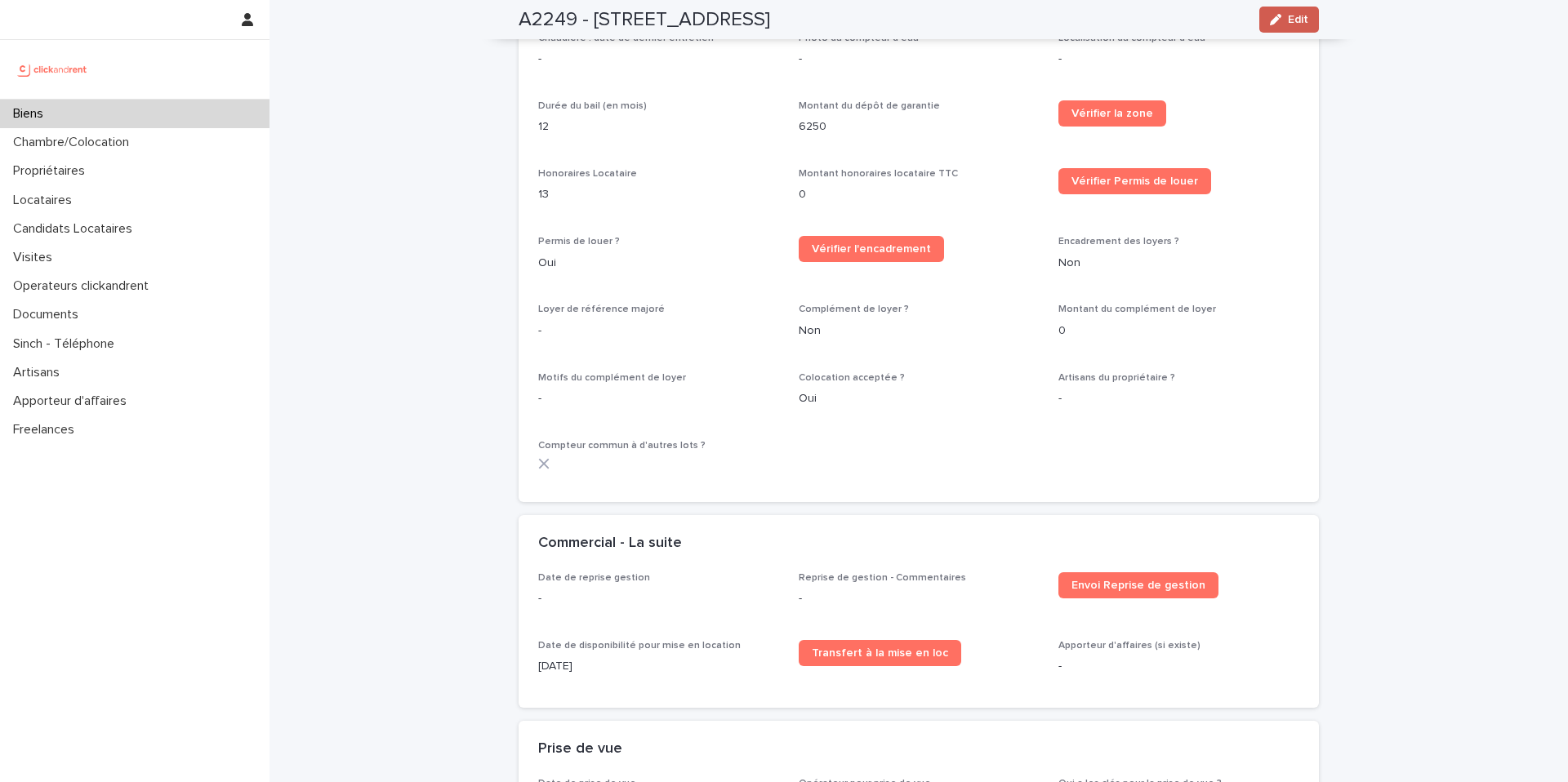
click at [1292, 24] on span "Edit" at bounding box center [1297, 19] width 20 height 11
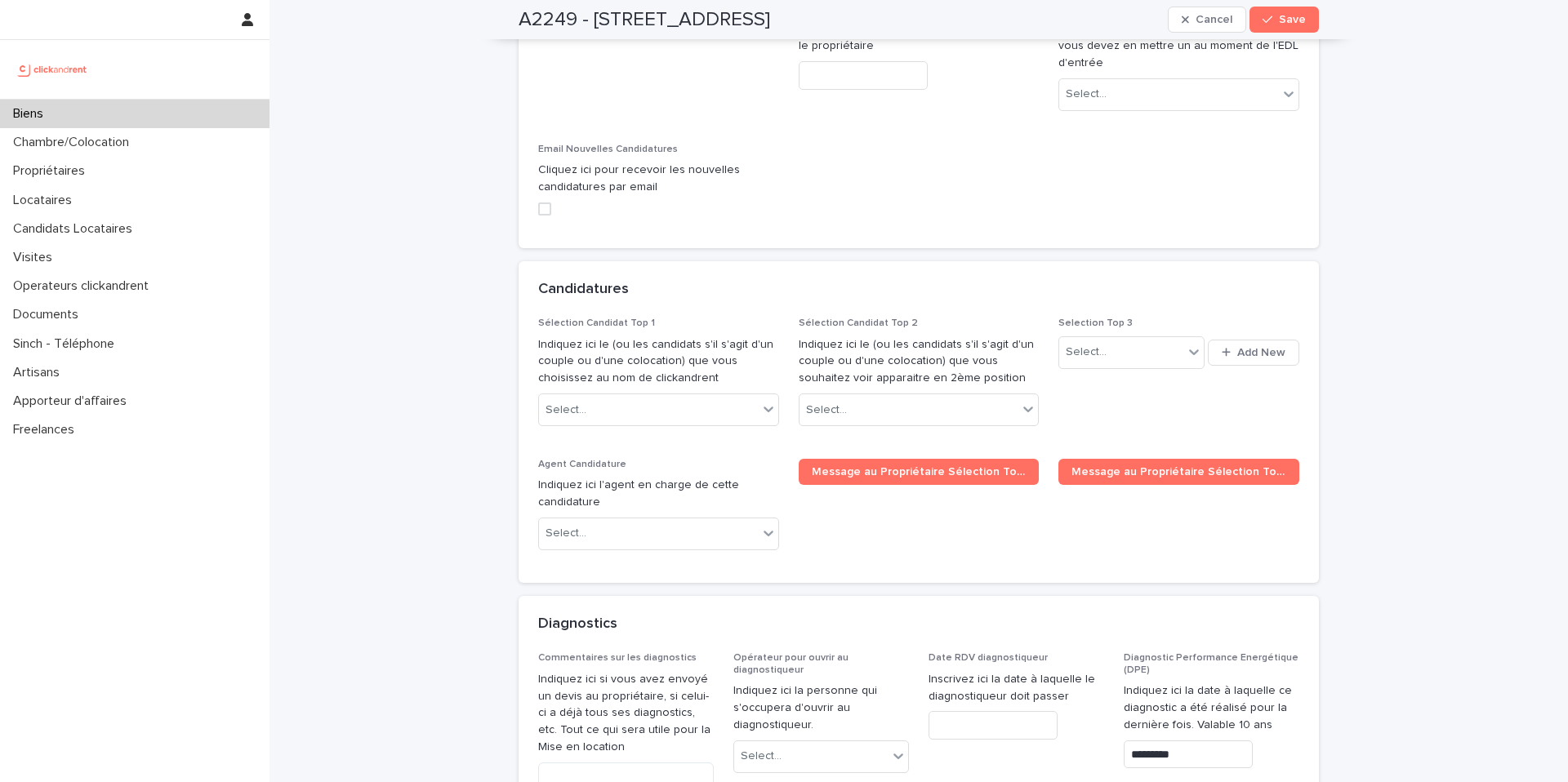
scroll to position [8021, 0]
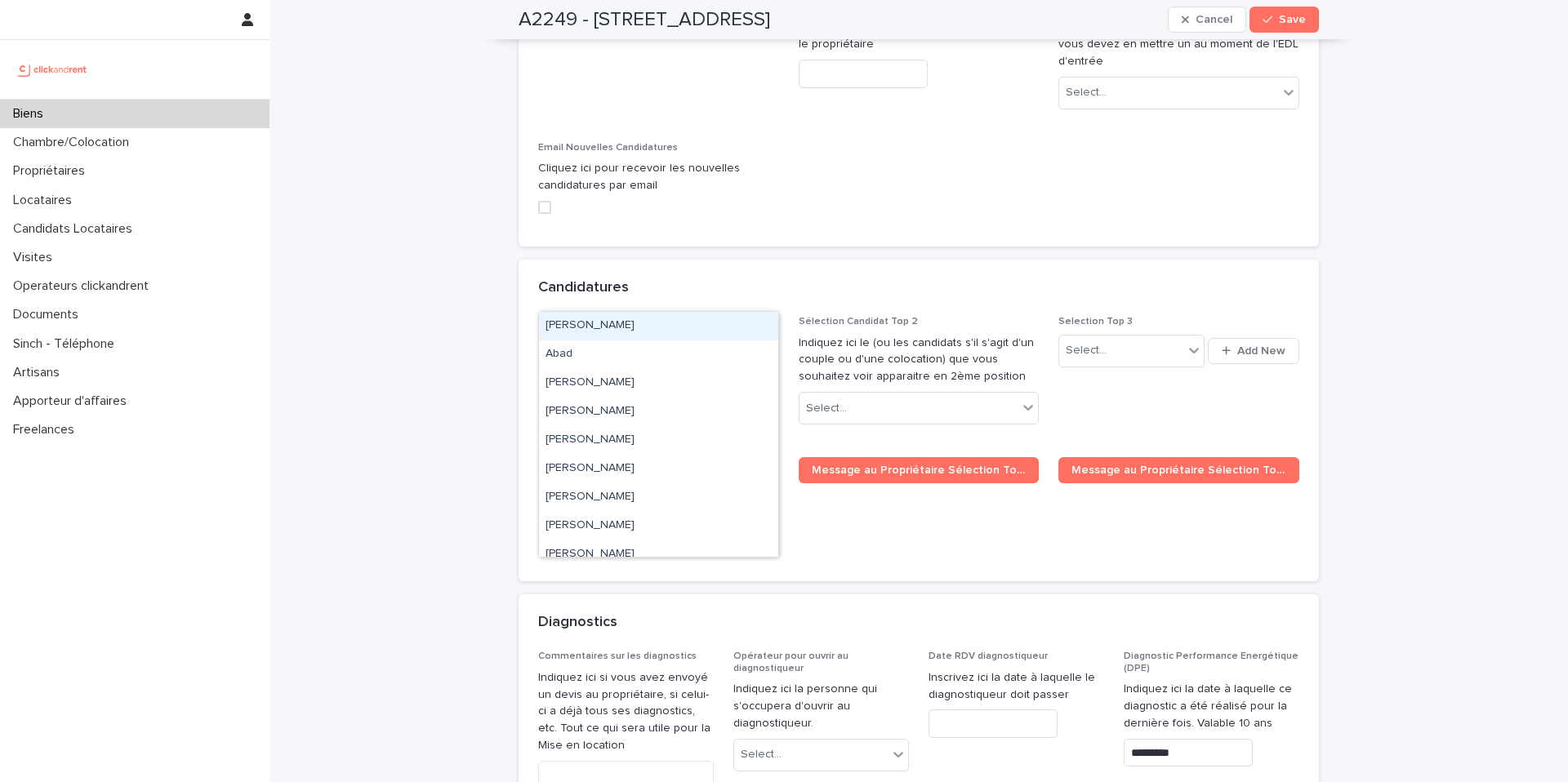
click at [627, 395] on div "Select..." at bounding box center [648, 408] width 219 height 27
type input "******"
click at [565, 352] on div "Alpha-[PERSON_NAME]" at bounding box center [658, 355] width 239 height 29
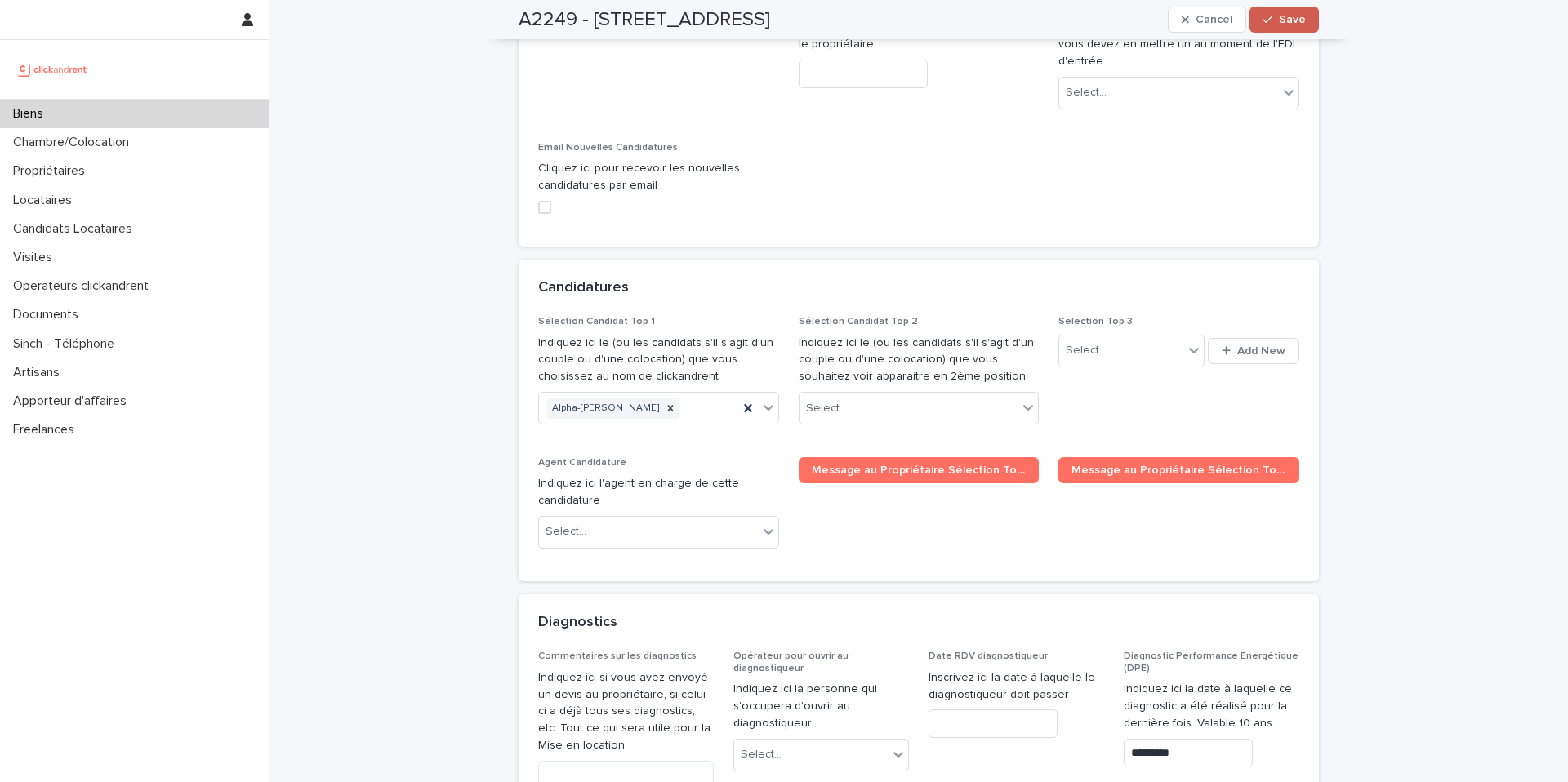
click at [1297, 19] on span "Save" at bounding box center [1292, 19] width 27 height 11
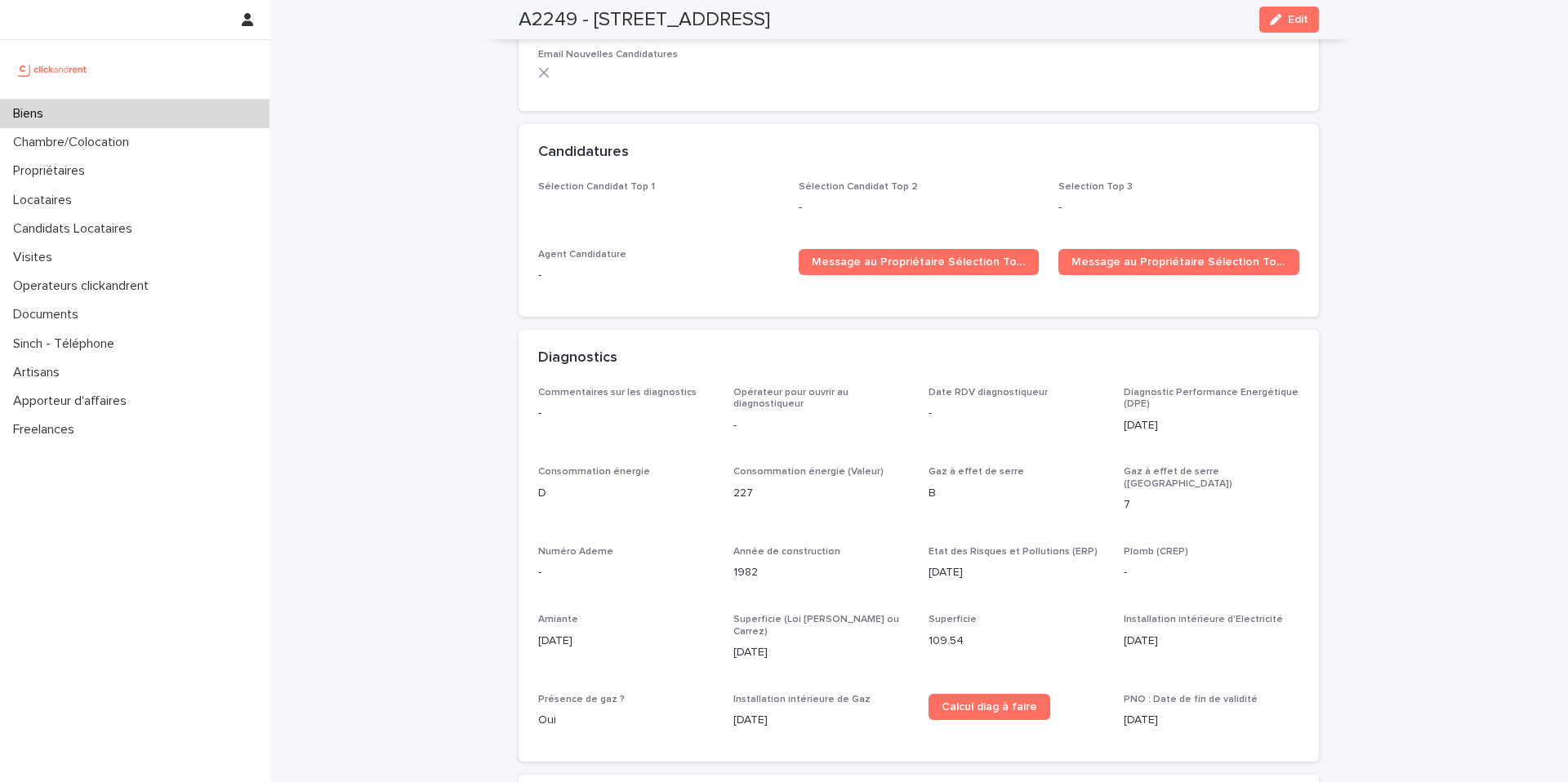
scroll to position [5217, 0]
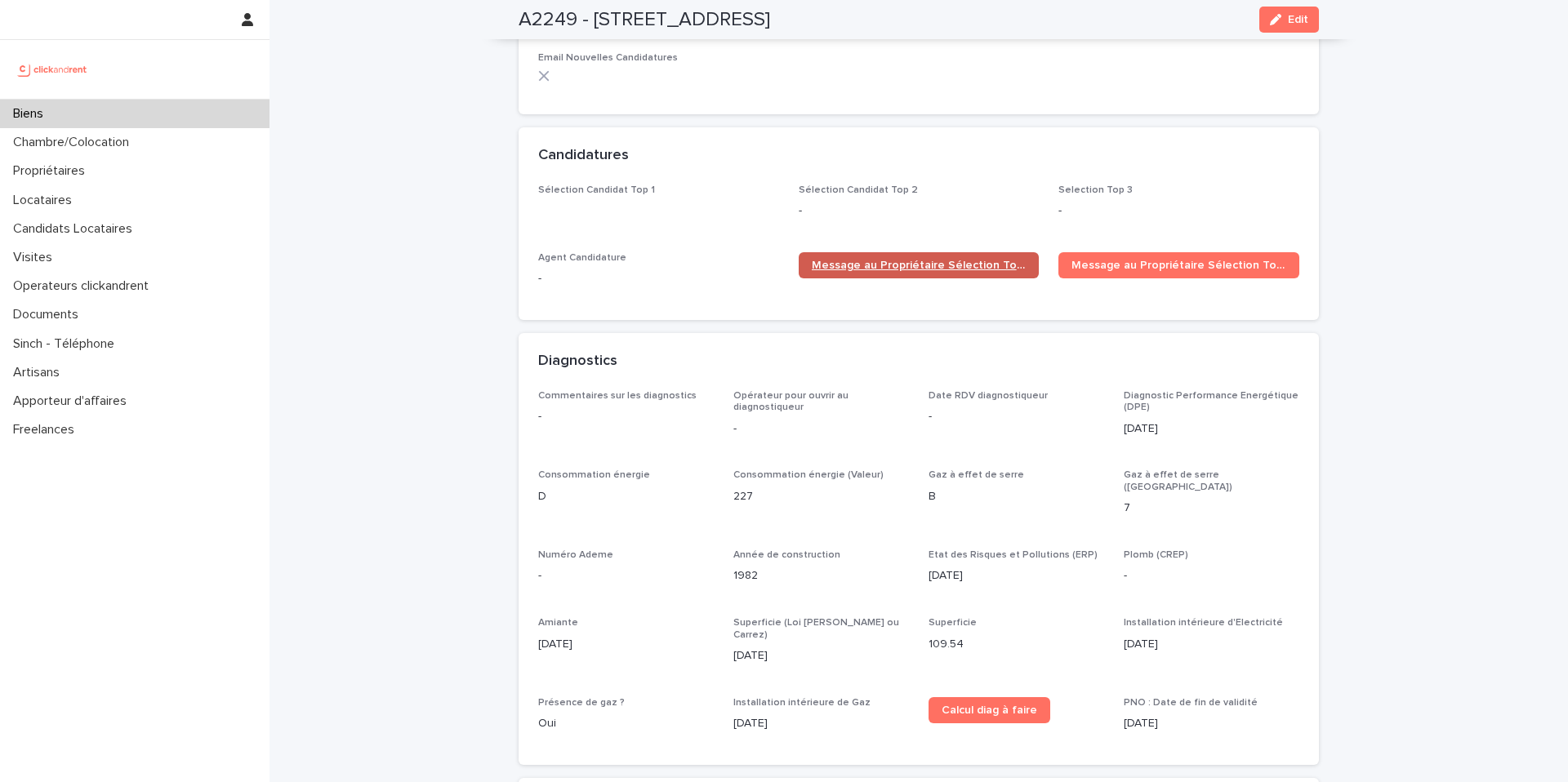
click at [962, 252] on link "Message au Propriétaire Sélection Top 1" at bounding box center [919, 265] width 241 height 26
click at [123, 145] on p "Chambre/Colocation" at bounding box center [74, 143] width 136 height 16
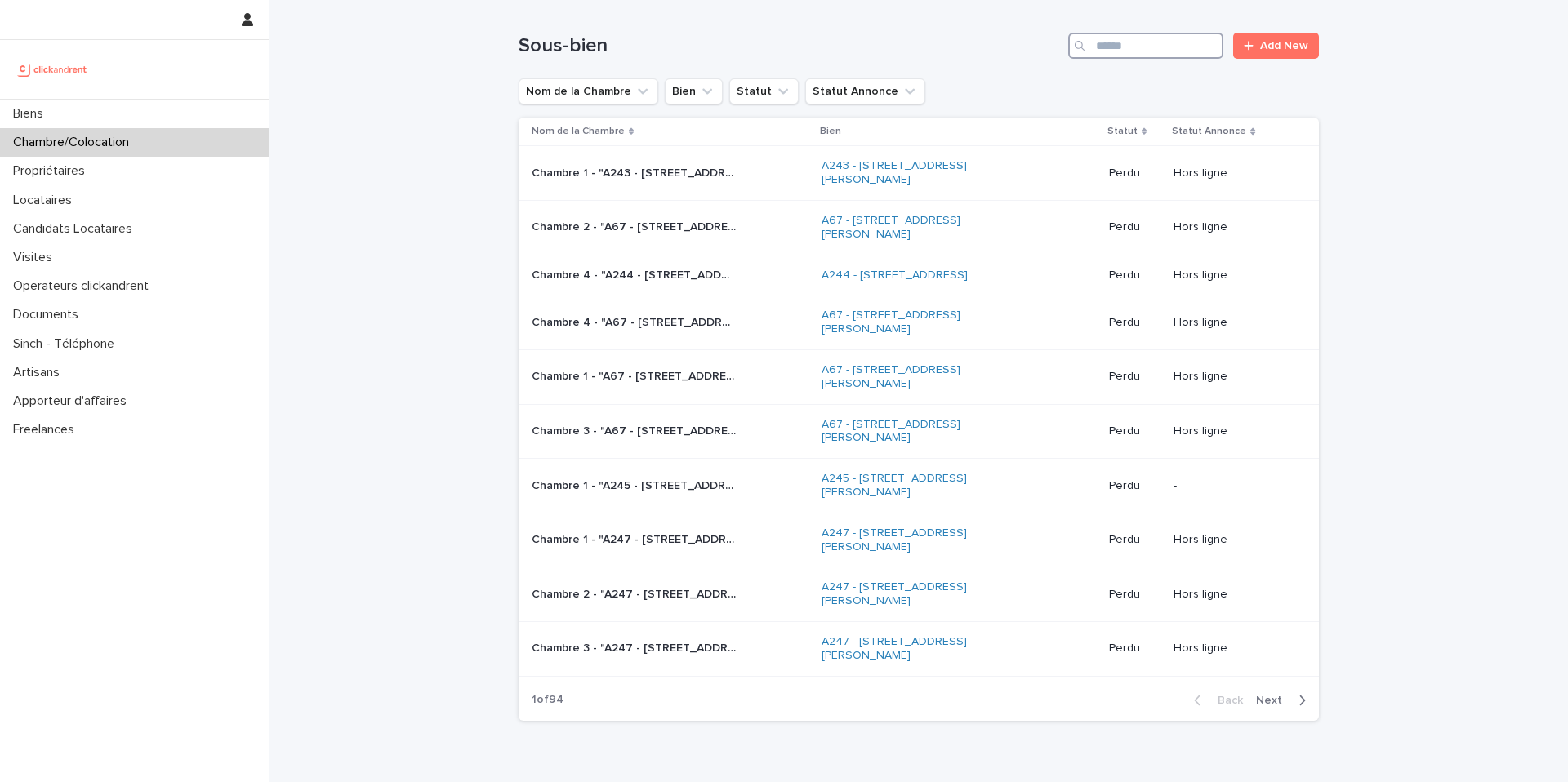
click at [1161, 41] on input "Search" at bounding box center [1145, 45] width 155 height 26
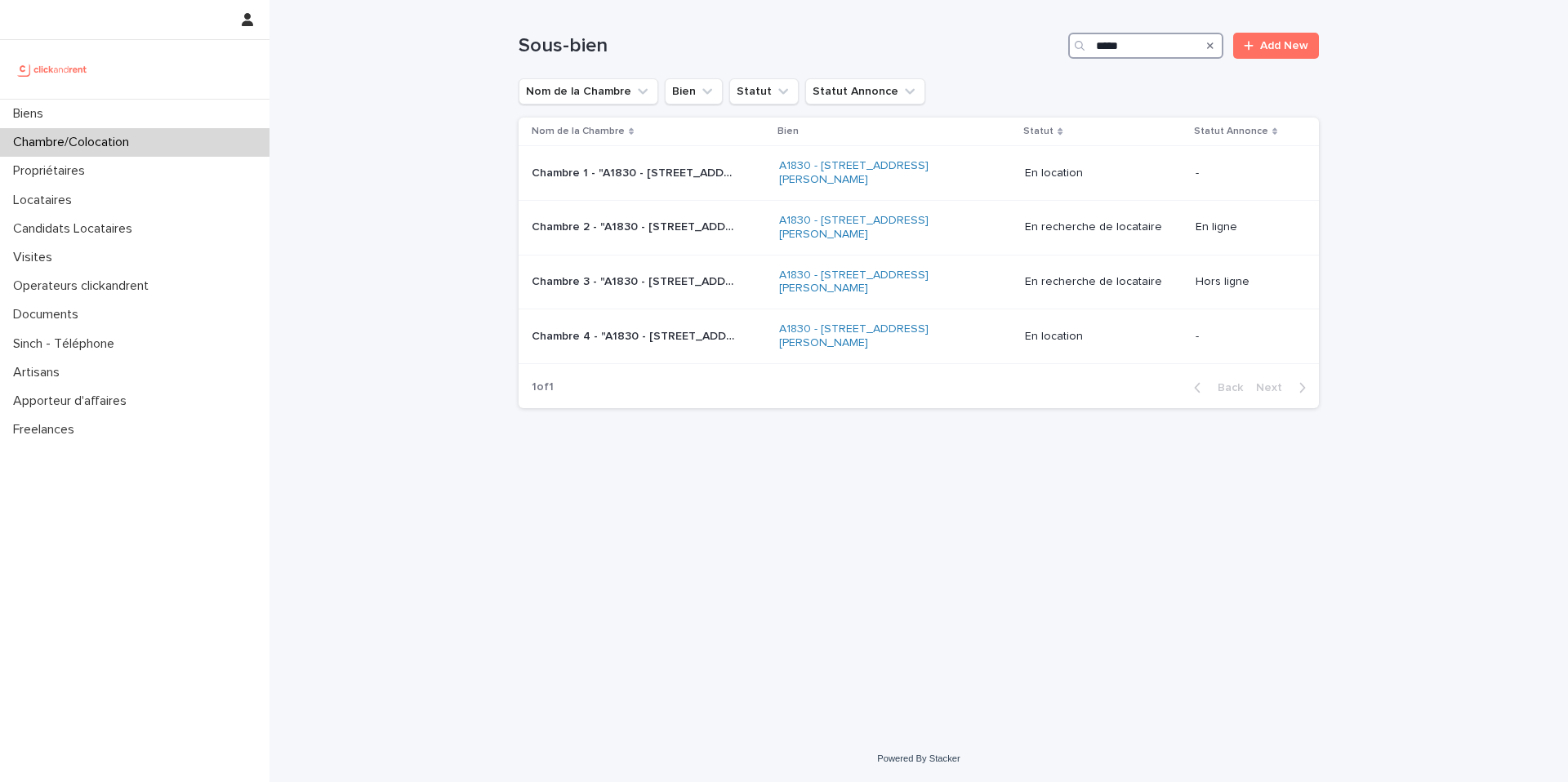
type input "*****"
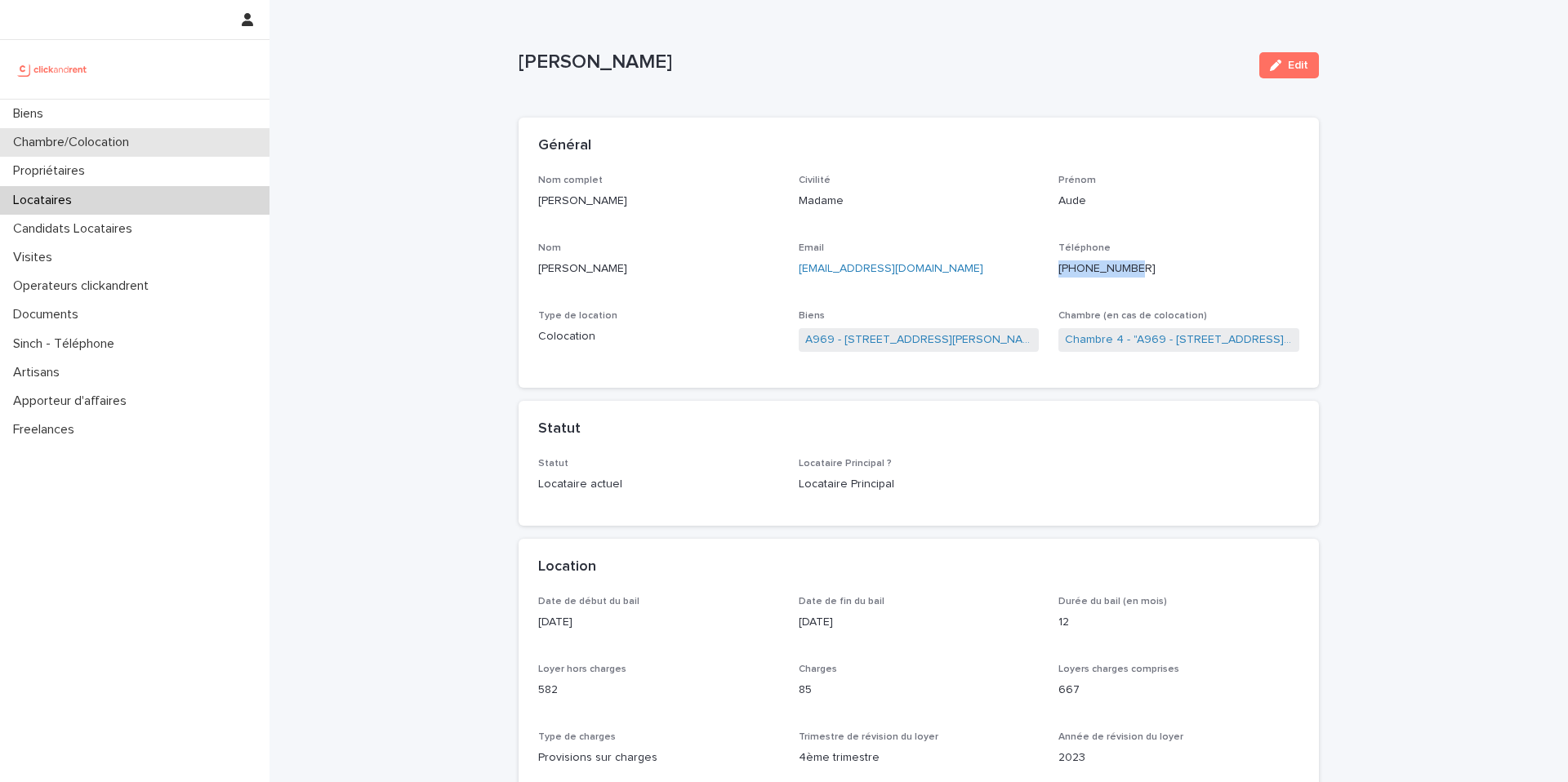
scroll to position [73, 0]
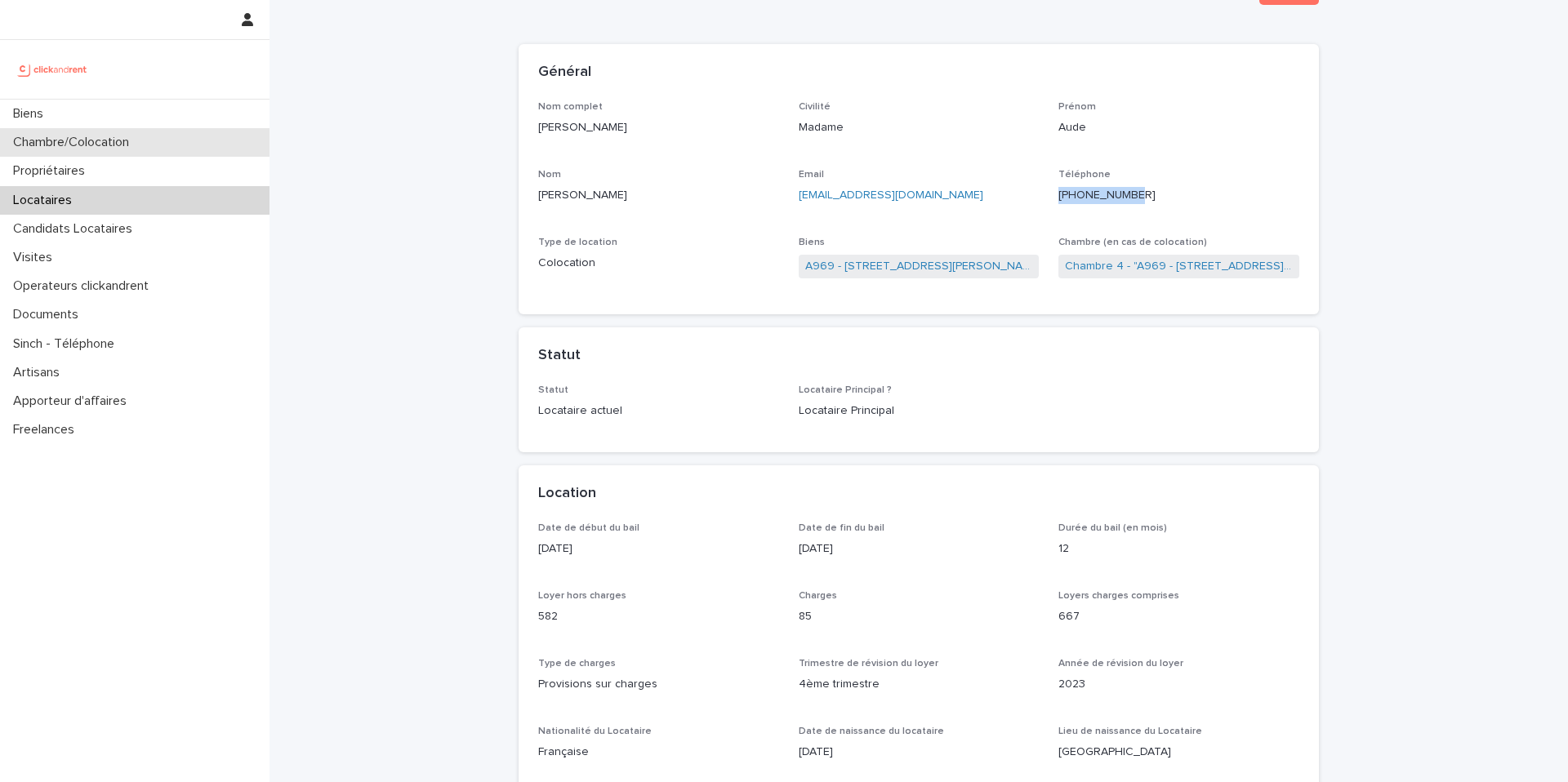
click at [166, 146] on div "Chambre/Colocation" at bounding box center [134, 142] width 269 height 29
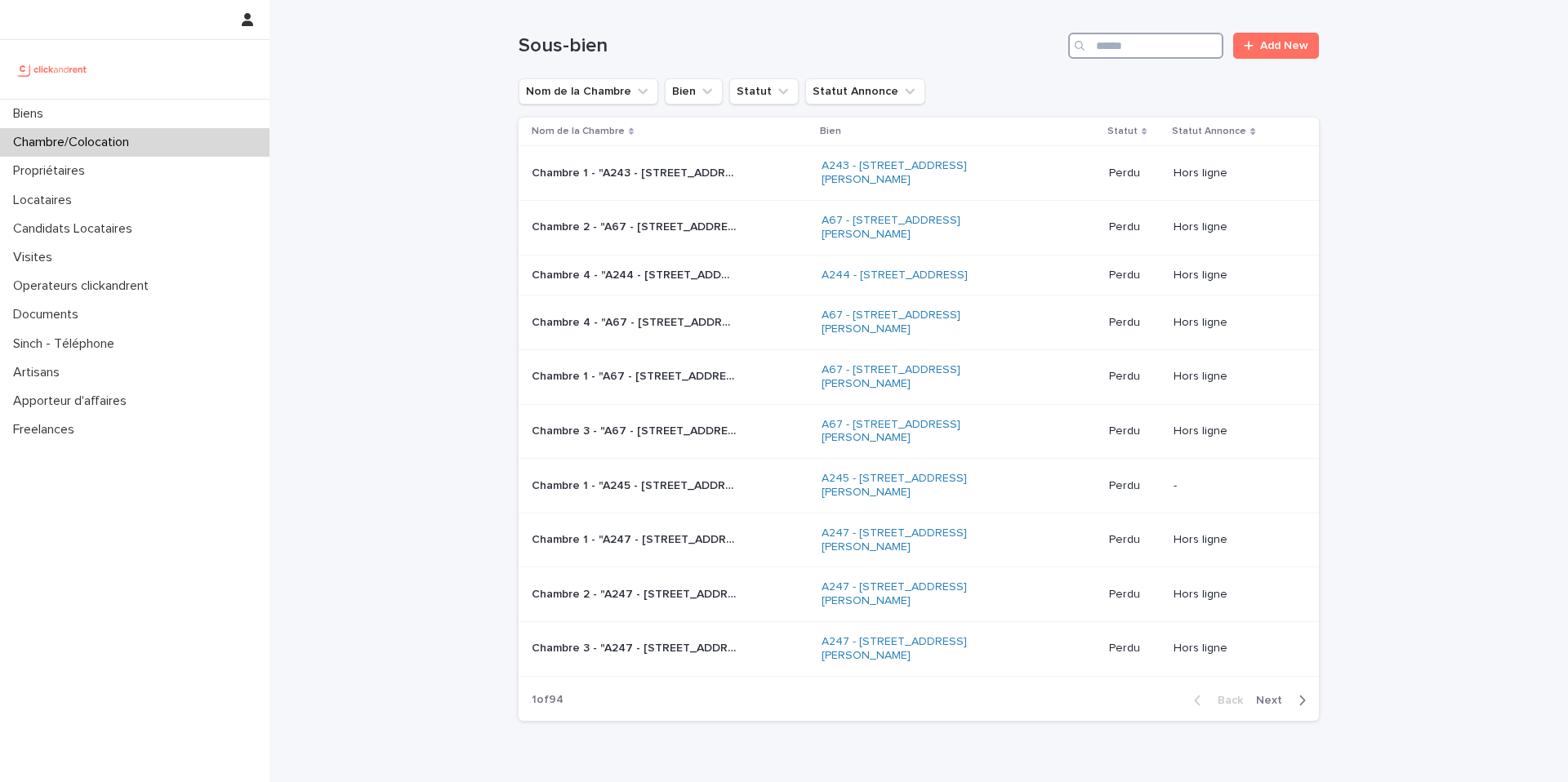
click at [1110, 51] on input "Search" at bounding box center [1145, 45] width 155 height 26
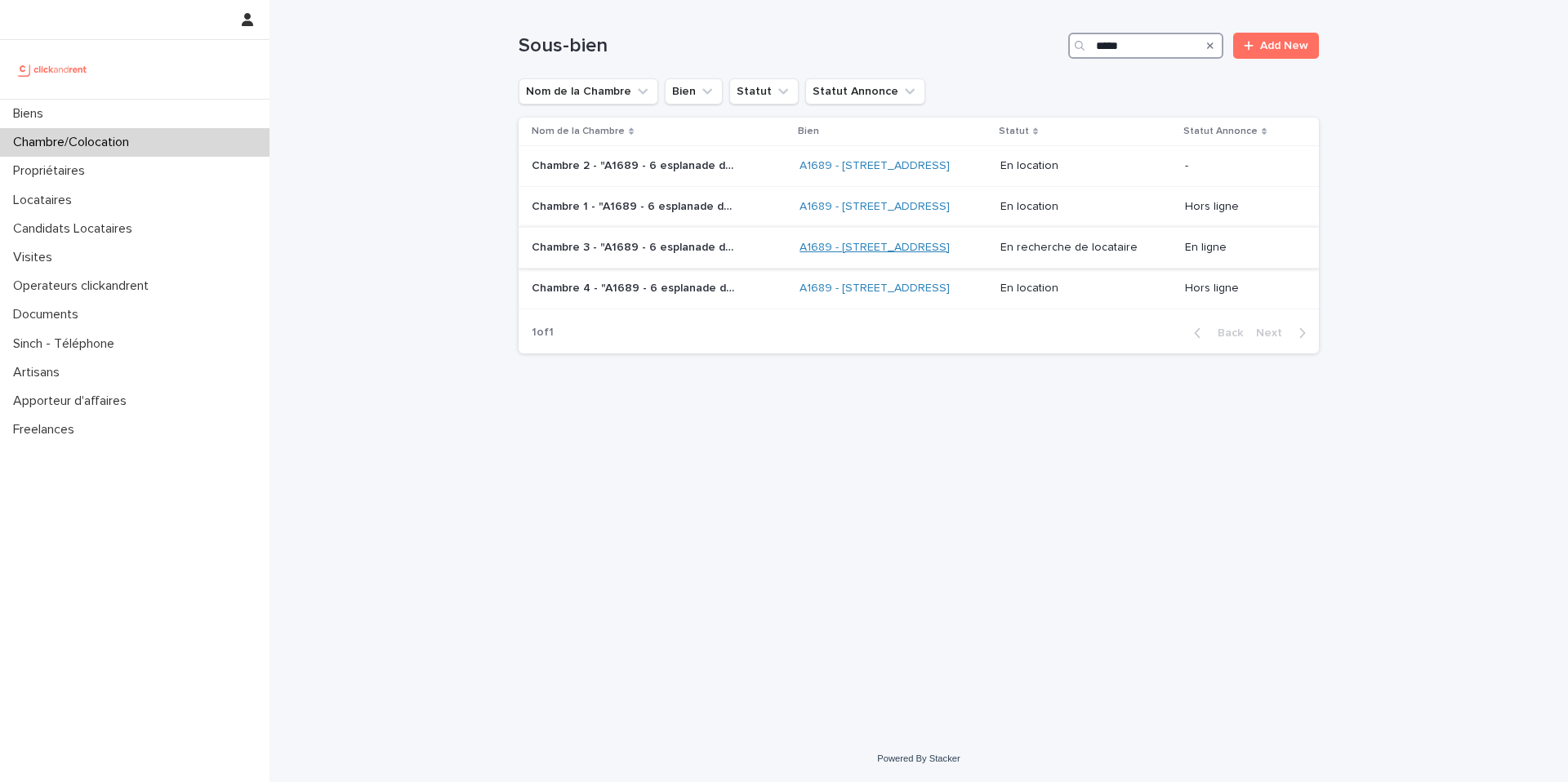
type input "*****"
click at [799, 255] on link "A1689 - [STREET_ADDRESS]" at bounding box center [874, 248] width 150 height 14
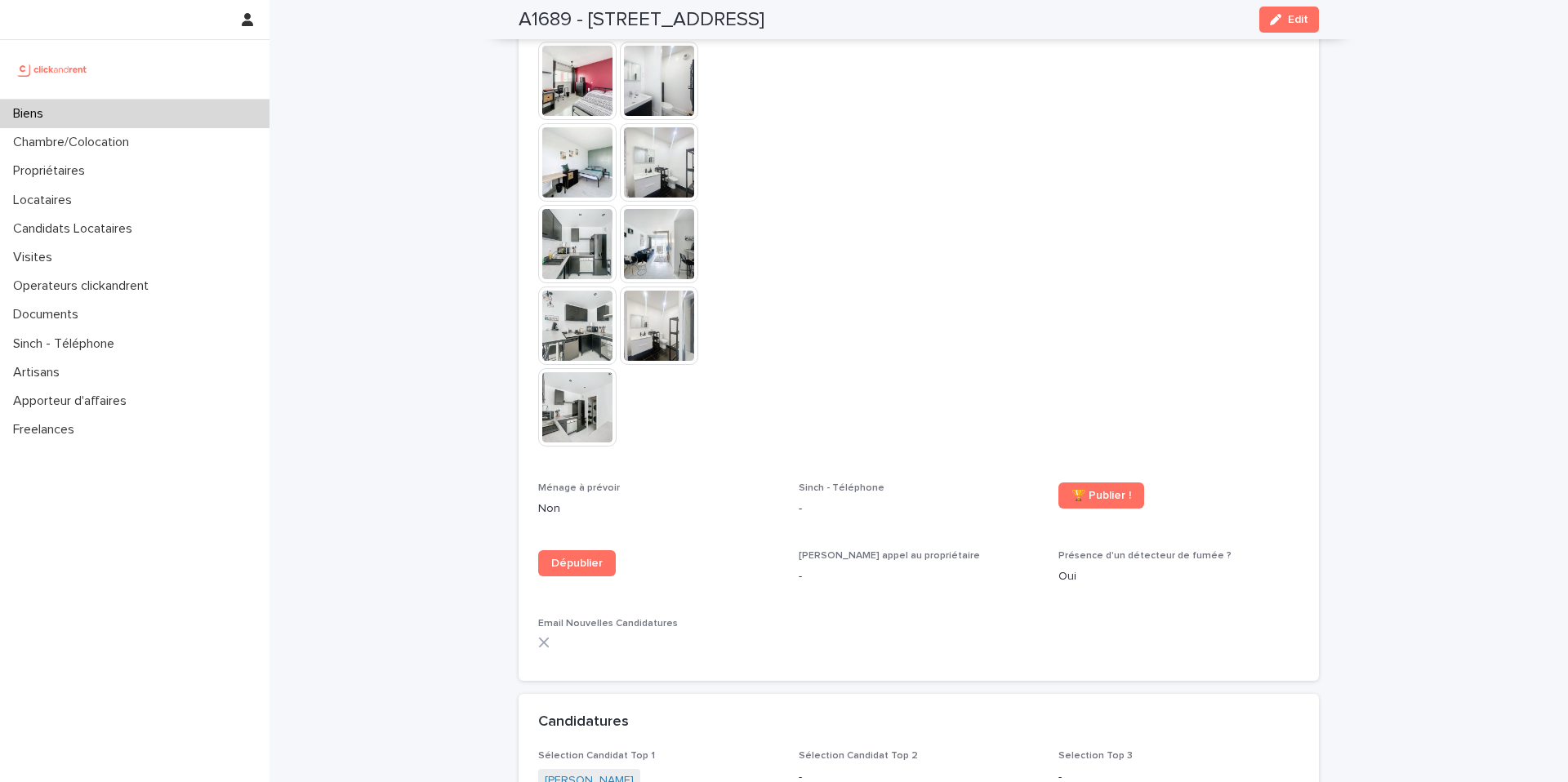
scroll to position [5323, 0]
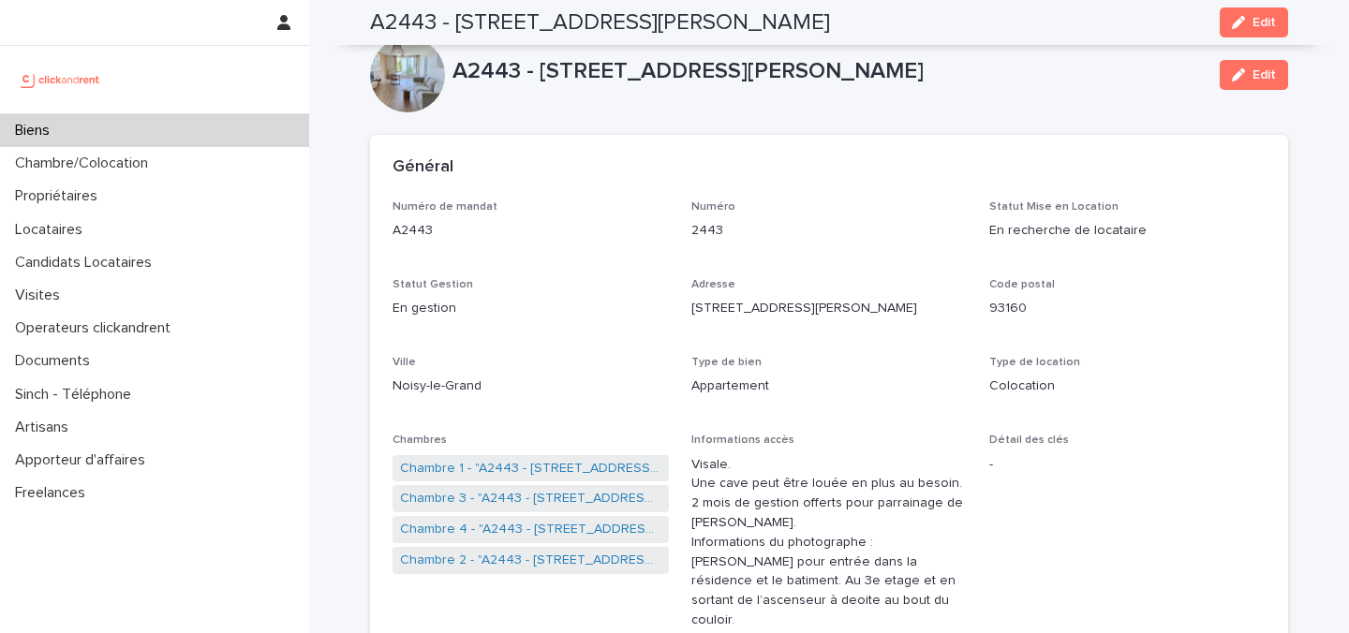
scroll to position [1953, 0]
